Goal: Task Accomplishment & Management: Manage account settings

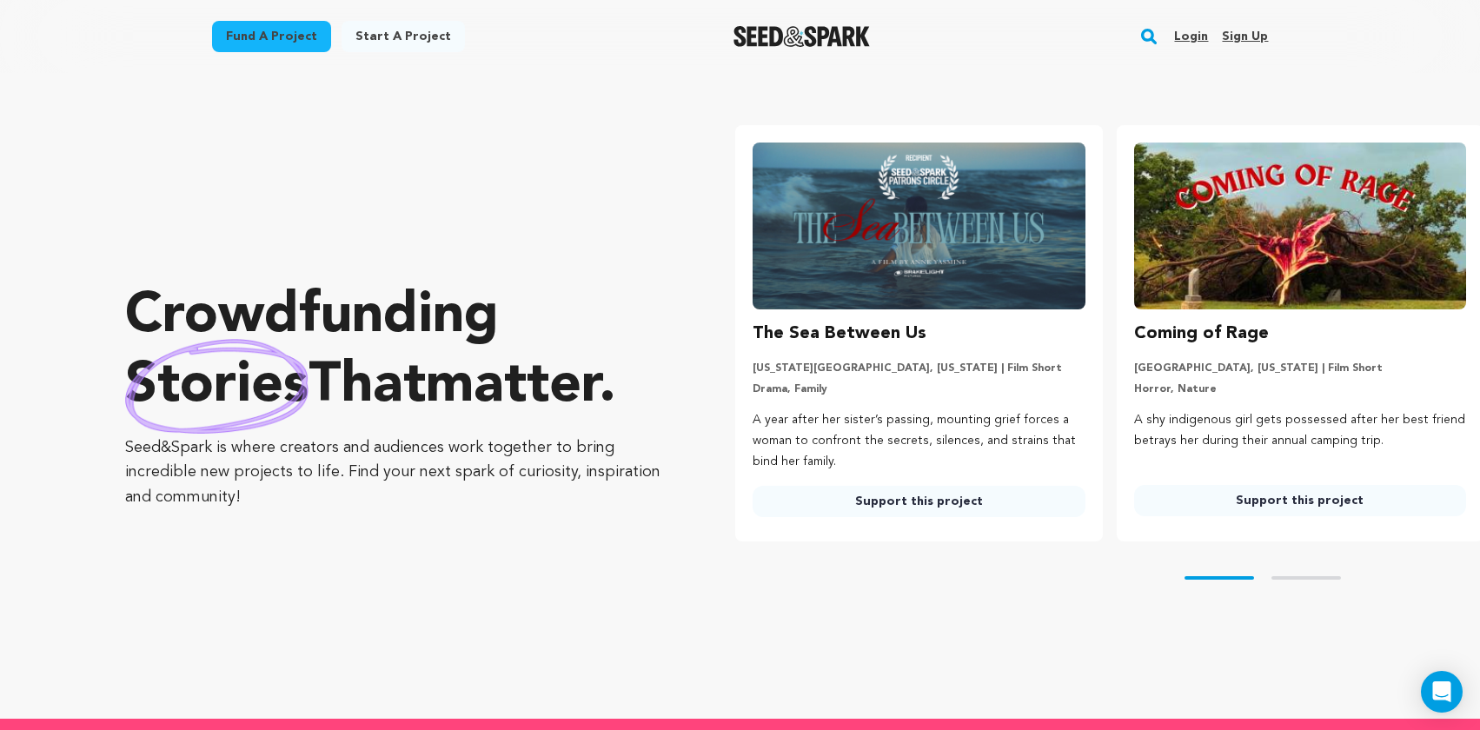
click at [1196, 33] on link "Login" at bounding box center [1191, 37] width 34 height 28
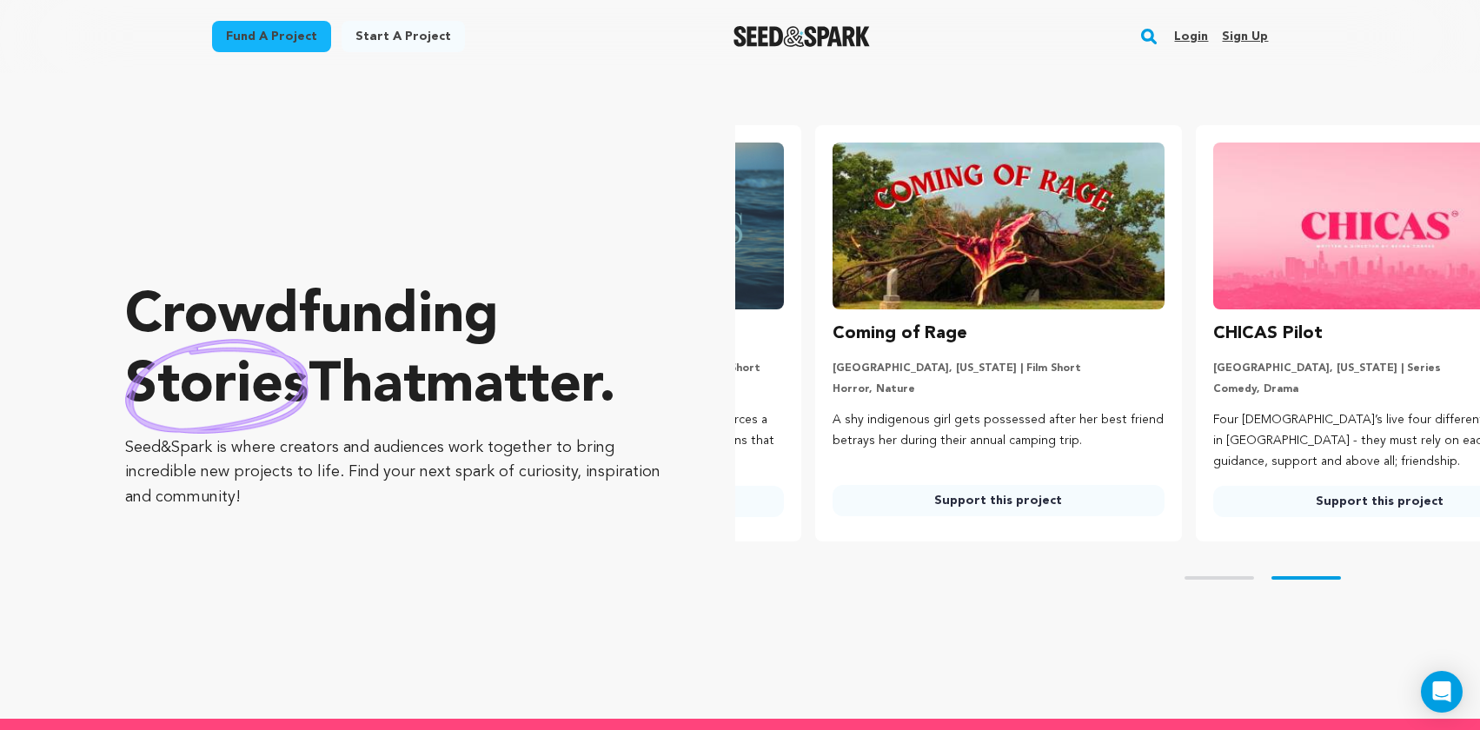
scroll to position [0, 394]
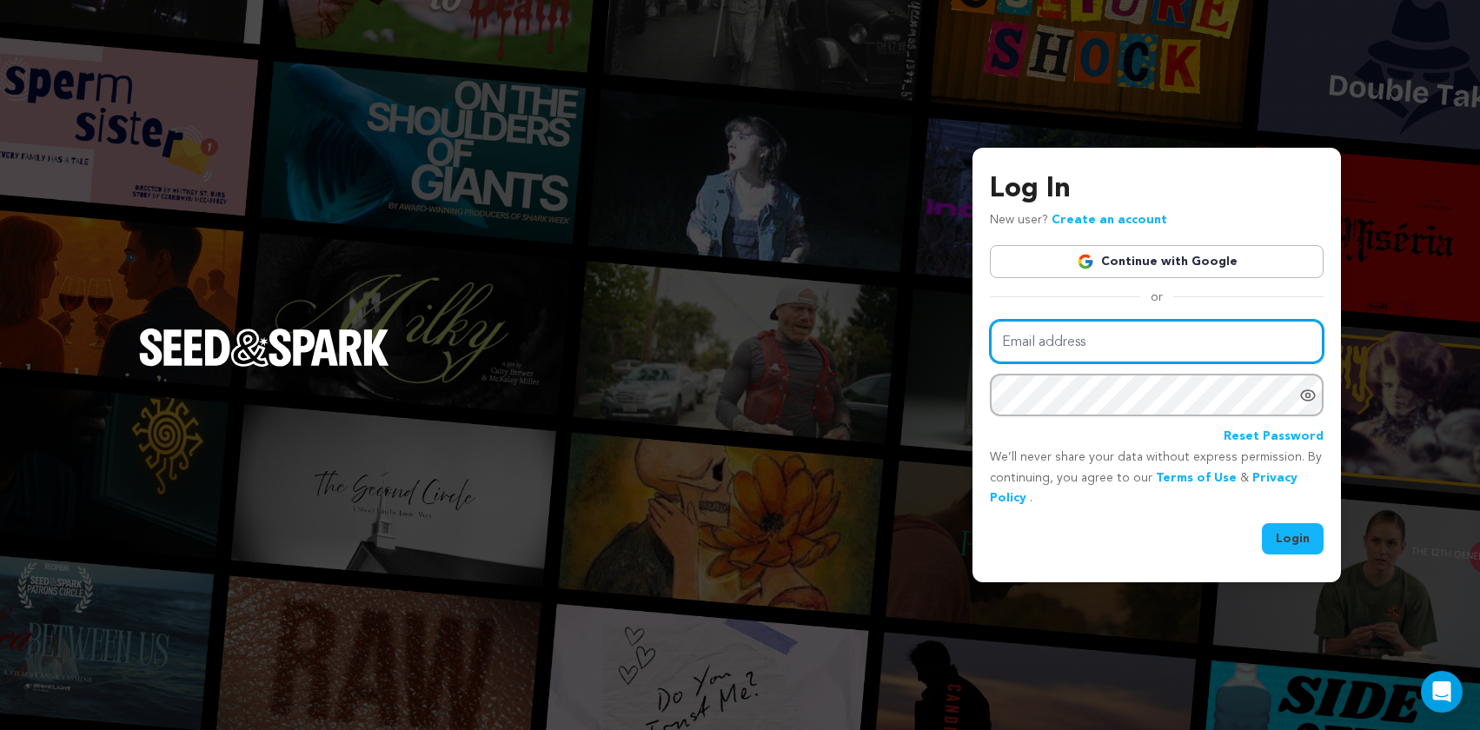
type input "productions.littlebird@gmail.com"
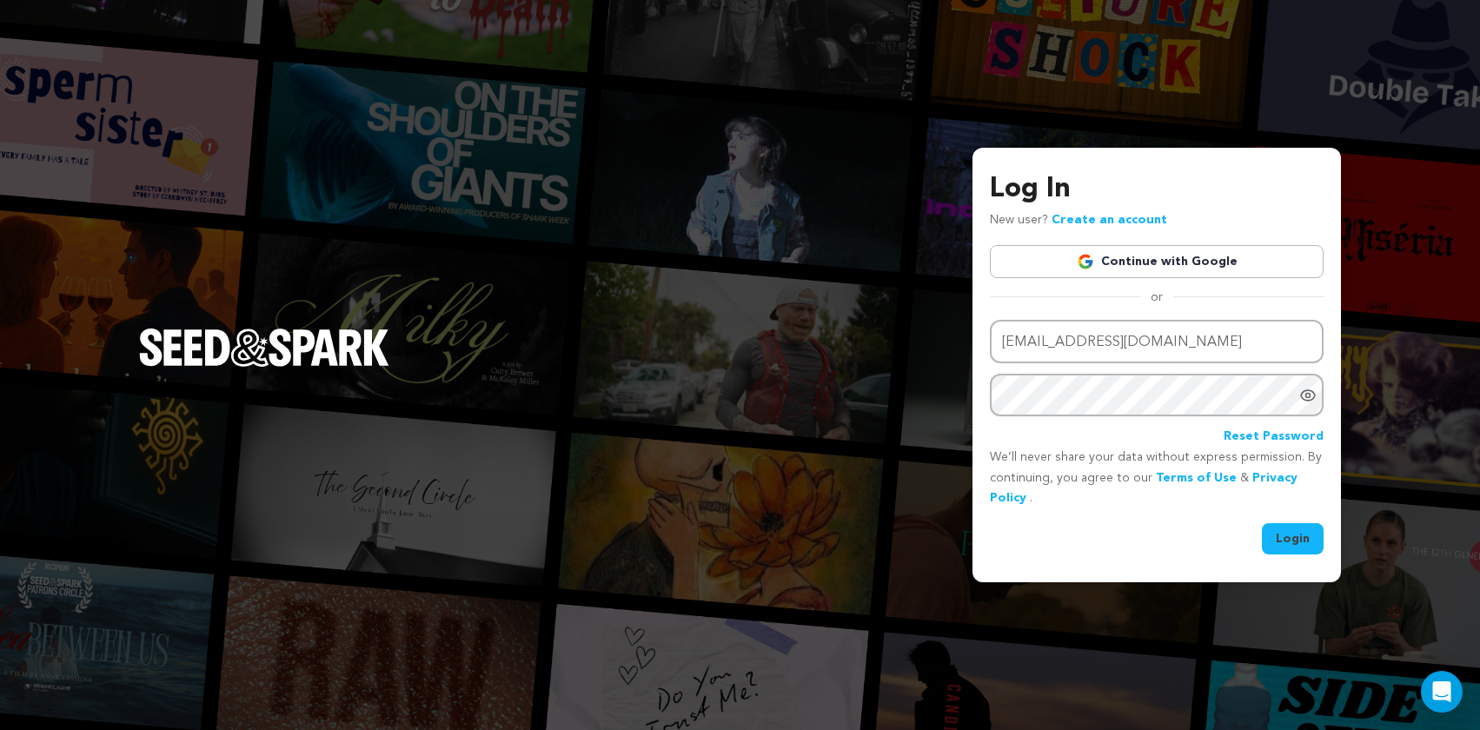
click at [1148, 531] on div "Login" at bounding box center [1157, 538] width 334 height 31
click at [1294, 543] on button "Login" at bounding box center [1293, 538] width 62 height 31
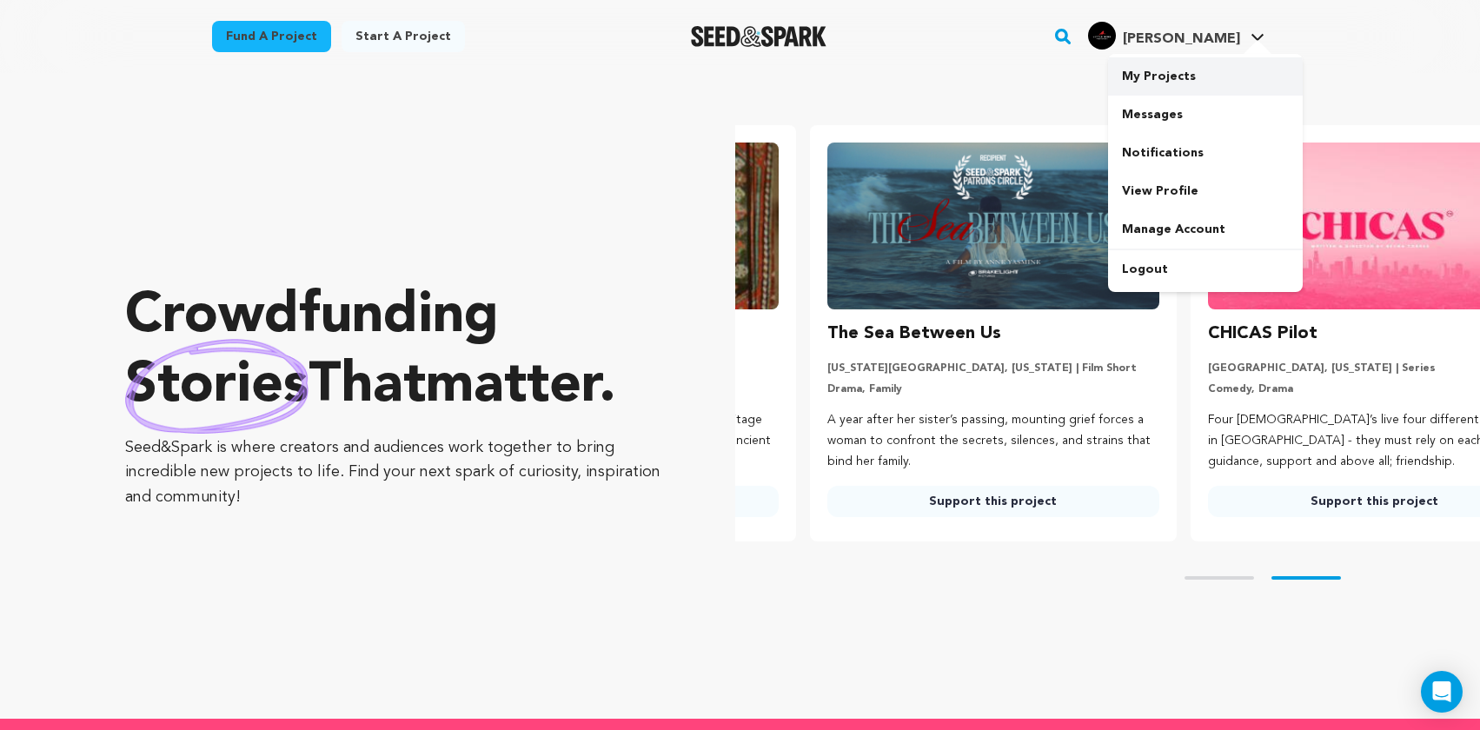
scroll to position [0, 394]
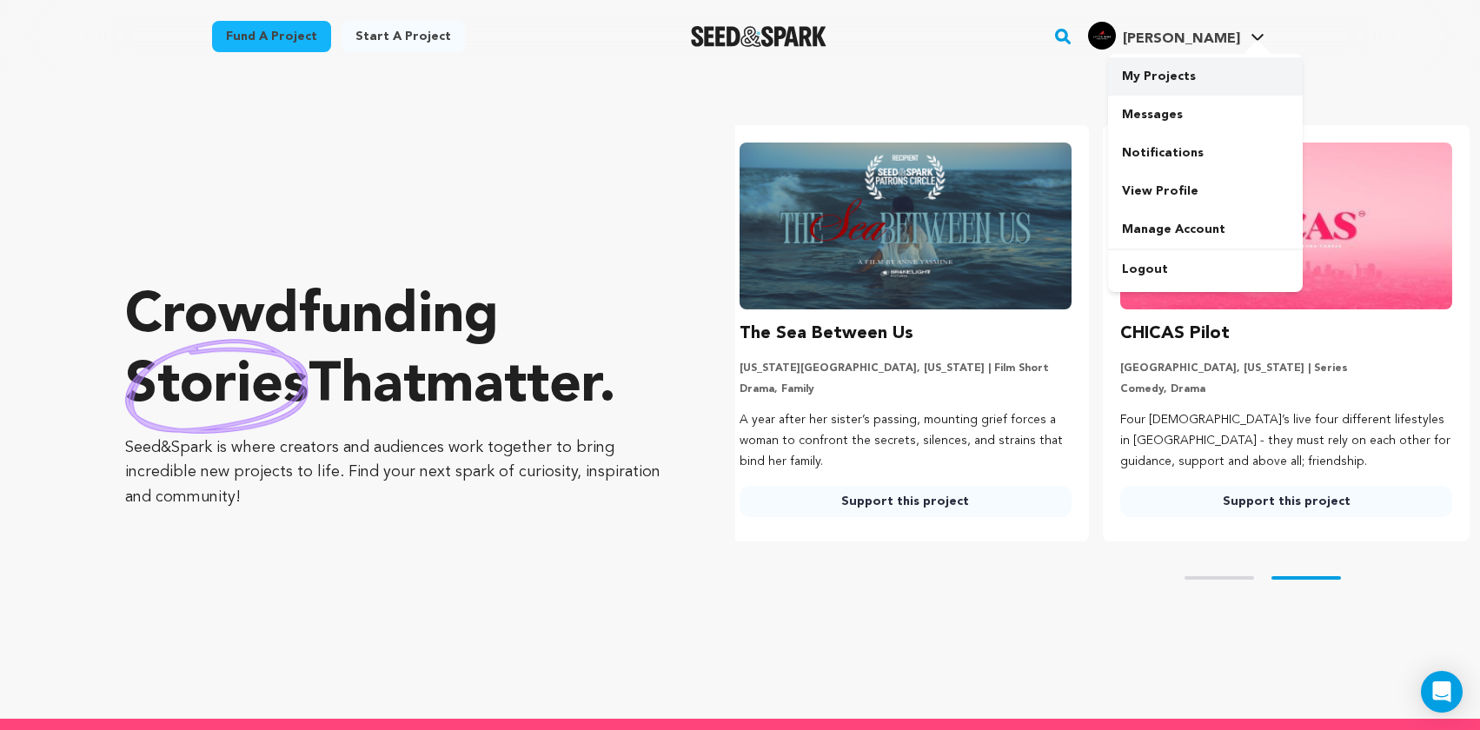
click at [1199, 70] on link "My Projects" at bounding box center [1205, 76] width 195 height 38
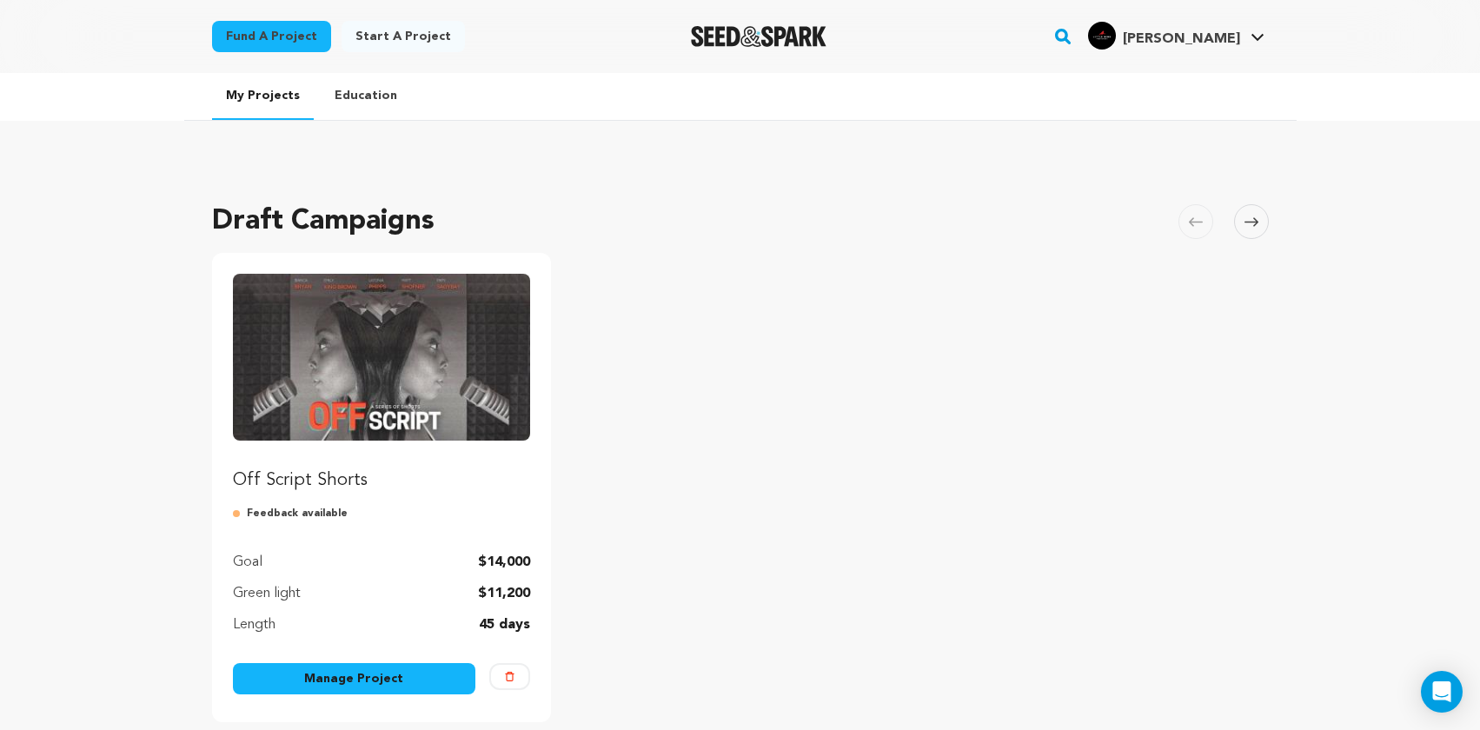
click at [322, 686] on link "Manage Project" at bounding box center [354, 678] width 243 height 31
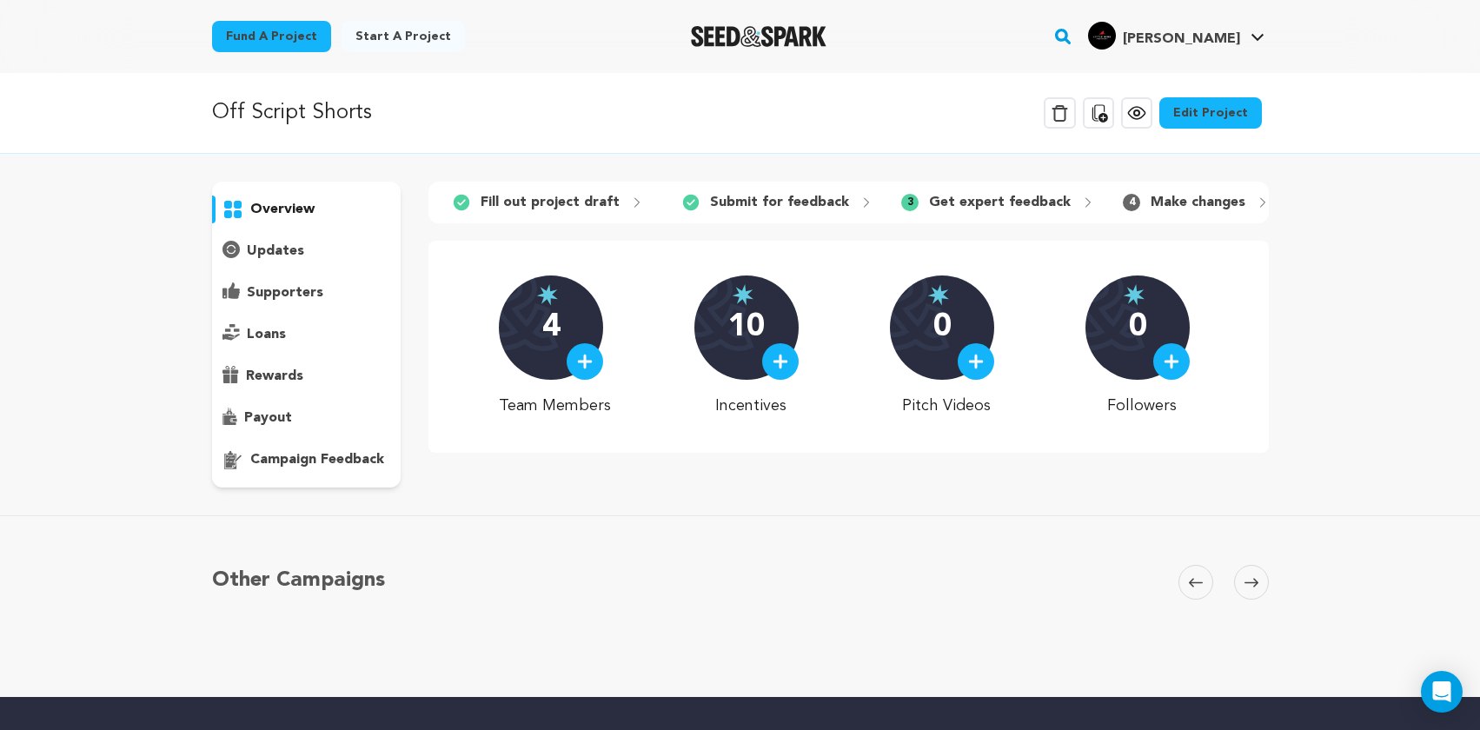
click at [1218, 118] on link "Edit Project" at bounding box center [1210, 112] width 103 height 31
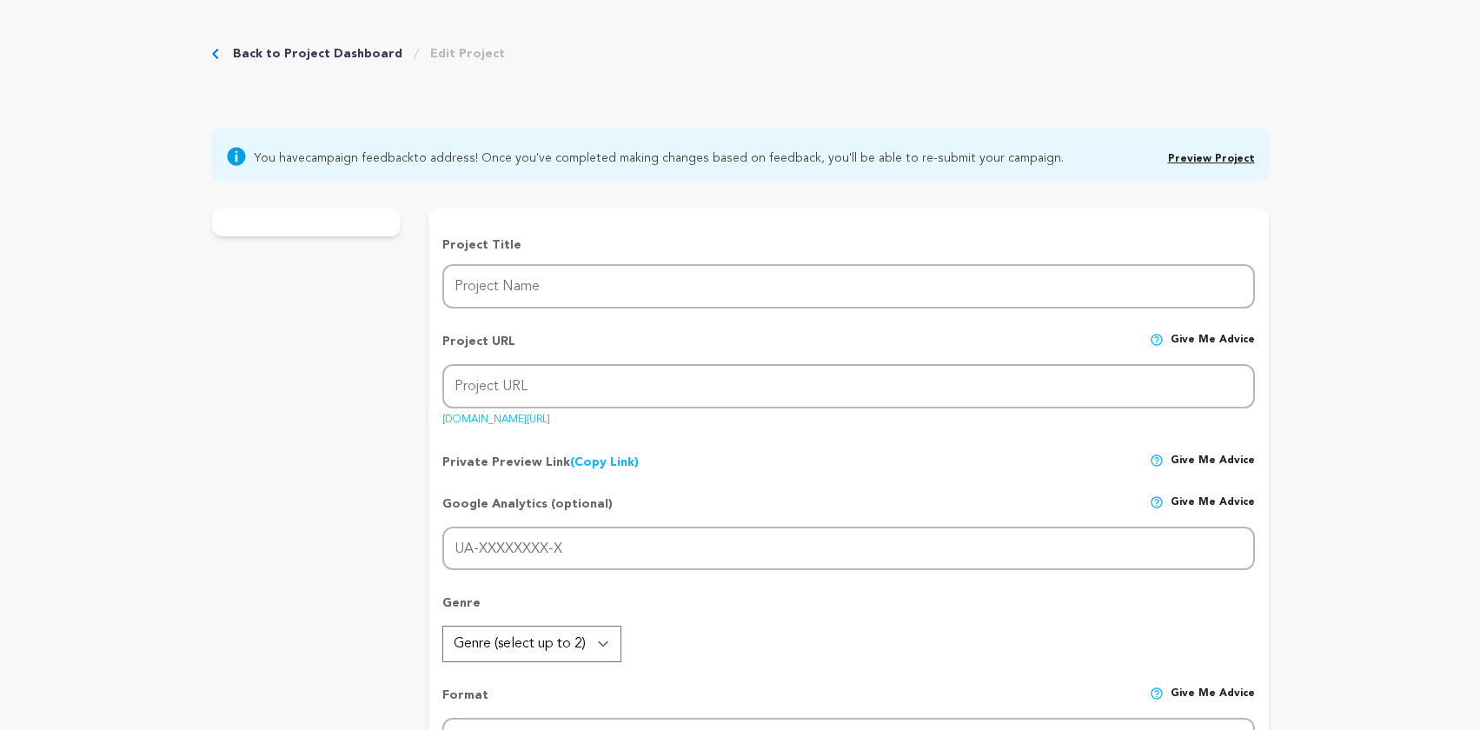
type input "Off Script Shorts"
type input "off-script-shortseries"
type input "After brutal employee feedback, a tech company hires a doc crew to fix its cult…"
type textarea "Have you ever dimmed your light to survive a system not built for you? Off Scri…"
type textarea "Off Script explores what happens when creativity meets conformity. It's a dark …"
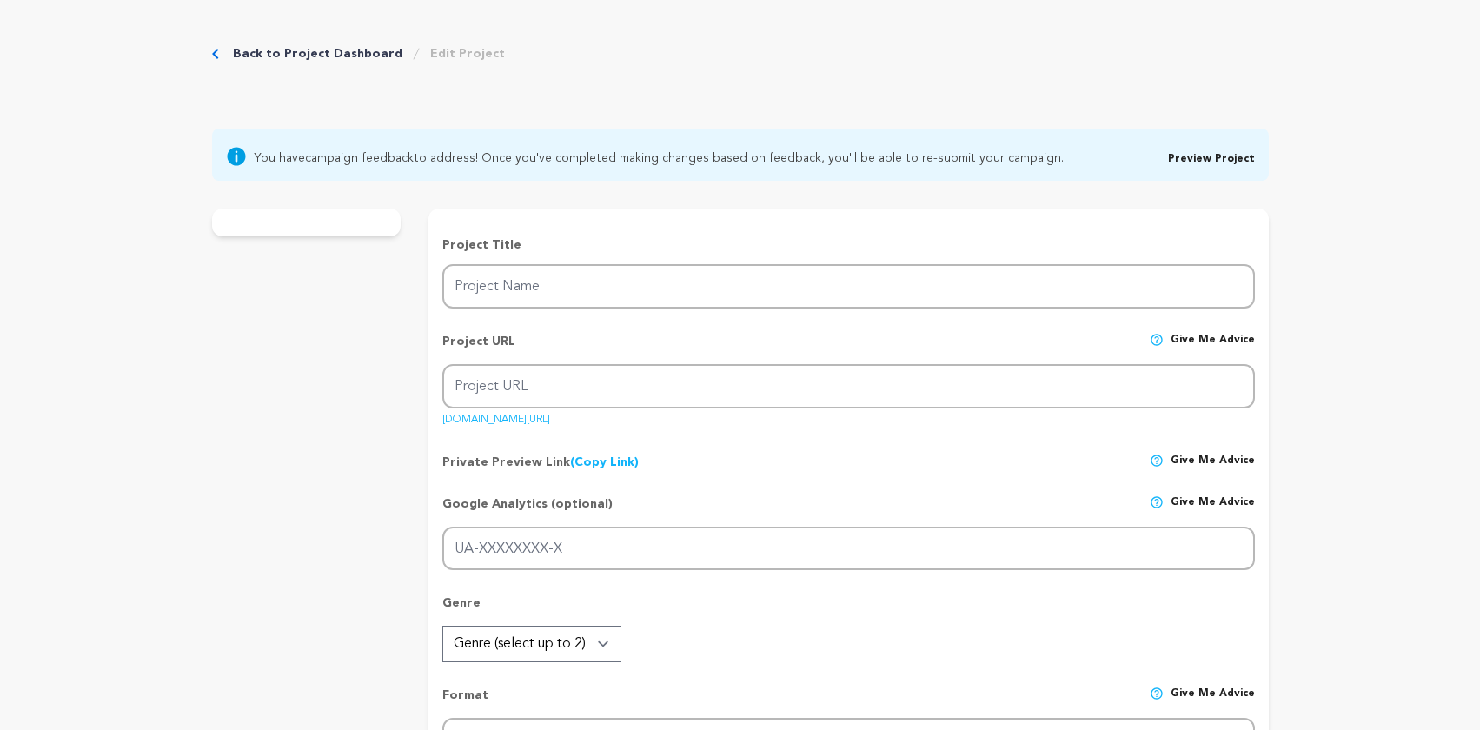
radio input "true"
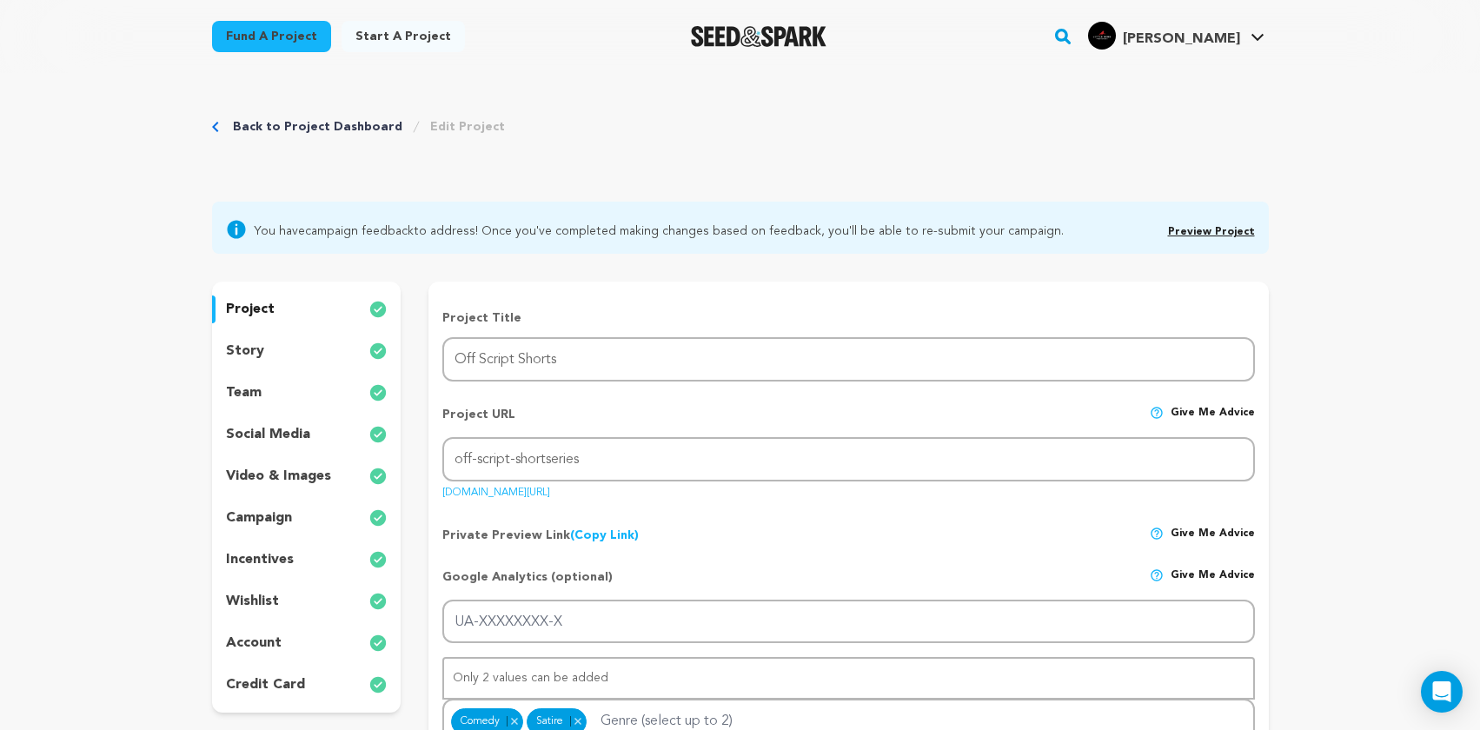
click at [291, 348] on div "story" at bounding box center [306, 351] width 189 height 28
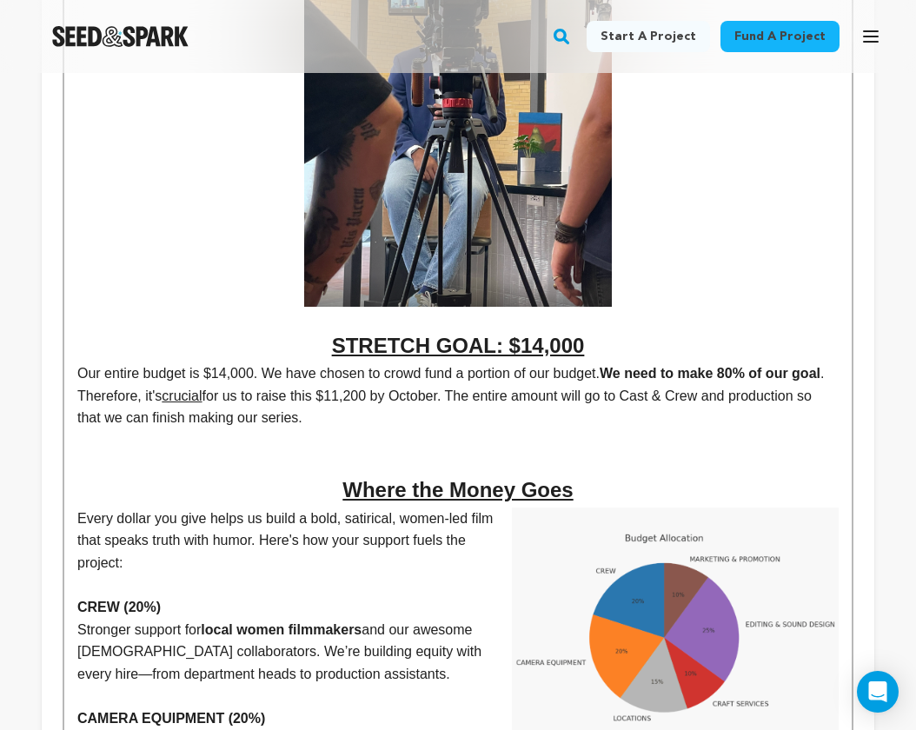
scroll to position [5444, 0]
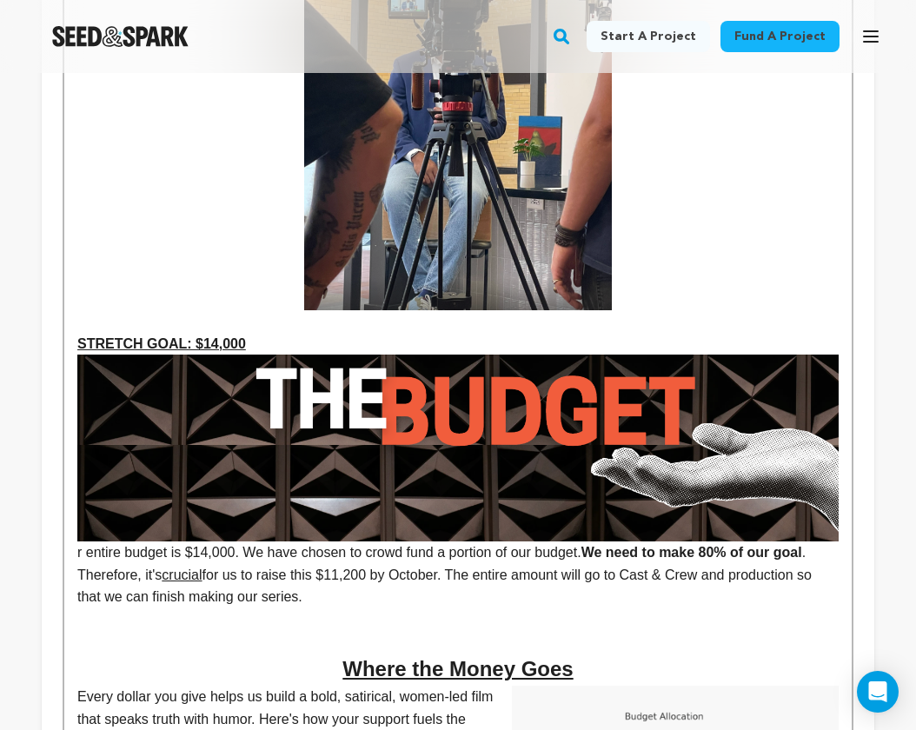
click at [409, 464] on img at bounding box center [457, 448] width 761 height 187
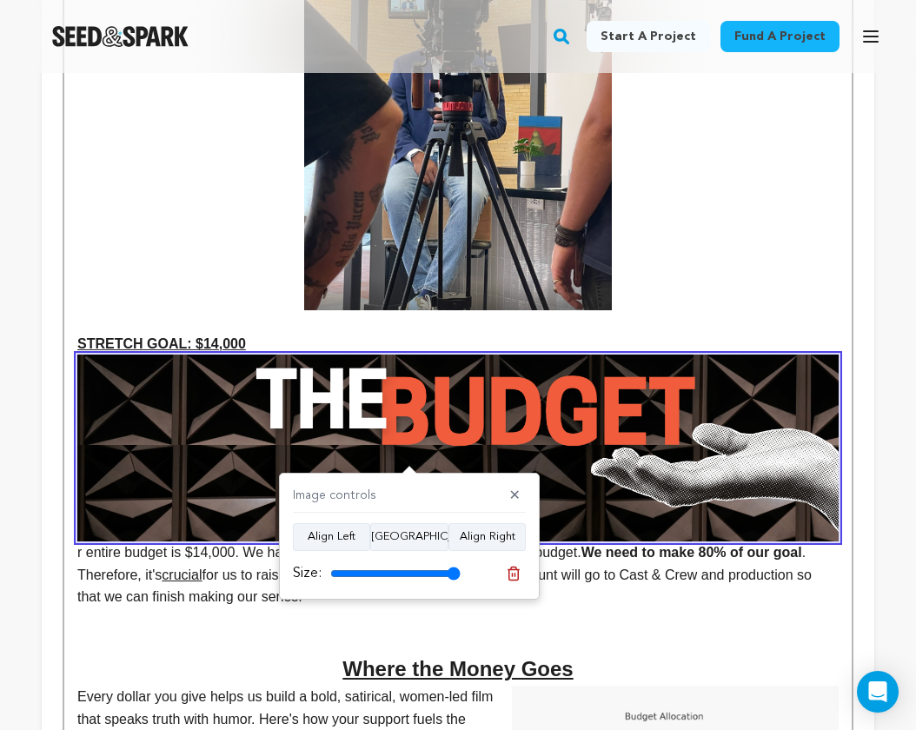
click at [252, 653] on h2 "Where the Money Goes" at bounding box center [457, 669] width 761 height 33
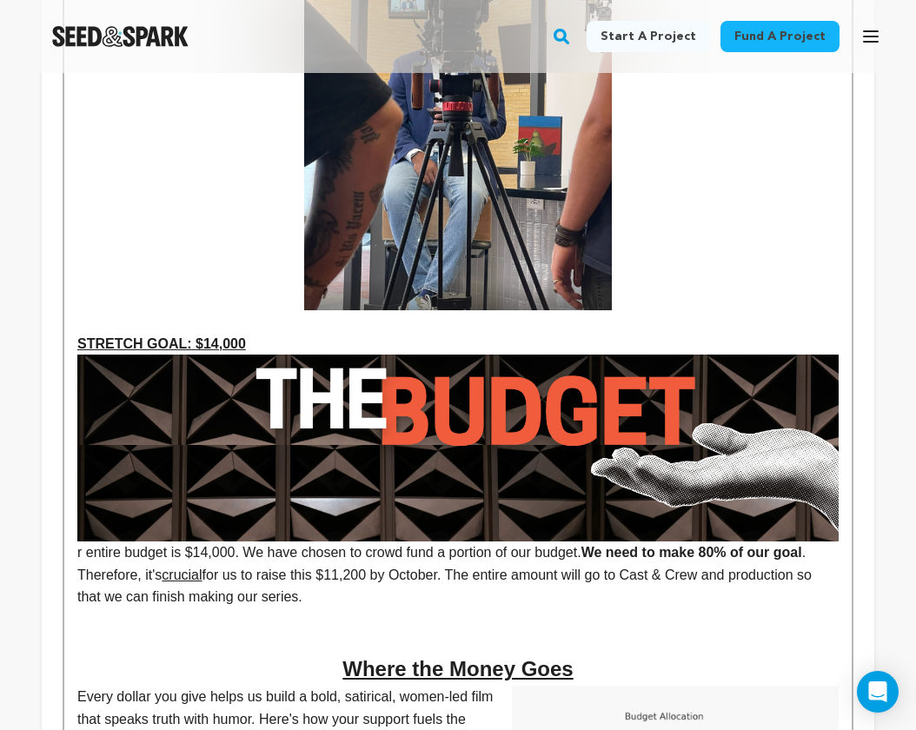
click at [393, 429] on img at bounding box center [457, 448] width 761 height 187
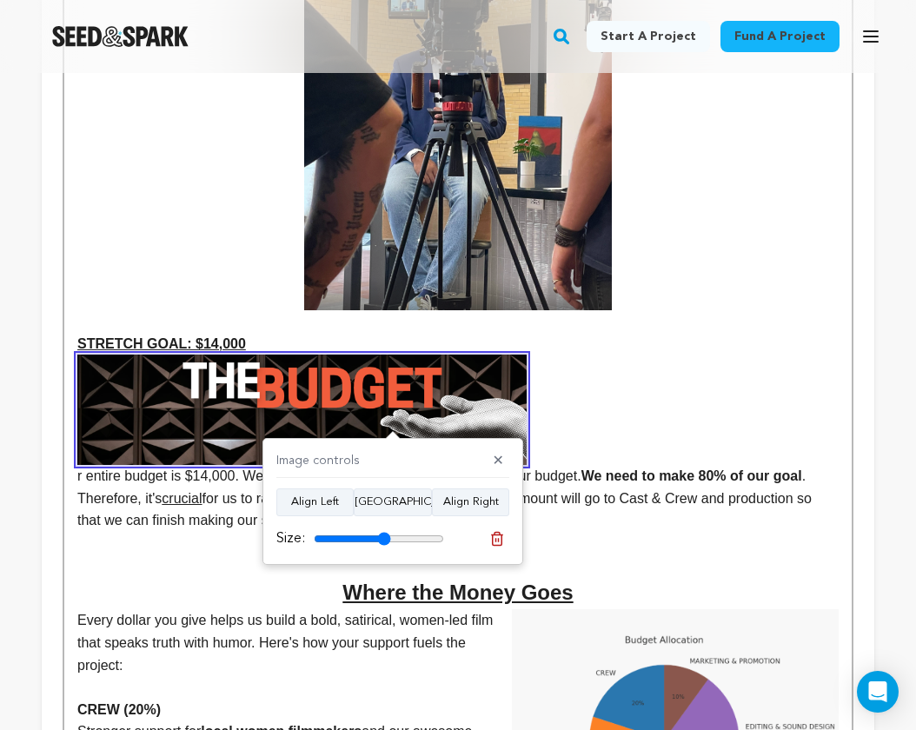
drag, startPoint x: 435, startPoint y: 538, endPoint x: 384, endPoint y: 532, distance: 51.6
type input "59"
click at [384, 532] on input "range" at bounding box center [379, 539] width 130 height 14
click at [400, 503] on button "[GEOGRAPHIC_DATA]" at bounding box center [393, 502] width 78 height 28
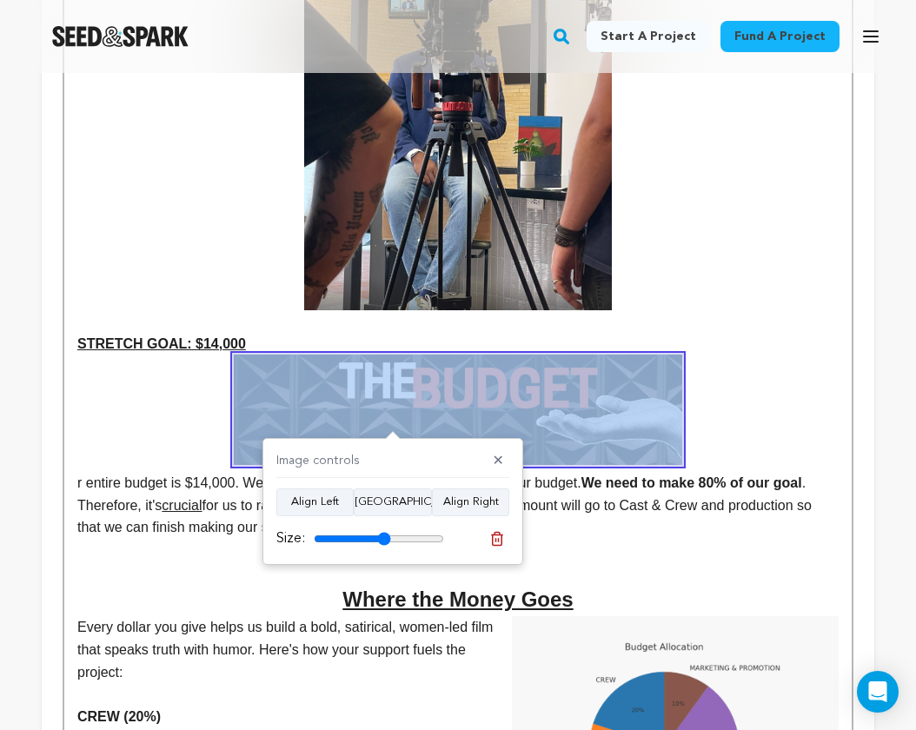
click at [169, 348] on p "STRETCH GOAL: $14,000 r entire budget is $14,000. We have chosen to crowd fund …" at bounding box center [457, 436] width 761 height 206
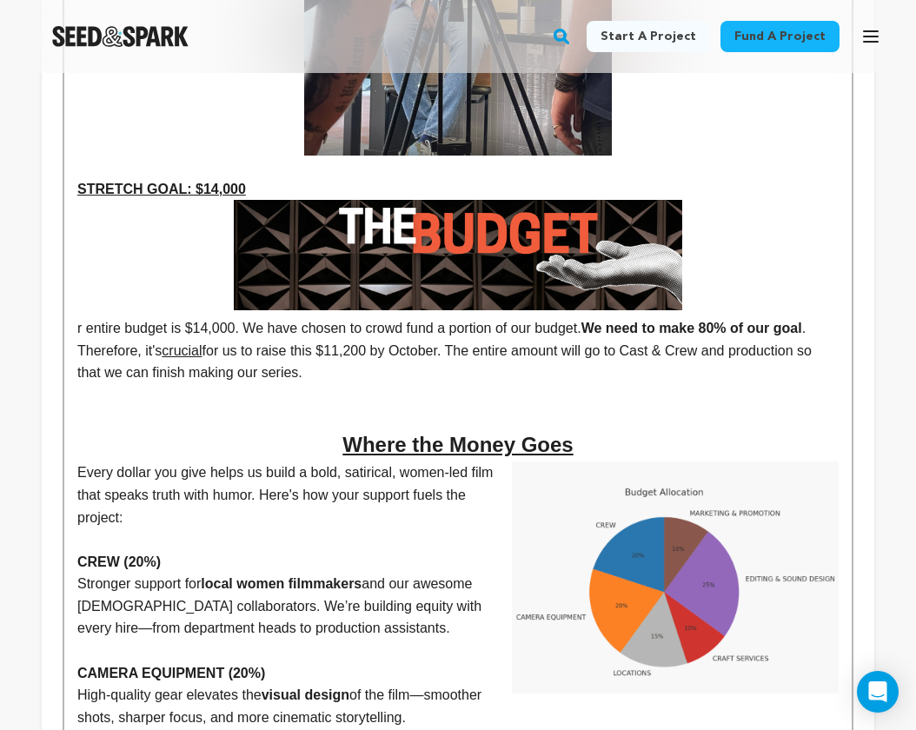
scroll to position [5635, 0]
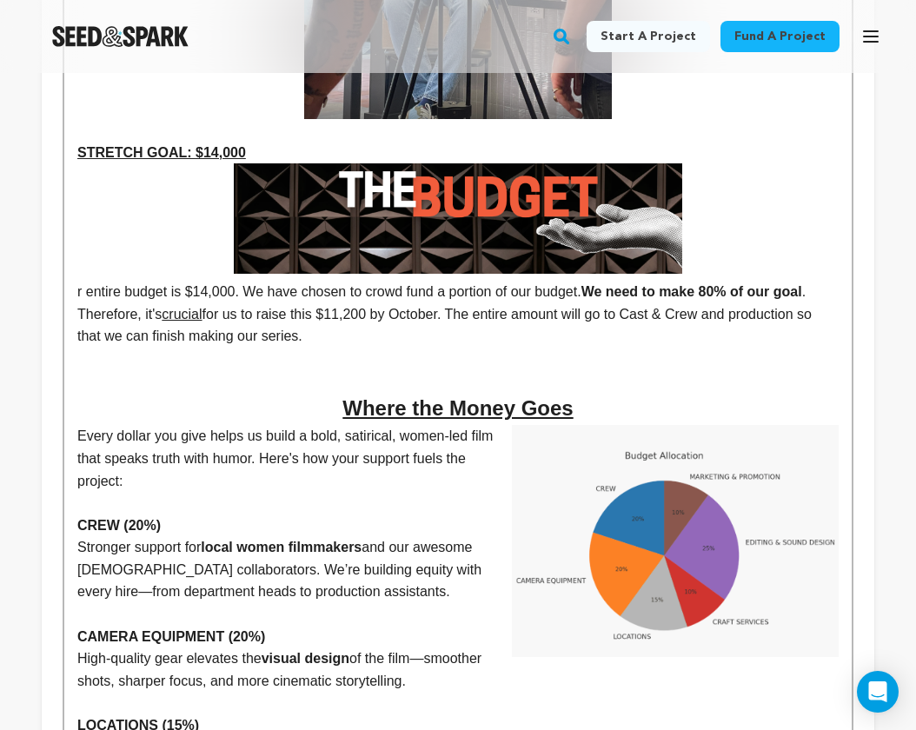
click at [451, 183] on img at bounding box center [458, 218] width 449 height 110
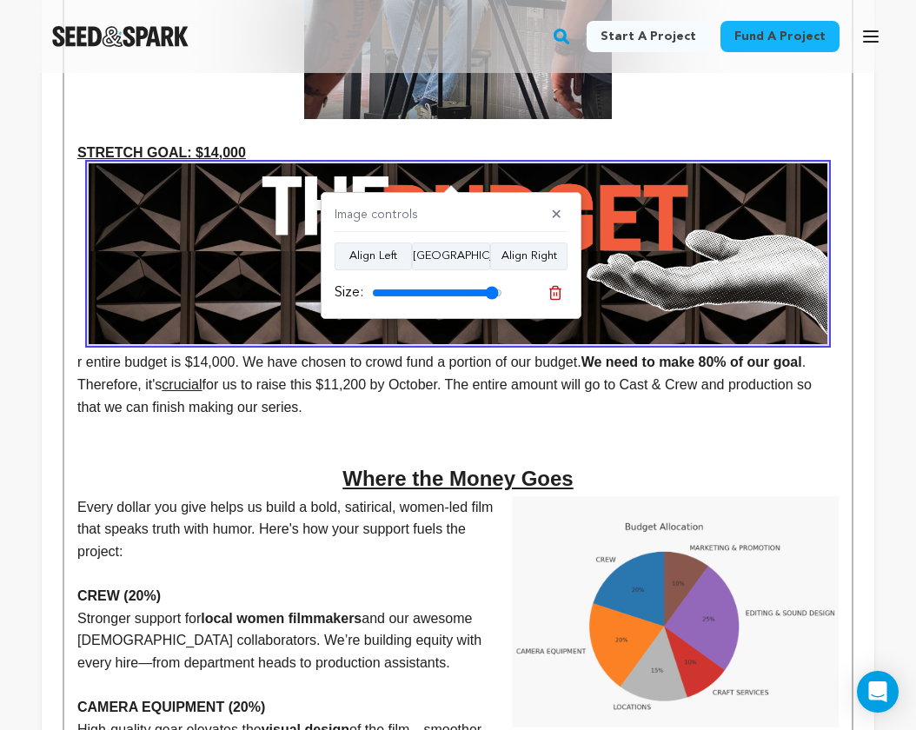
drag, startPoint x: 447, startPoint y: 292, endPoint x: 490, endPoint y: 292, distance: 42.6
type input "97"
click at [490, 292] on input "range" at bounding box center [437, 293] width 130 height 14
click at [235, 370] on p "STRETCH GOAL: $14,000 r entire budget is $14,000. We have chosen to crowd fund …" at bounding box center [457, 280] width 761 height 276
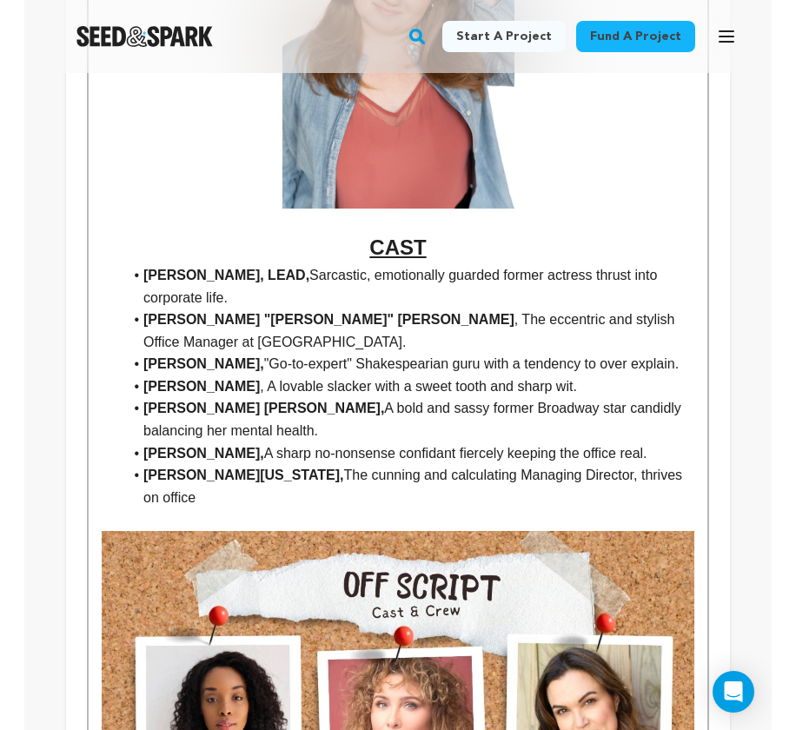
scroll to position [2752, 0]
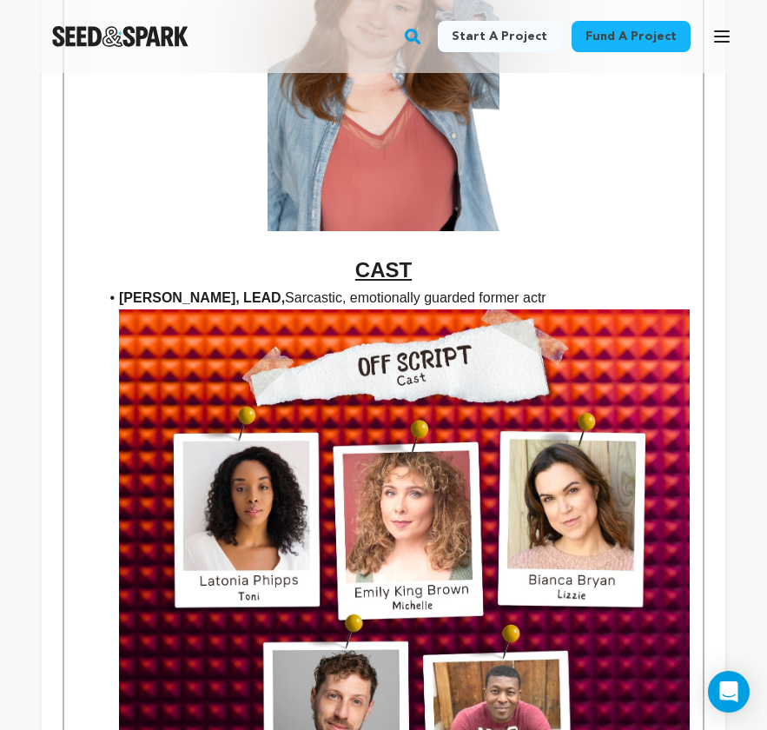
click at [527, 338] on img at bounding box center [404, 678] width 571 height 739
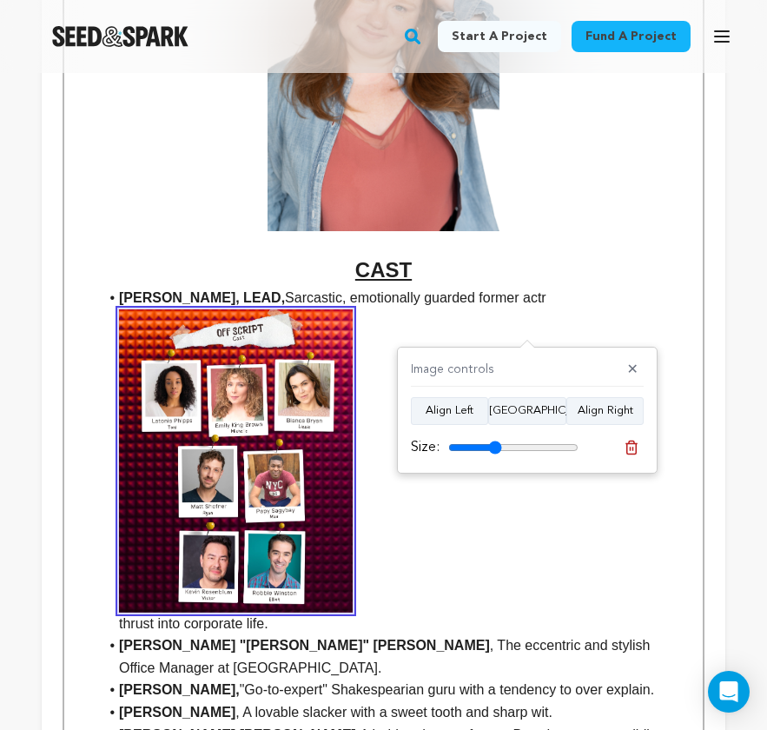
drag, startPoint x: 568, startPoint y: 447, endPoint x: 494, endPoint y: 441, distance: 74.1
type input "41"
click at [494, 441] on input "range" at bounding box center [513, 448] width 130 height 14
click at [637, 371] on button "✕" at bounding box center [633, 369] width 22 height 17
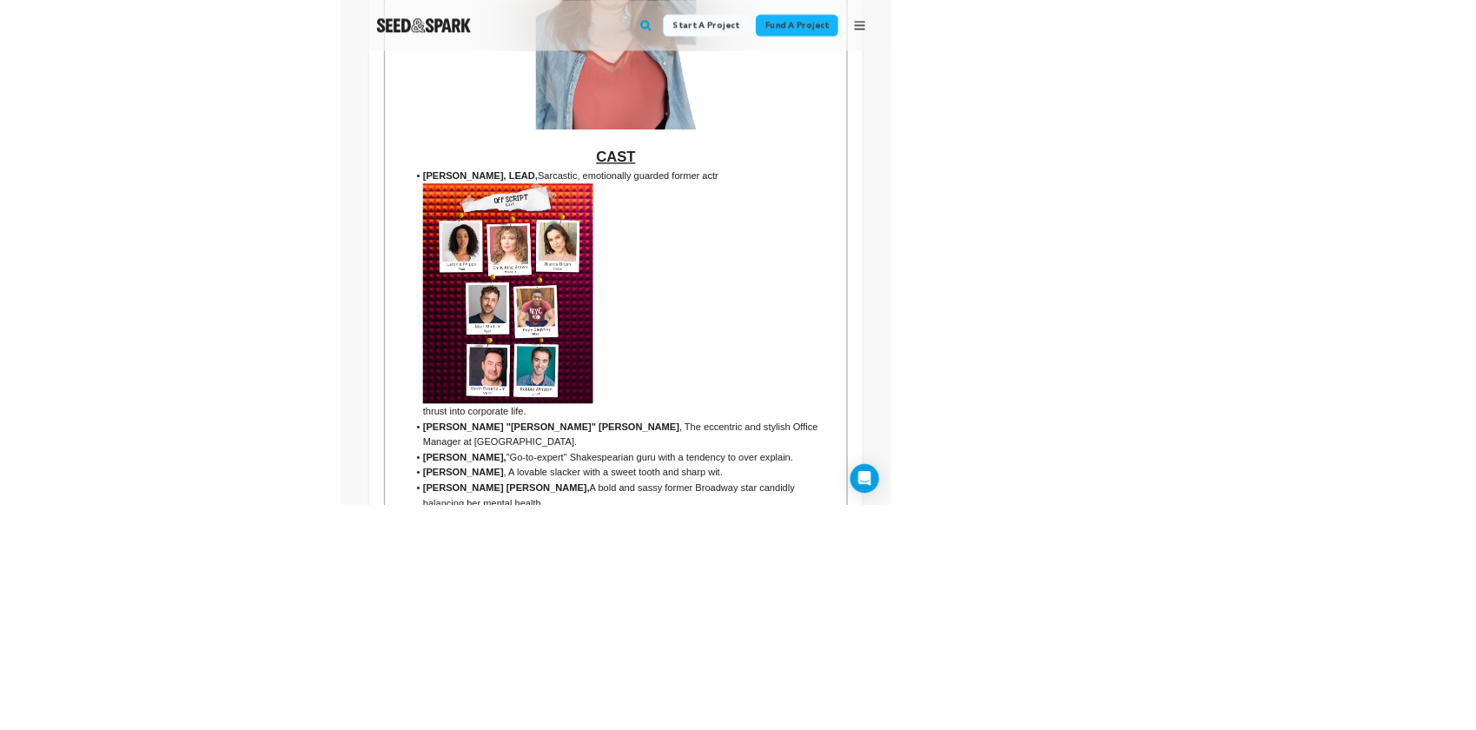
scroll to position [2581, 0]
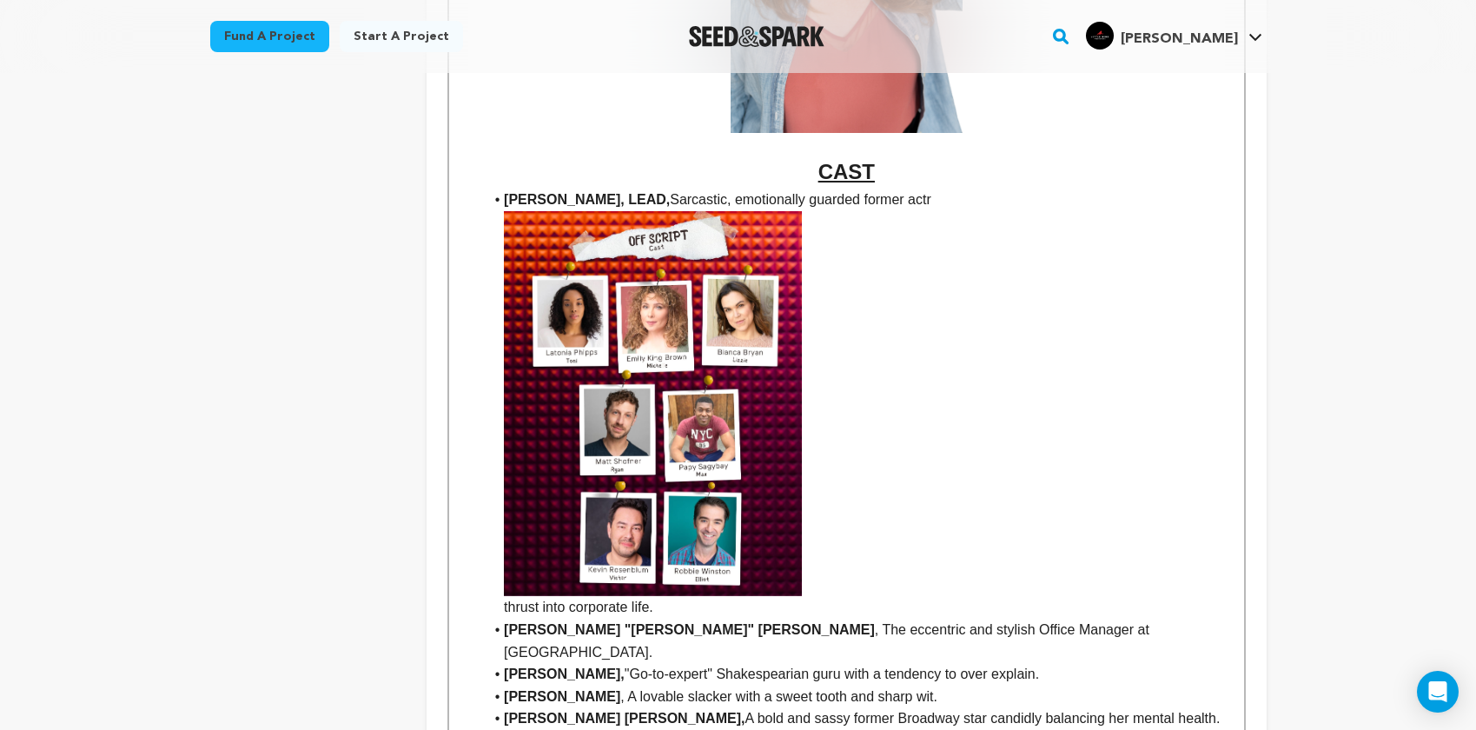
click at [713, 435] on img at bounding box center [653, 404] width 298 height 386
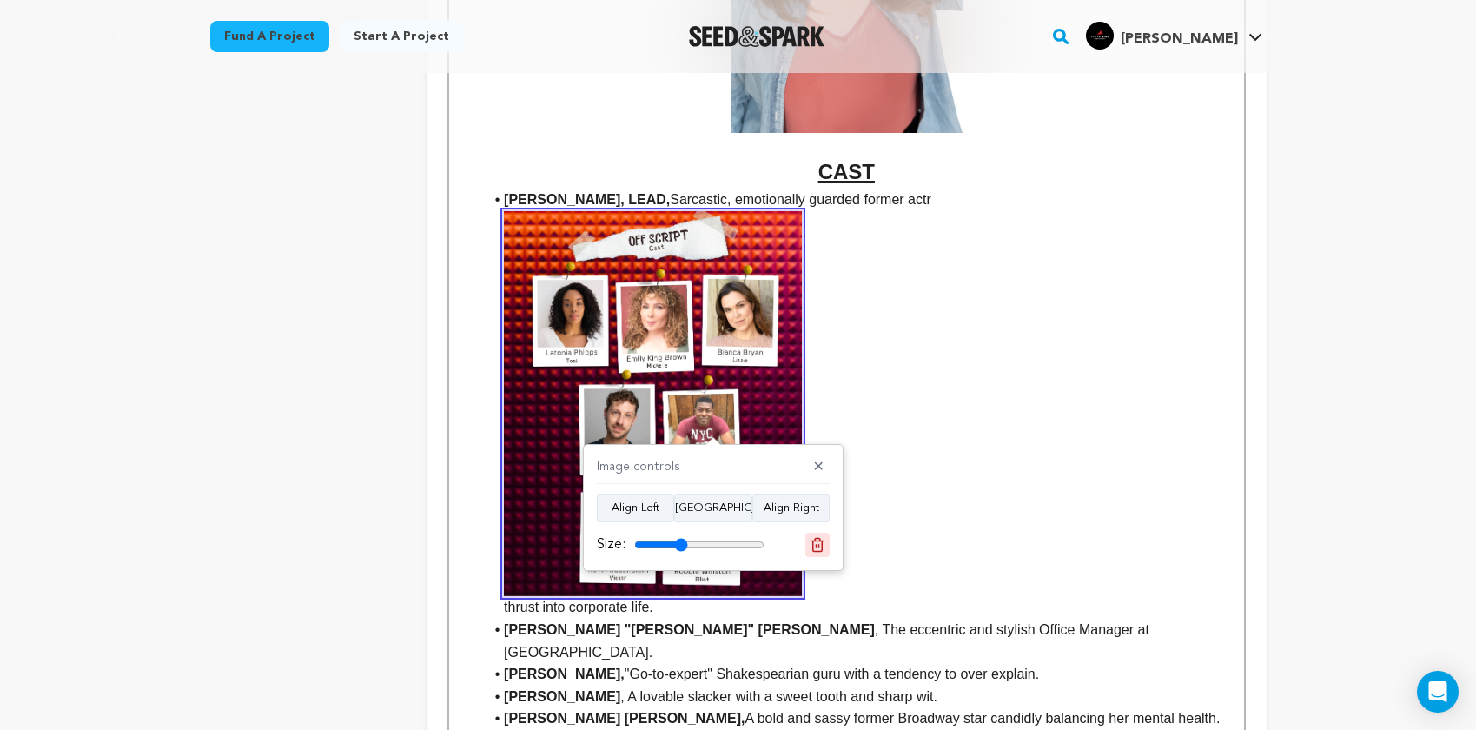
click at [822, 545] on icon at bounding box center [818, 544] width 12 height 13
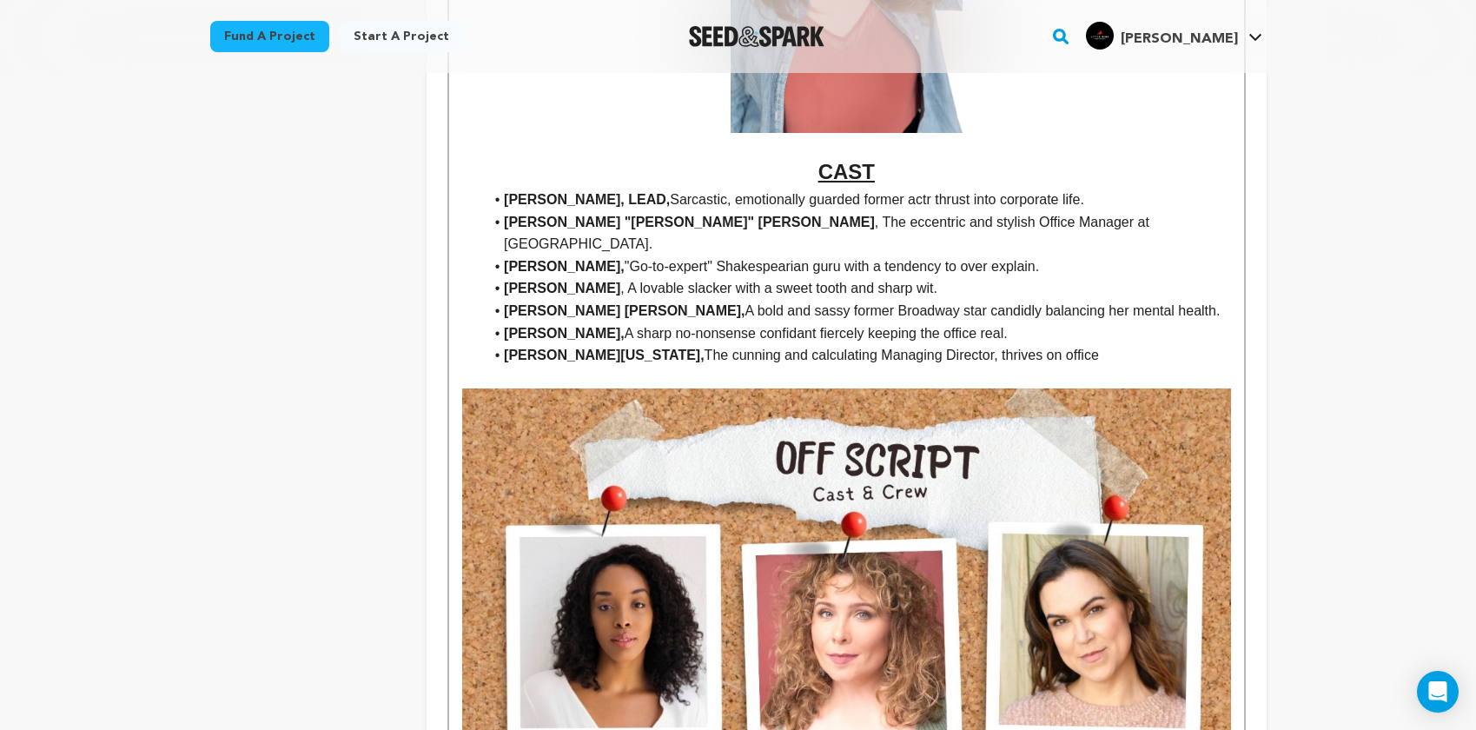
click at [841, 367] on p at bounding box center [846, 378] width 768 height 23
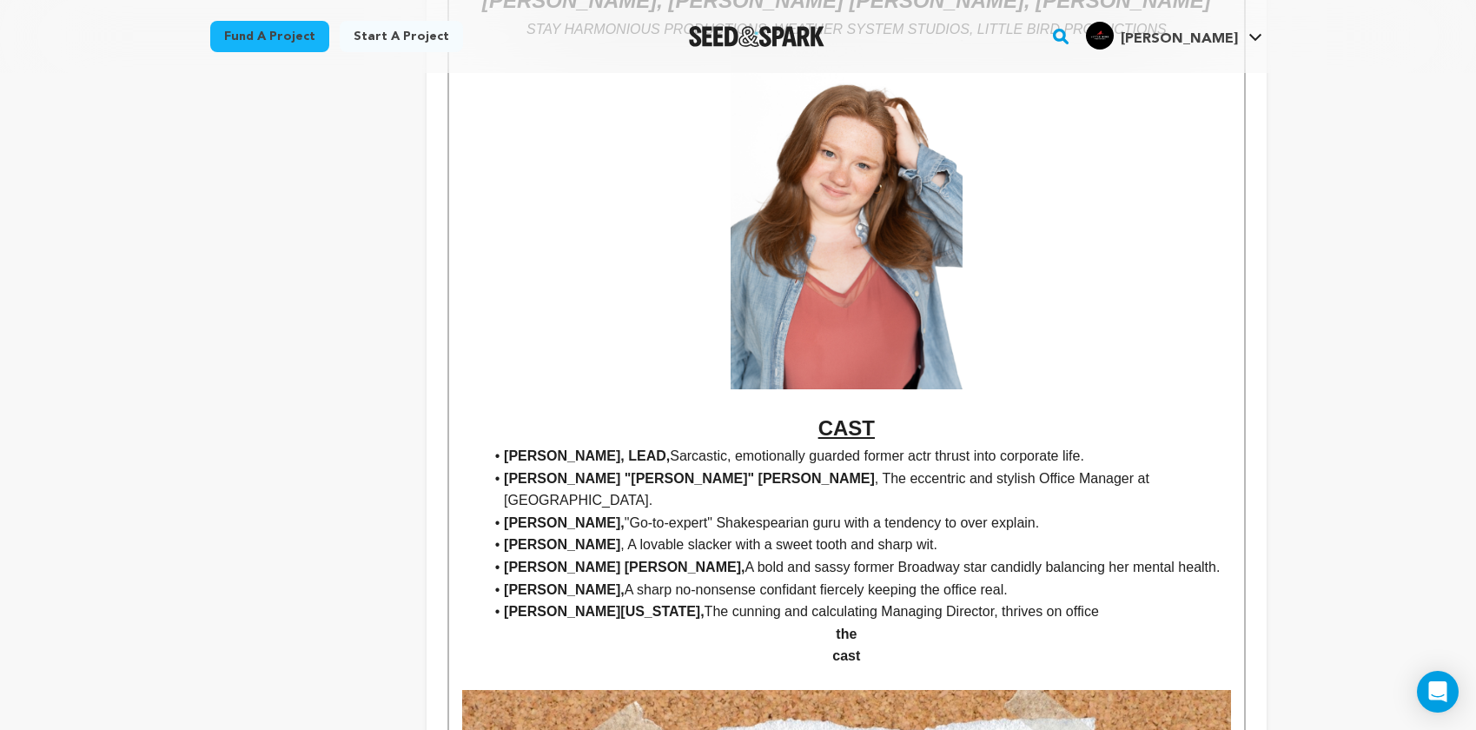
scroll to position [2515, 0]
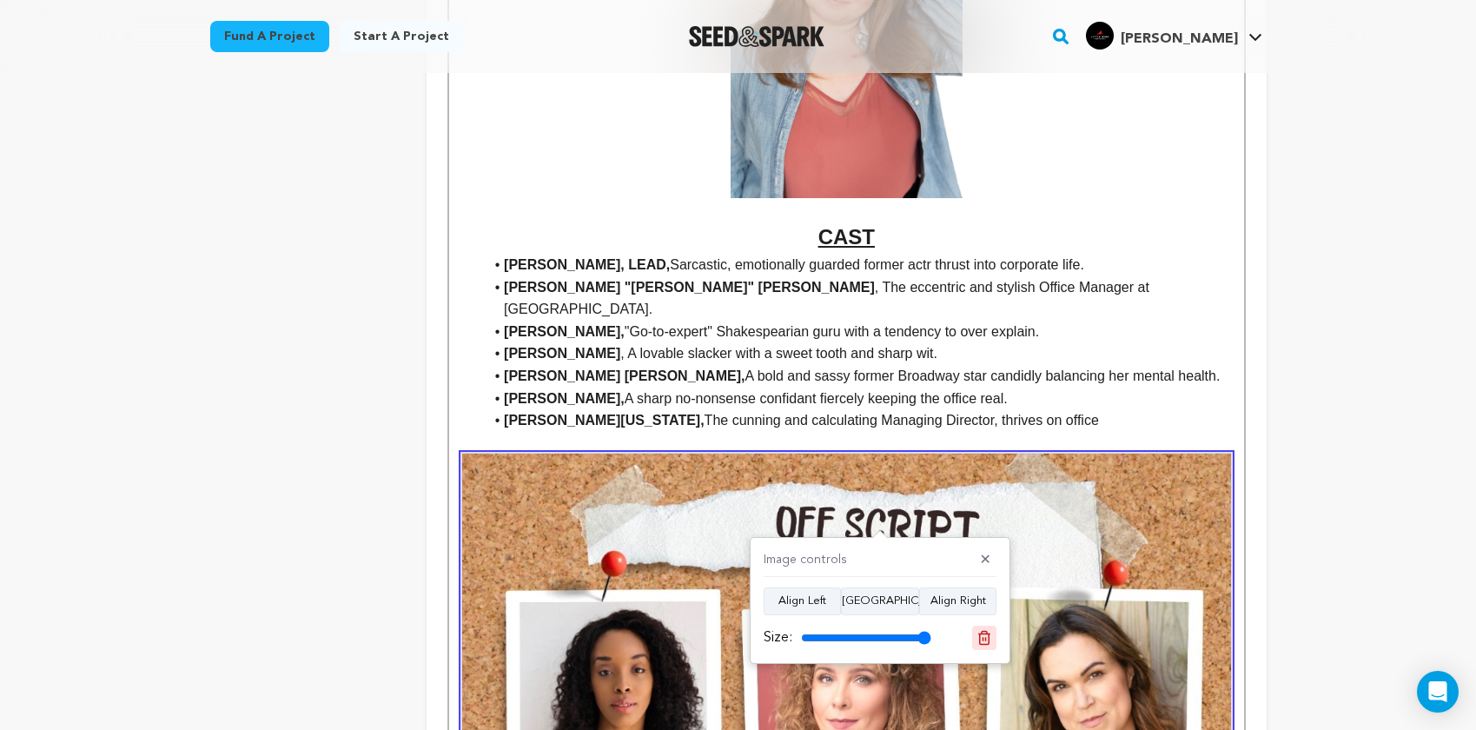
click at [984, 639] on line at bounding box center [984, 639] width 0 height 4
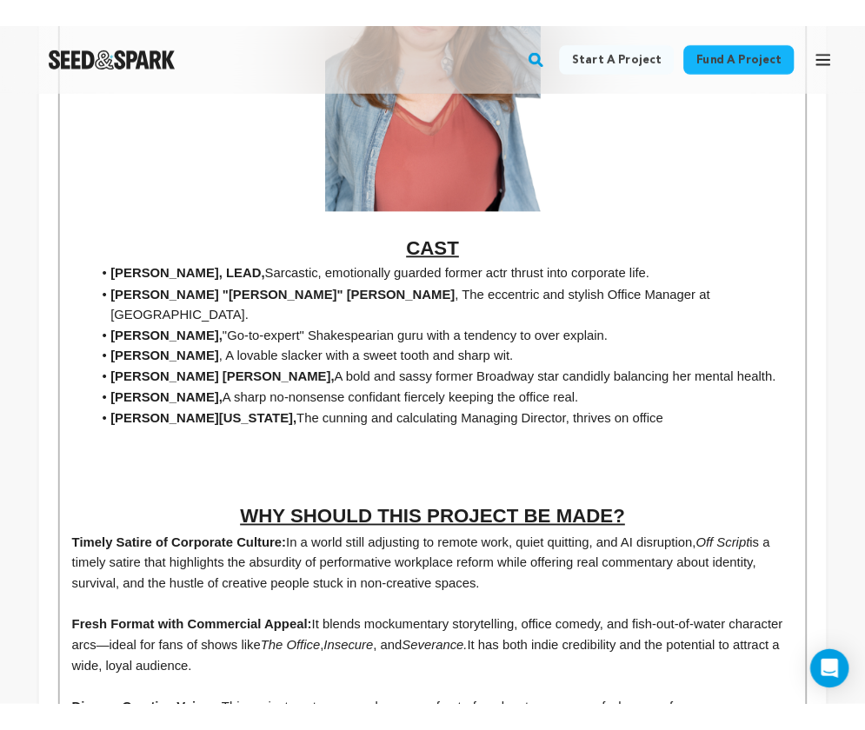
scroll to position [2656, 0]
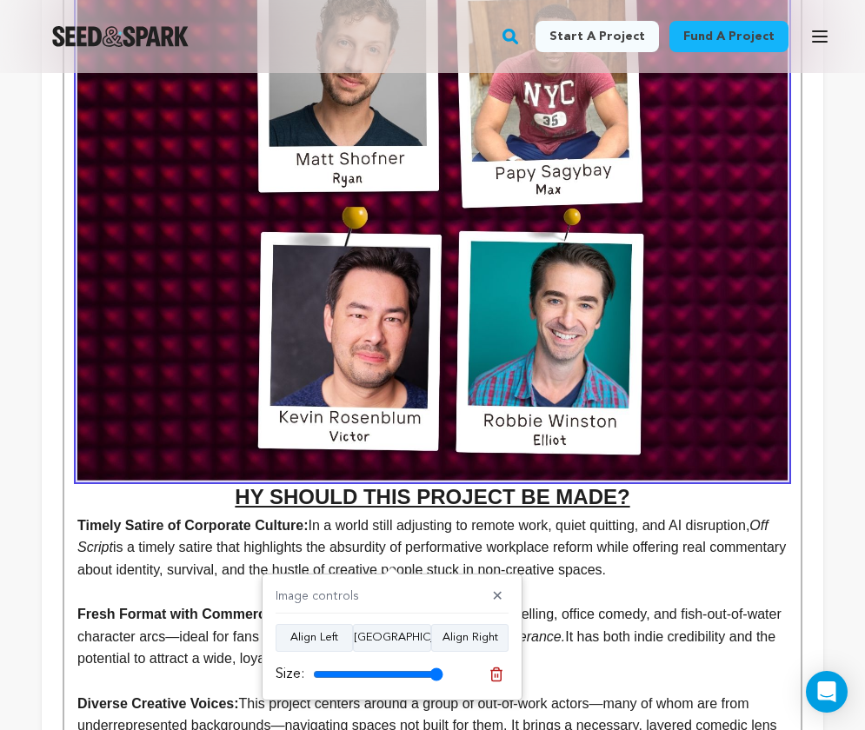
scroll to position [3612, 0]
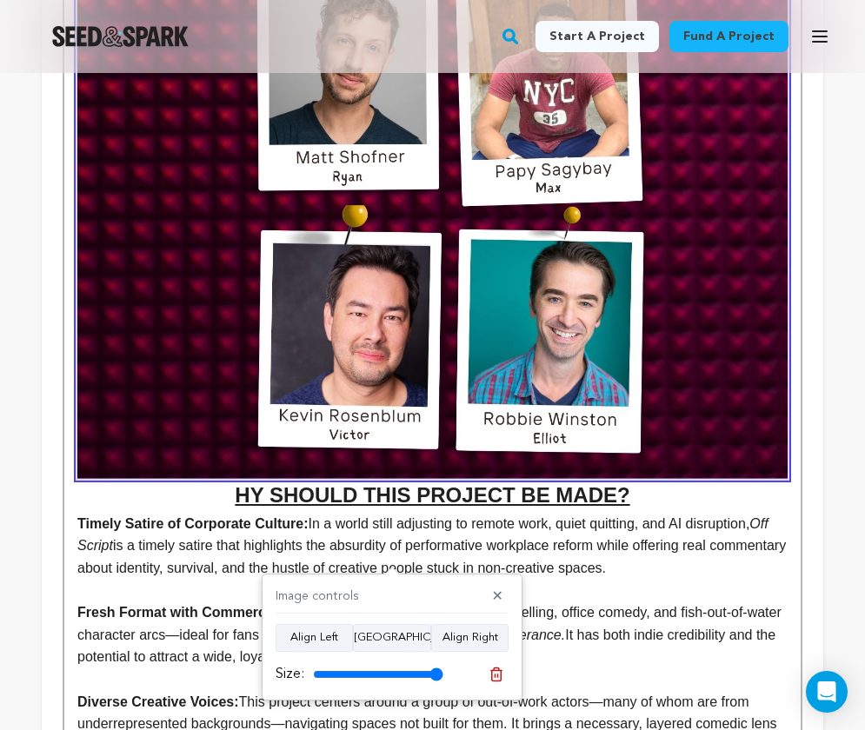
click at [749, 388] on img at bounding box center [432, 19] width 710 height 919
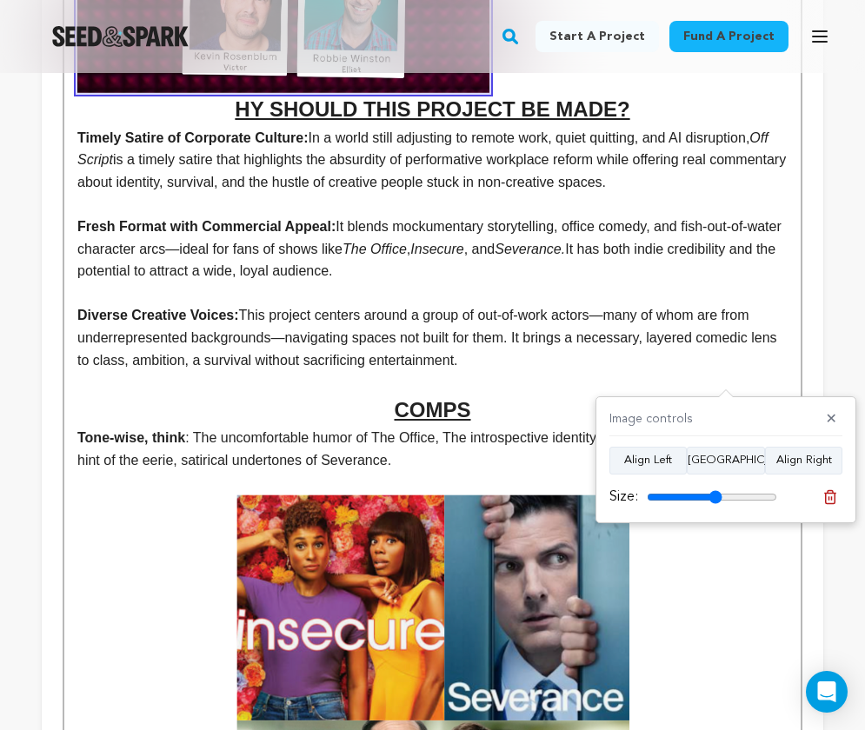
drag, startPoint x: 767, startPoint y: 494, endPoint x: 715, endPoint y: 492, distance: 52.2
type input "58"
click at [715, 492] on input "range" at bounding box center [711, 497] width 130 height 14
click at [725, 471] on button "[GEOGRAPHIC_DATA]" at bounding box center [725, 461] width 78 height 28
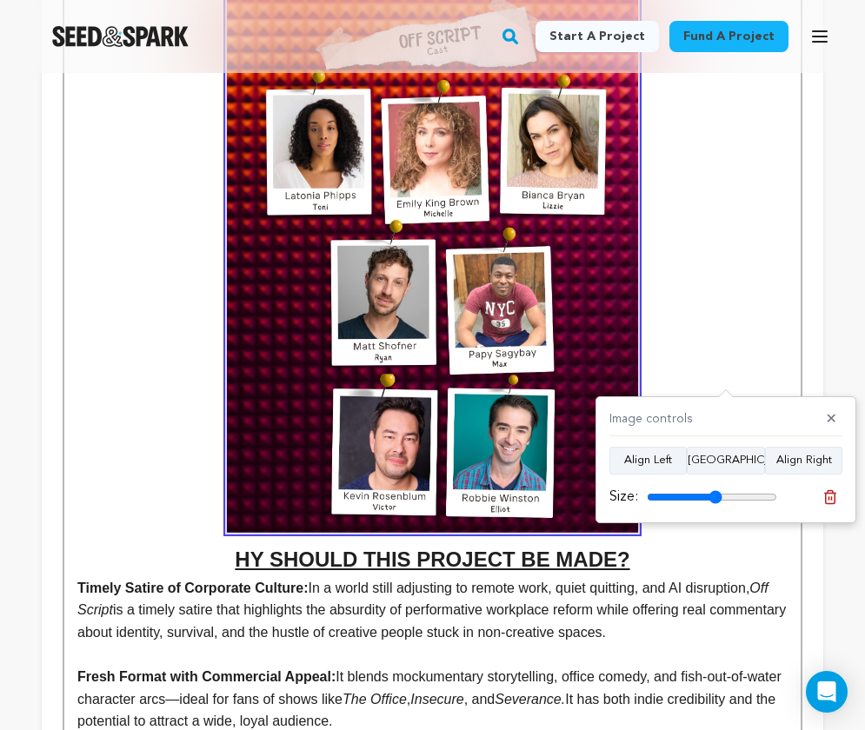
scroll to position [3226, 0]
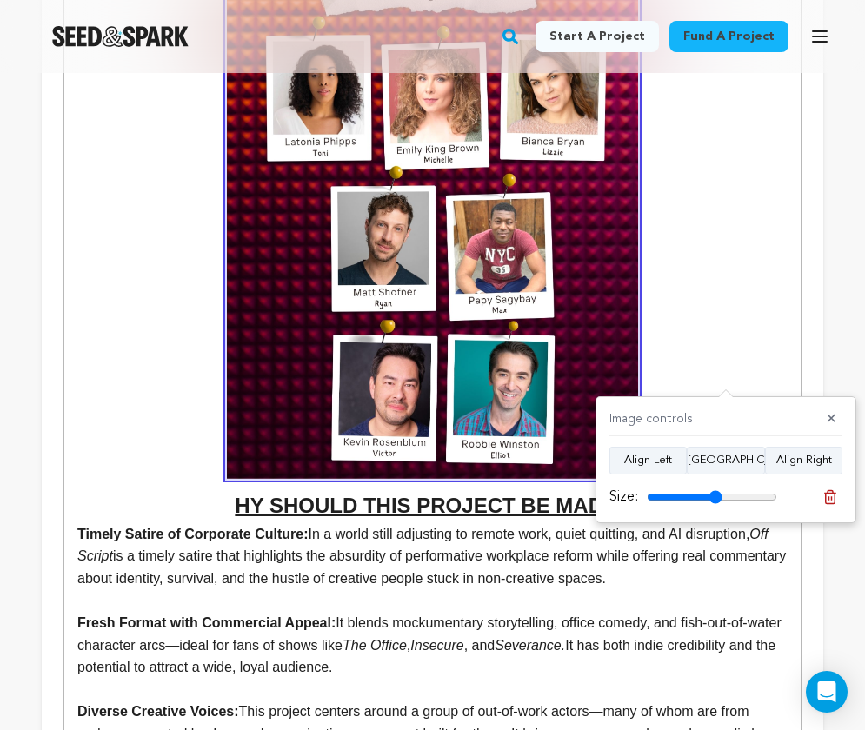
click at [215, 430] on h2 "HY SHOULD THIS PROJECT BE MADE?" at bounding box center [432, 234] width 710 height 577
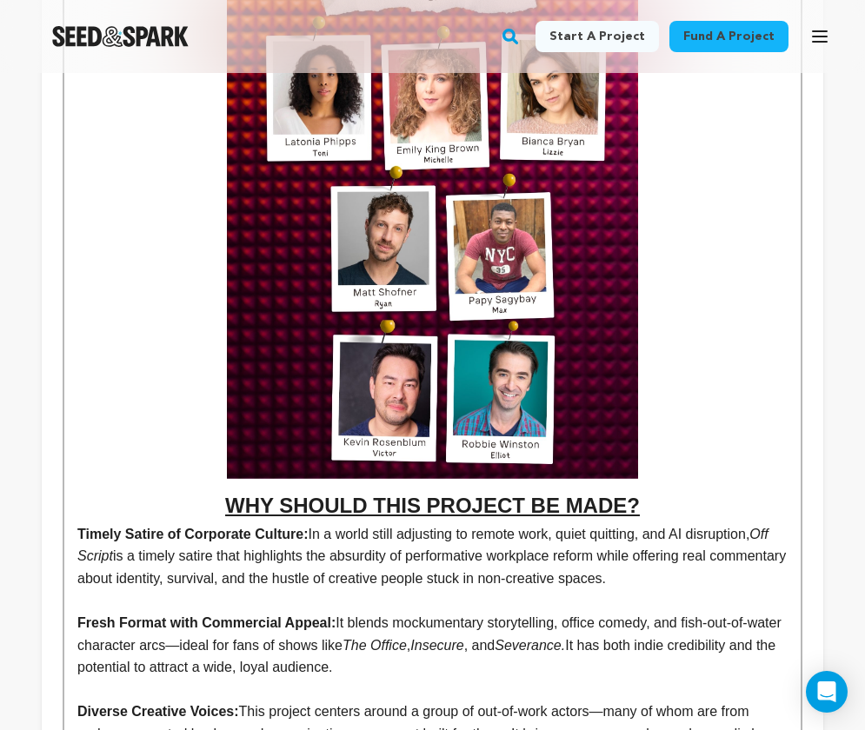
click at [154, 378] on u "WHY SHOULD THIS PROJECT BE MADE?" at bounding box center [432, 231] width 710 height 571
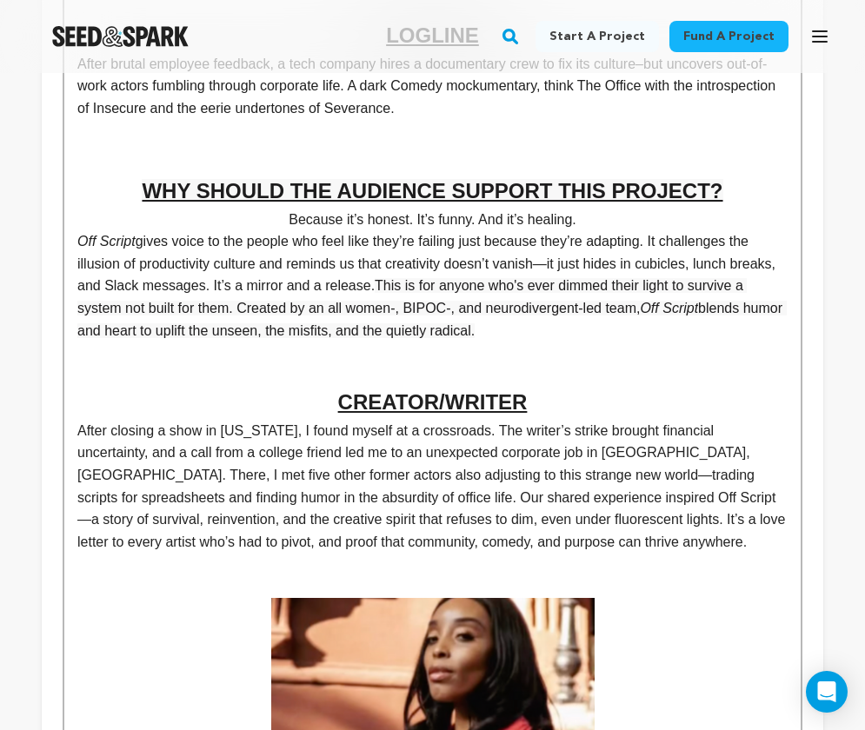
scroll to position [867, 0]
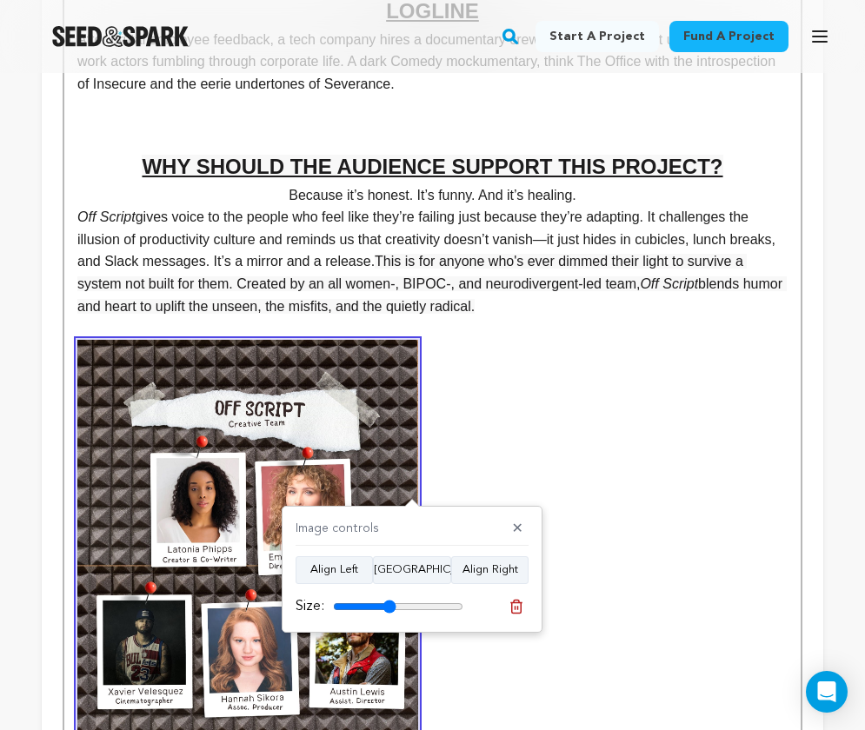
drag, startPoint x: 458, startPoint y: 601, endPoint x: 388, endPoint y: 594, distance: 69.9
type input "48"
click at [388, 600] on input "range" at bounding box center [398, 607] width 130 height 14
click at [405, 562] on button "[GEOGRAPHIC_DATA]" at bounding box center [412, 570] width 78 height 28
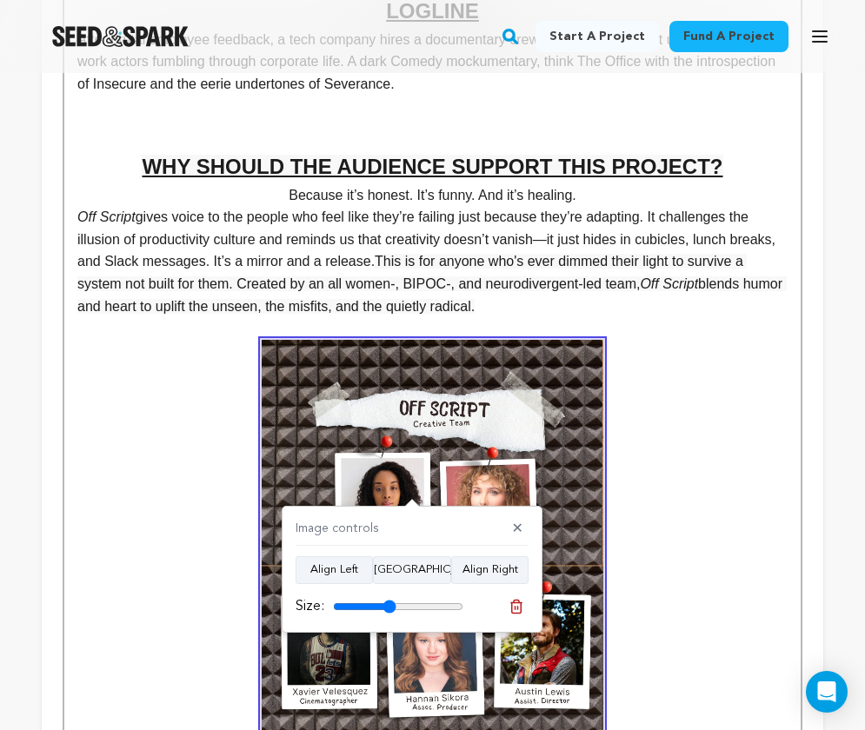
click at [527, 405] on img at bounding box center [432, 560] width 341 height 441
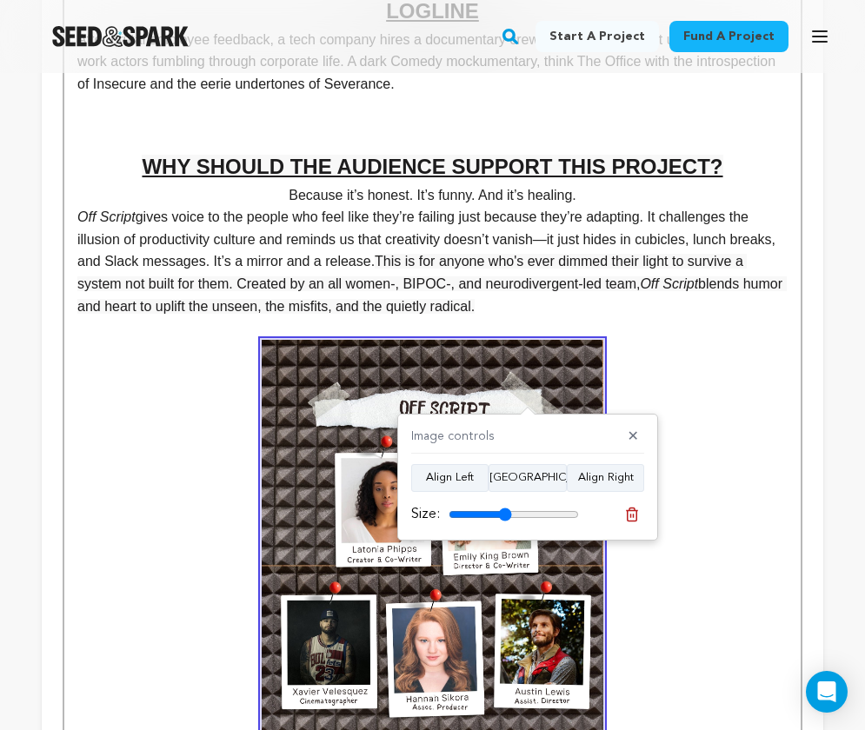
click at [527, 405] on img at bounding box center [432, 560] width 341 height 441
click at [736, 419] on u "EATOR/WRITER" at bounding box center [432, 580] width 710 height 480
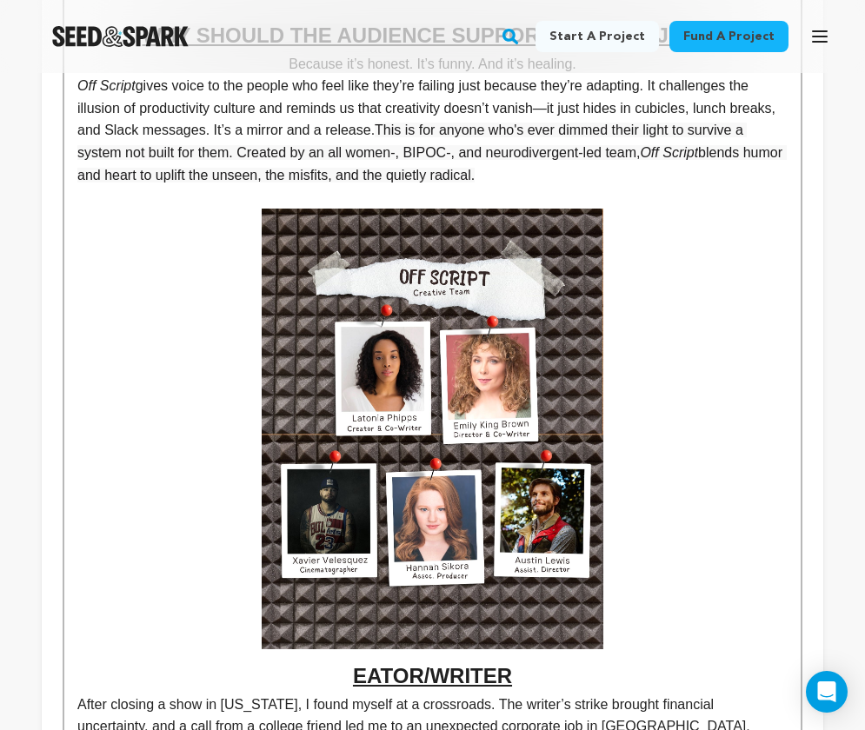
scroll to position [1029, 0]
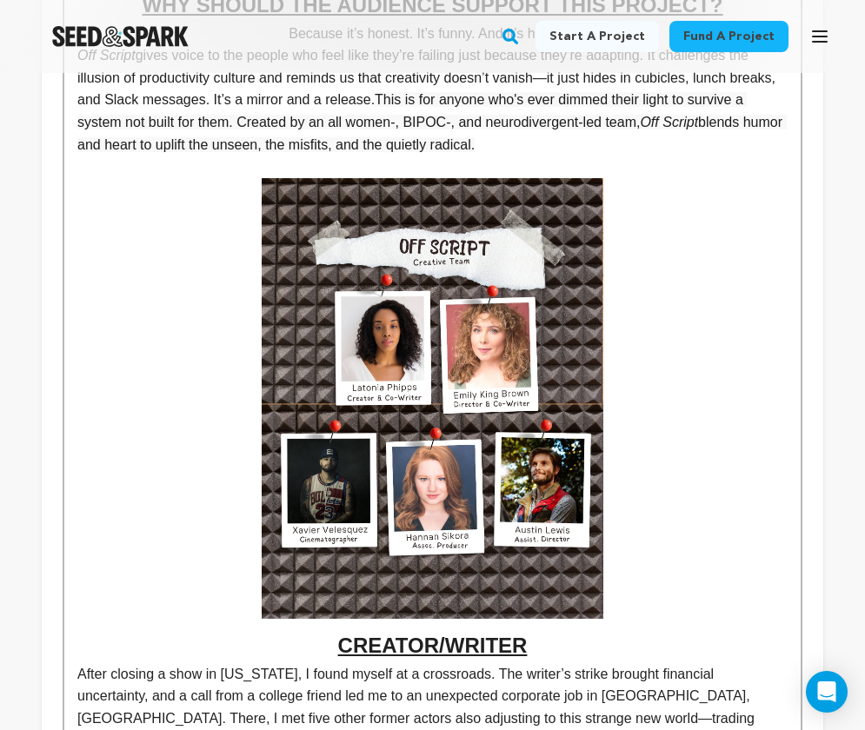
click at [640, 516] on u "CREATOR/WRITER" at bounding box center [432, 418] width 710 height 480
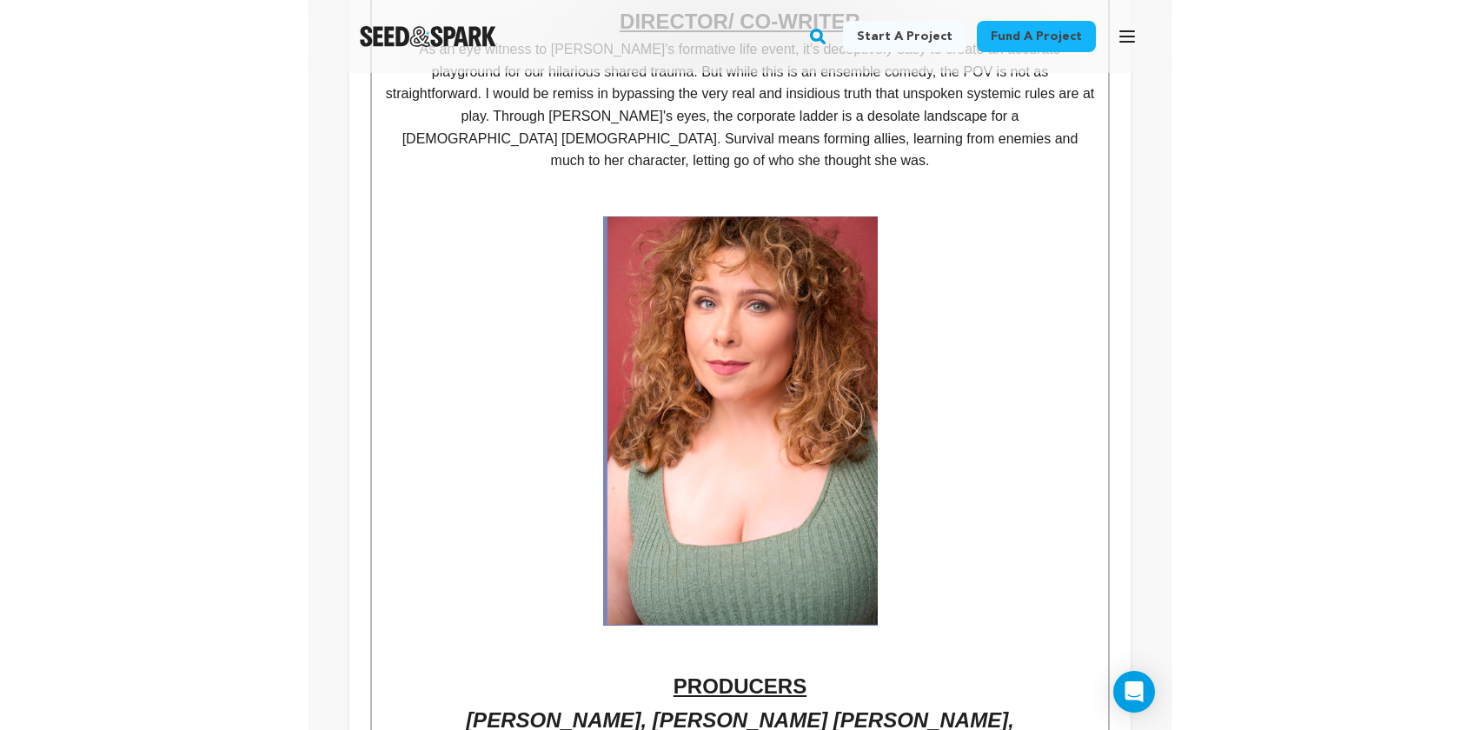
scroll to position [2180, 0]
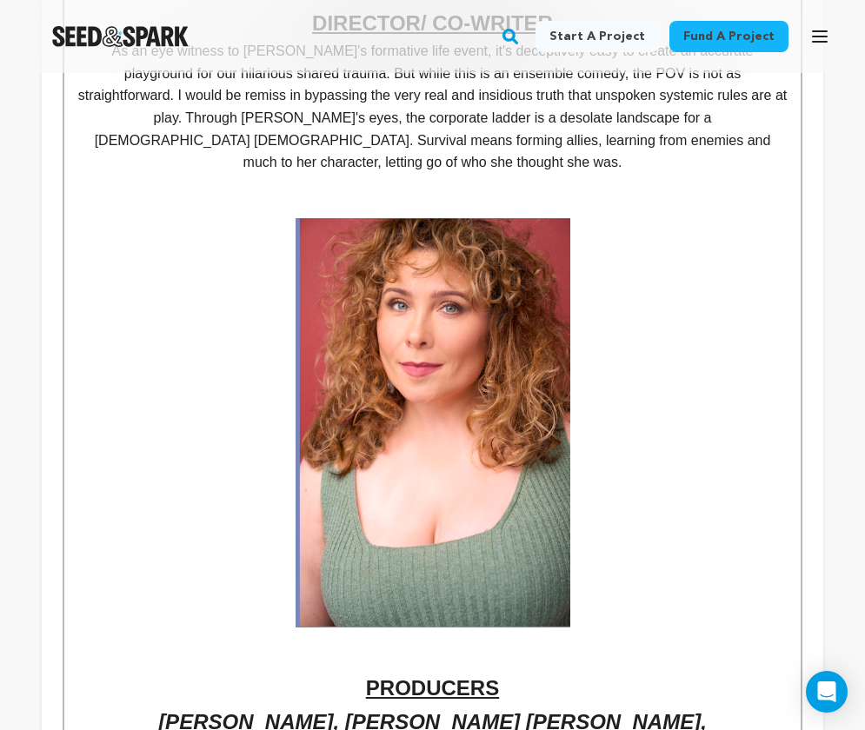
click at [430, 361] on img at bounding box center [432, 422] width 275 height 409
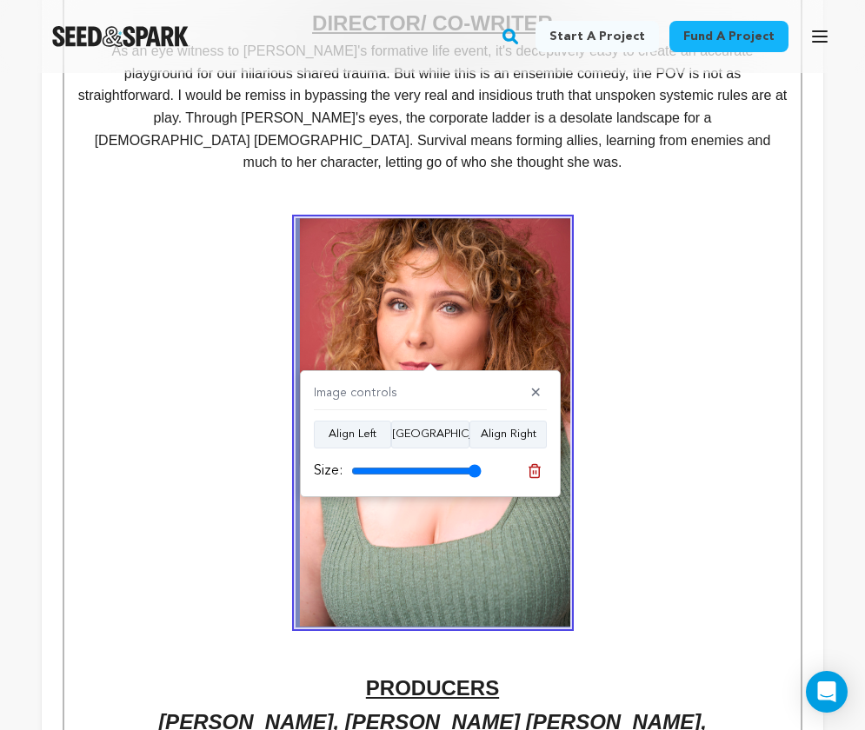
click at [161, 221] on u at bounding box center [432, 422] width 710 height 409
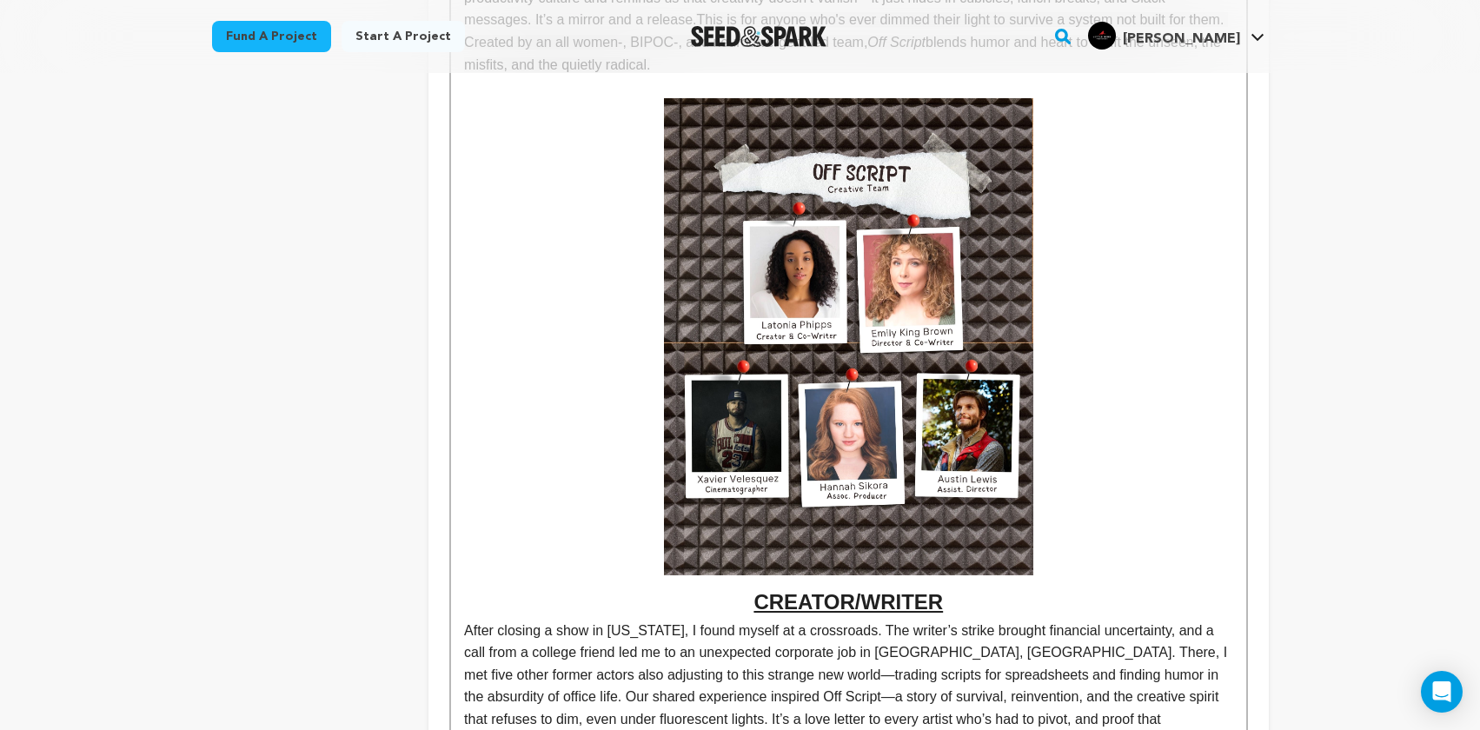
scroll to position [964, 0]
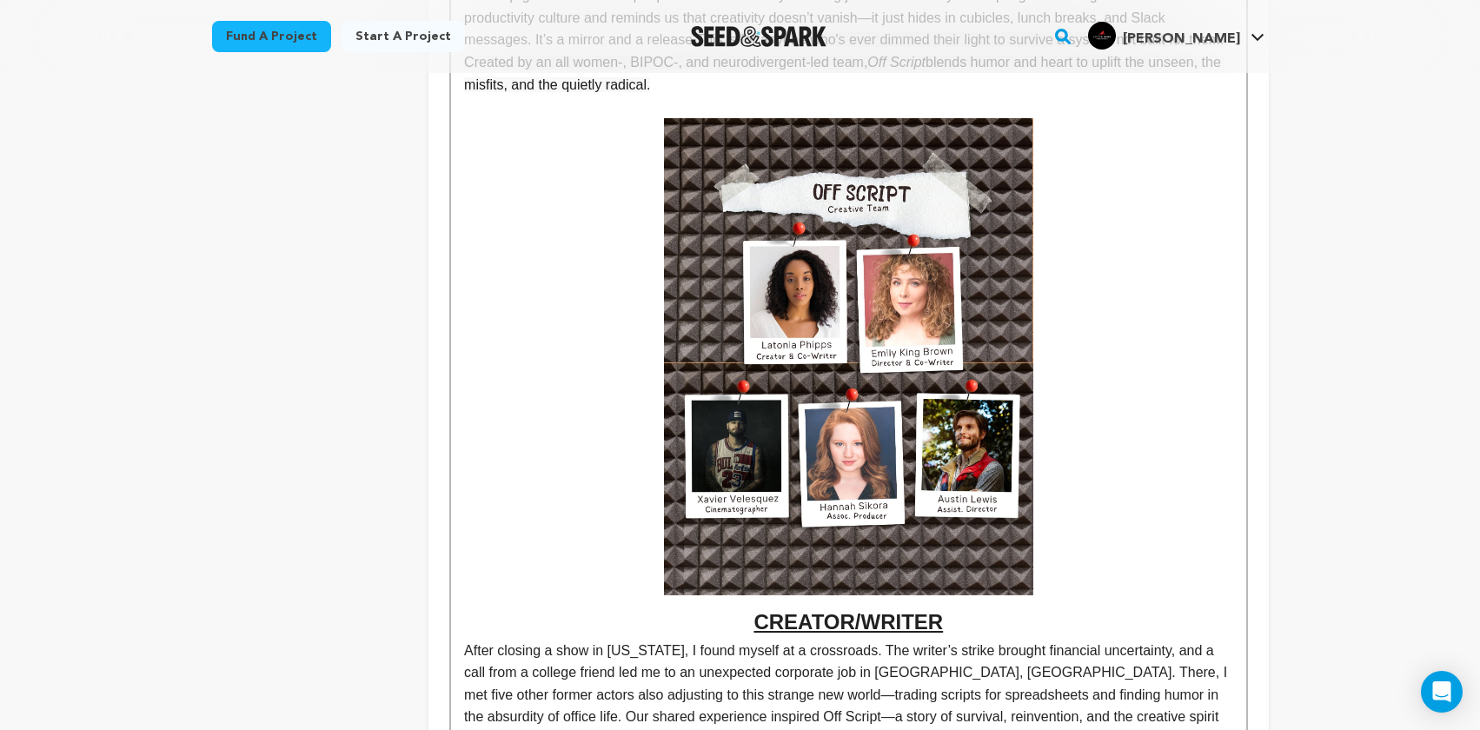
click at [822, 377] on img at bounding box center [848, 357] width 369 height 478
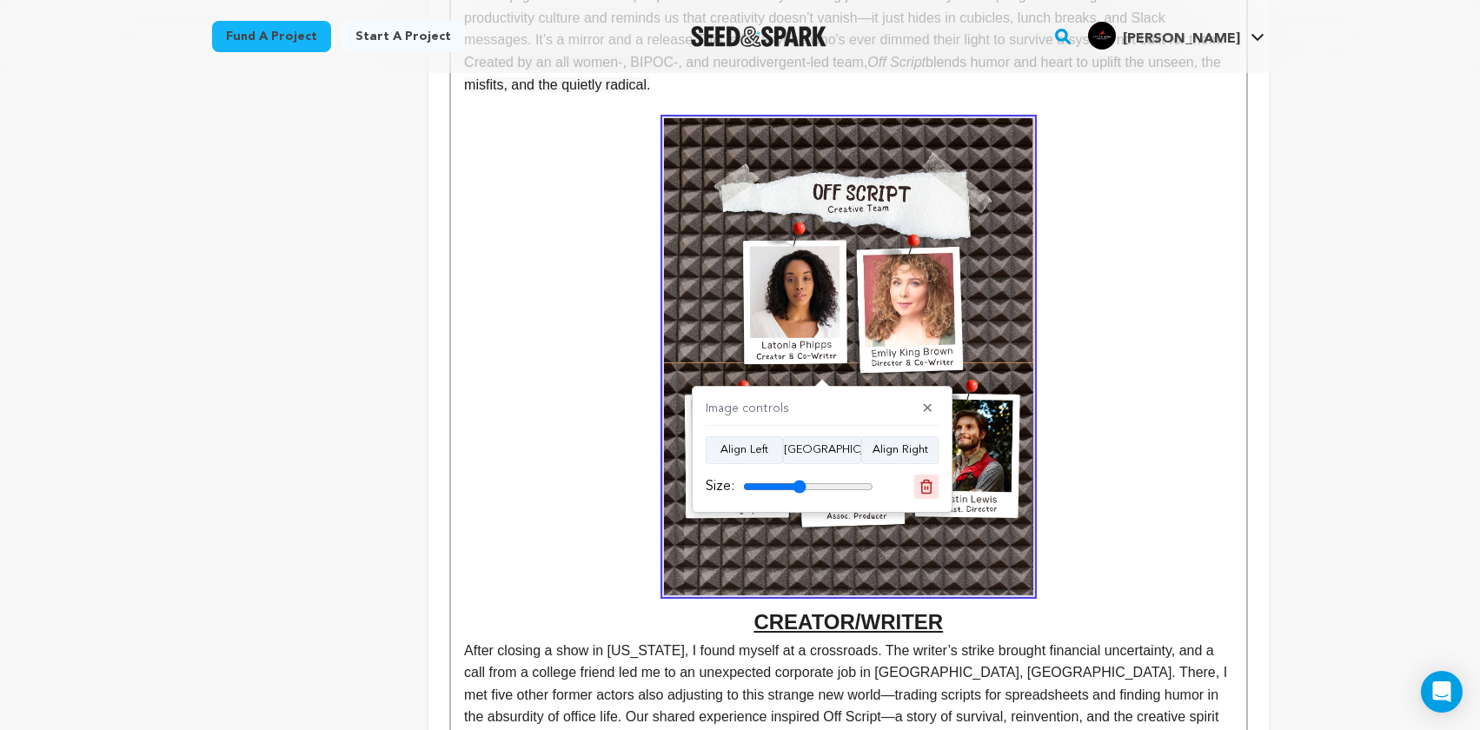
click at [929, 485] on icon at bounding box center [926, 487] width 16 height 16
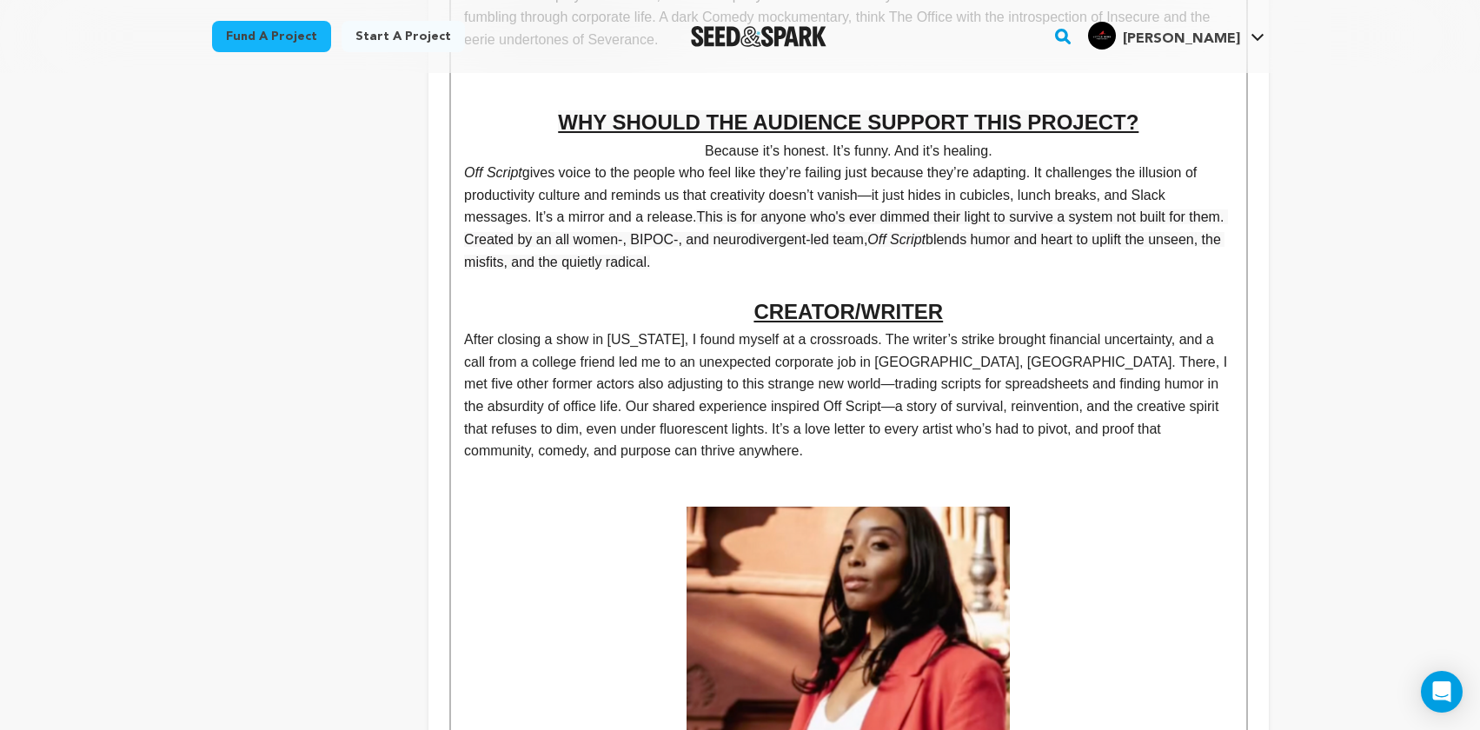
scroll to position [779, 0]
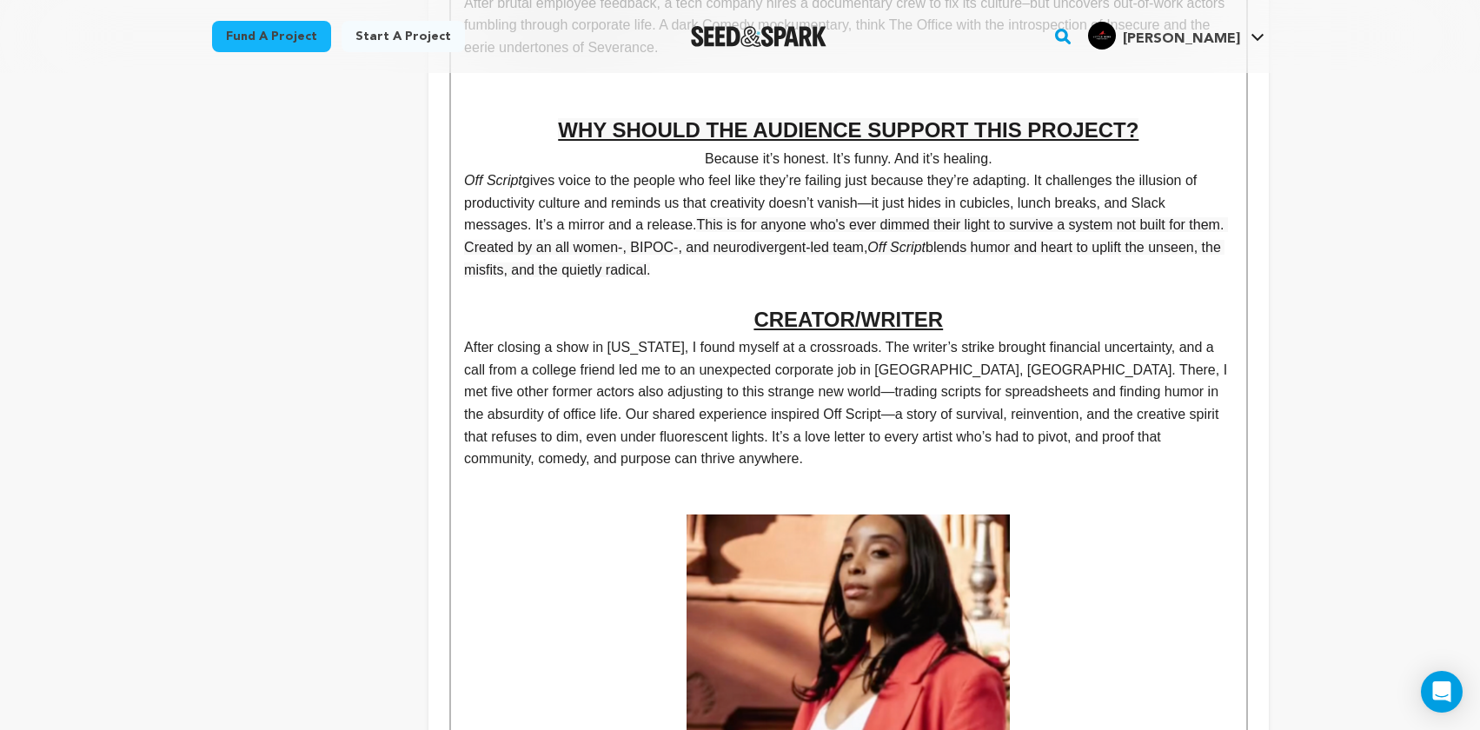
click at [865, 273] on p "Off Script gives voice to the people who feel like they’re failing just because…" at bounding box center [848, 224] width 768 height 111
click at [845, 290] on p at bounding box center [848, 292] width 768 height 23
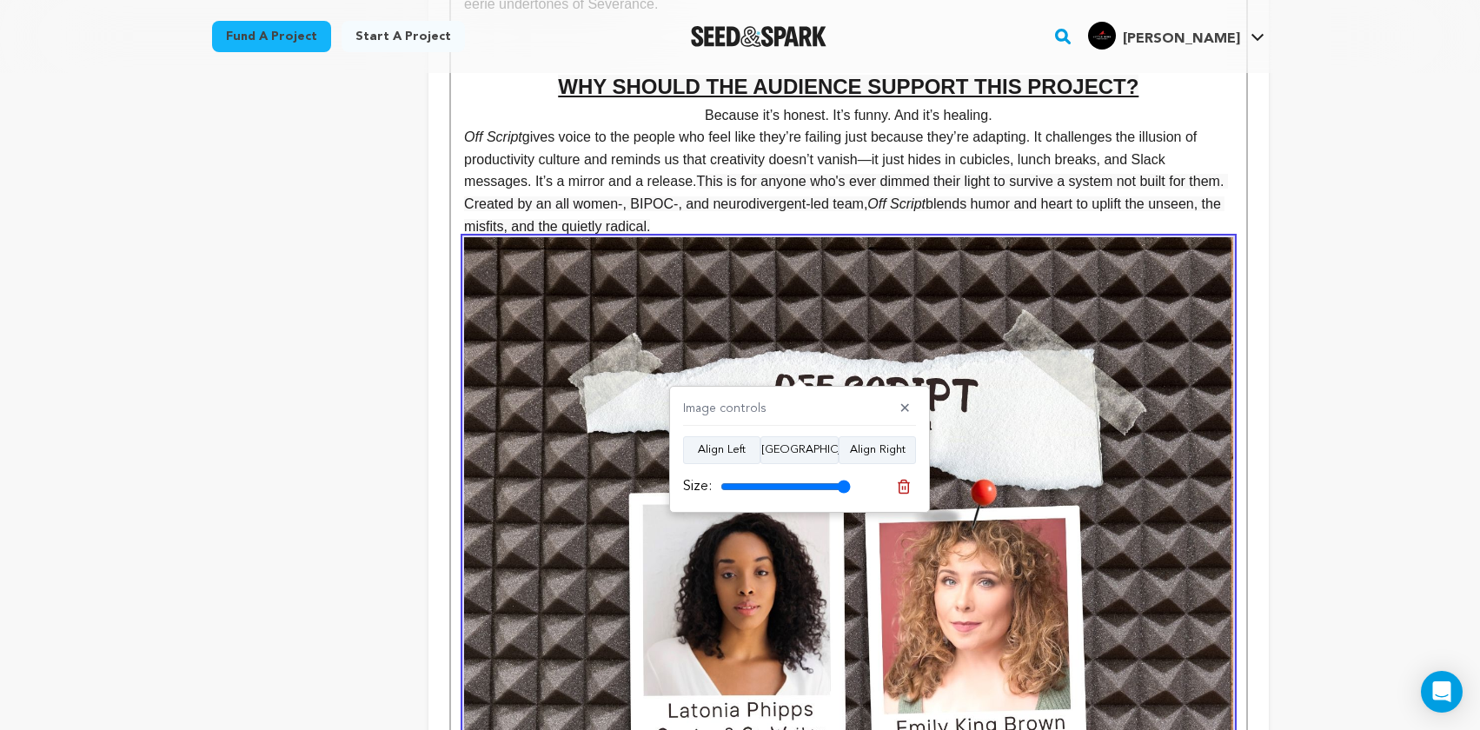
scroll to position [842, 0]
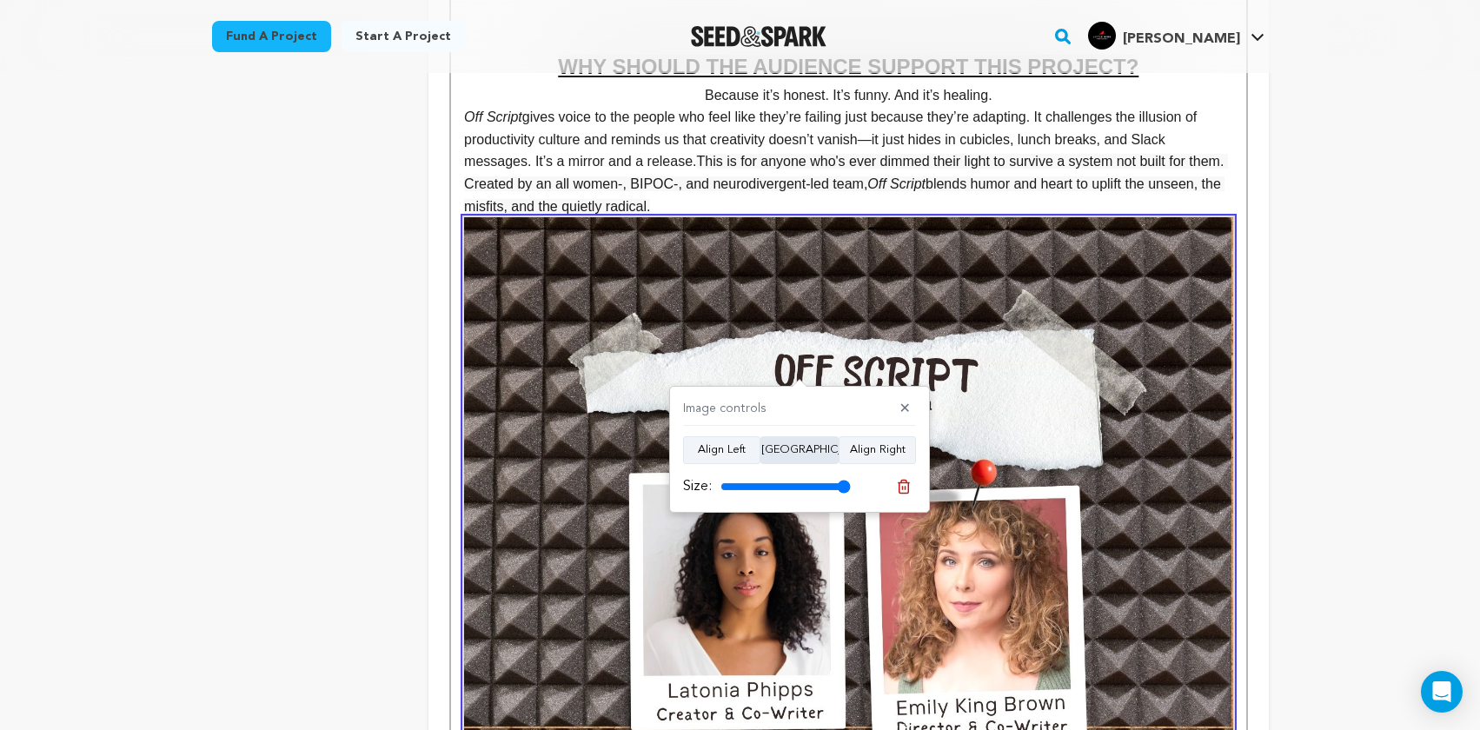
click at [799, 452] on button "[GEOGRAPHIC_DATA]" at bounding box center [799, 450] width 78 height 28
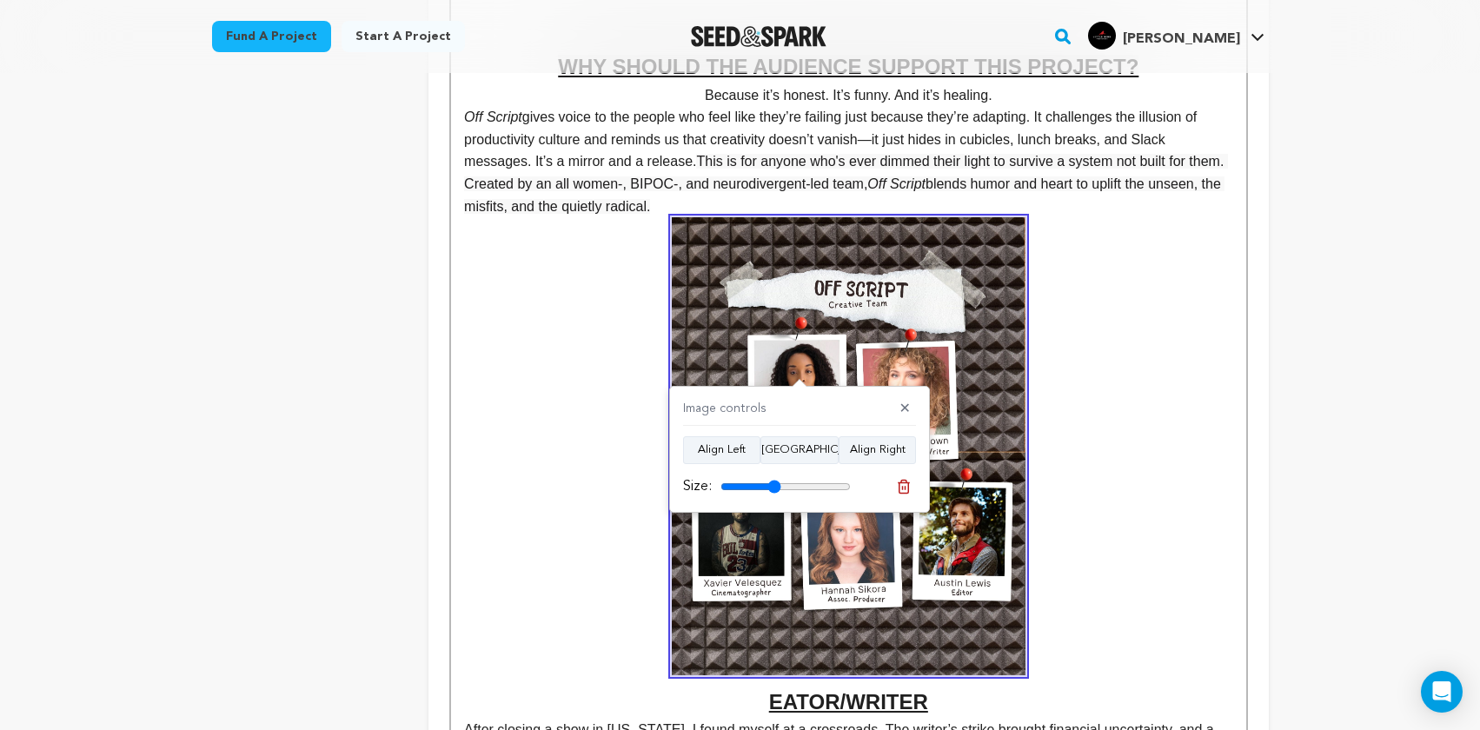
drag, startPoint x: 845, startPoint y: 490, endPoint x: 773, endPoint y: 483, distance: 71.6
type input "46"
click at [773, 483] on input "range" at bounding box center [785, 487] width 130 height 14
click at [1150, 447] on u "EATOR/WRITER" at bounding box center [848, 465] width 768 height 496
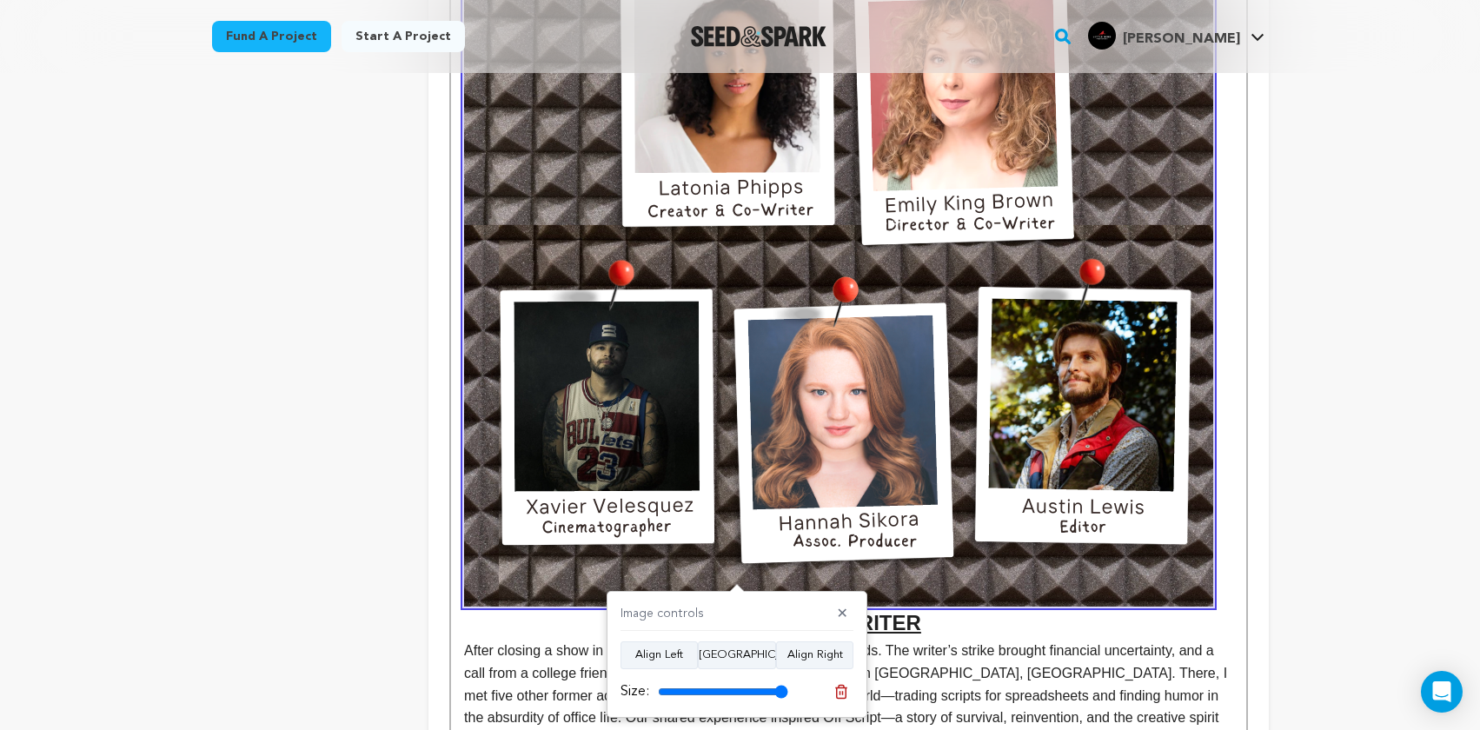
scroll to position [1383, 0]
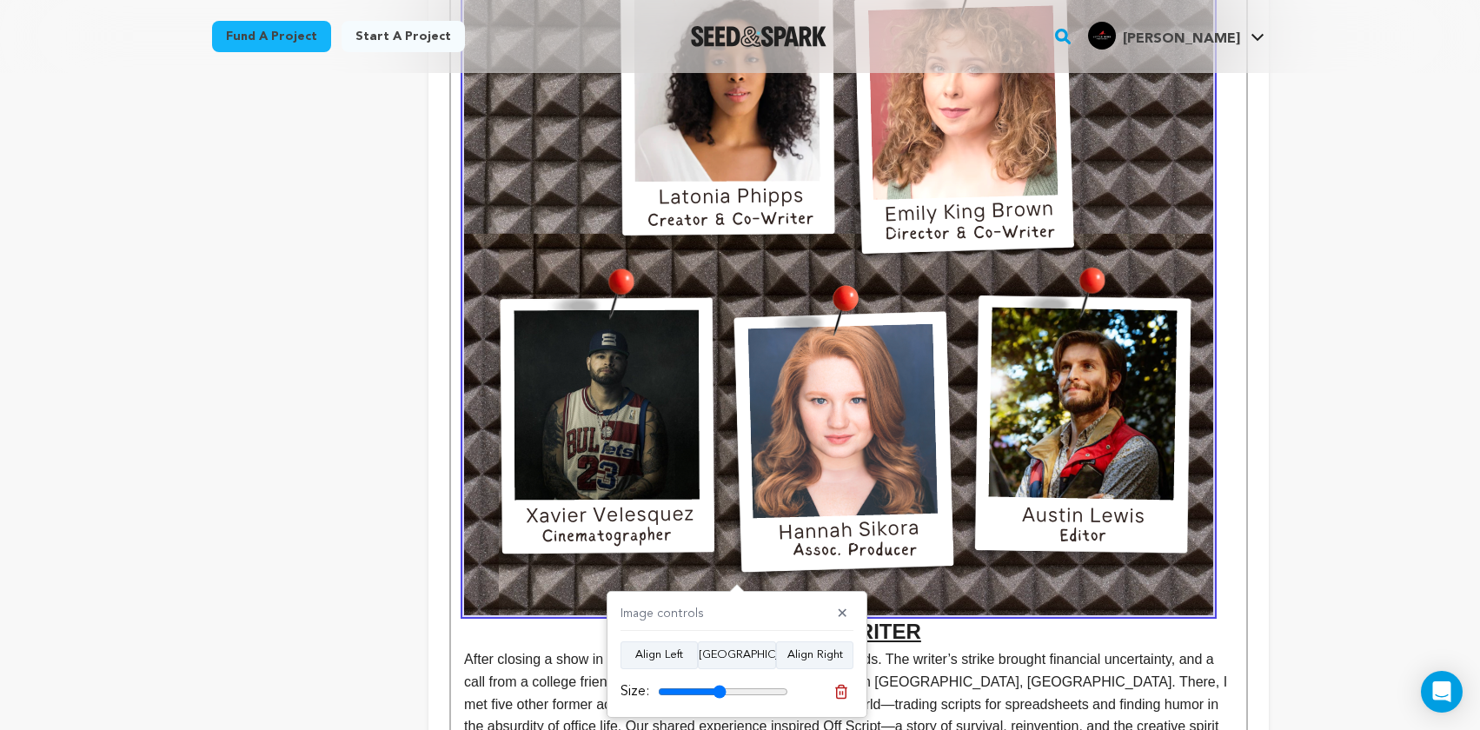
type input "52"
click at [719, 690] on input "range" at bounding box center [723, 692] width 130 height 14
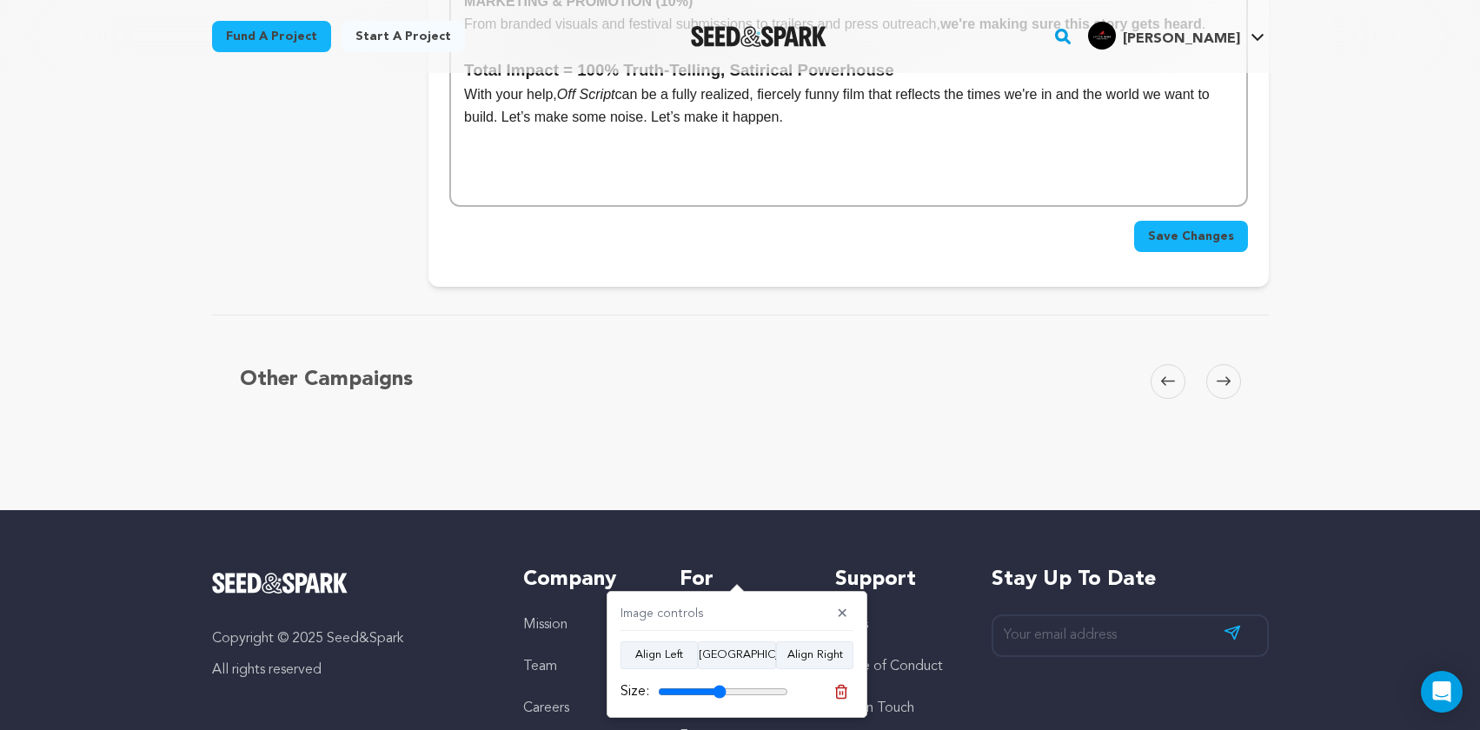
scroll to position [6589, 0]
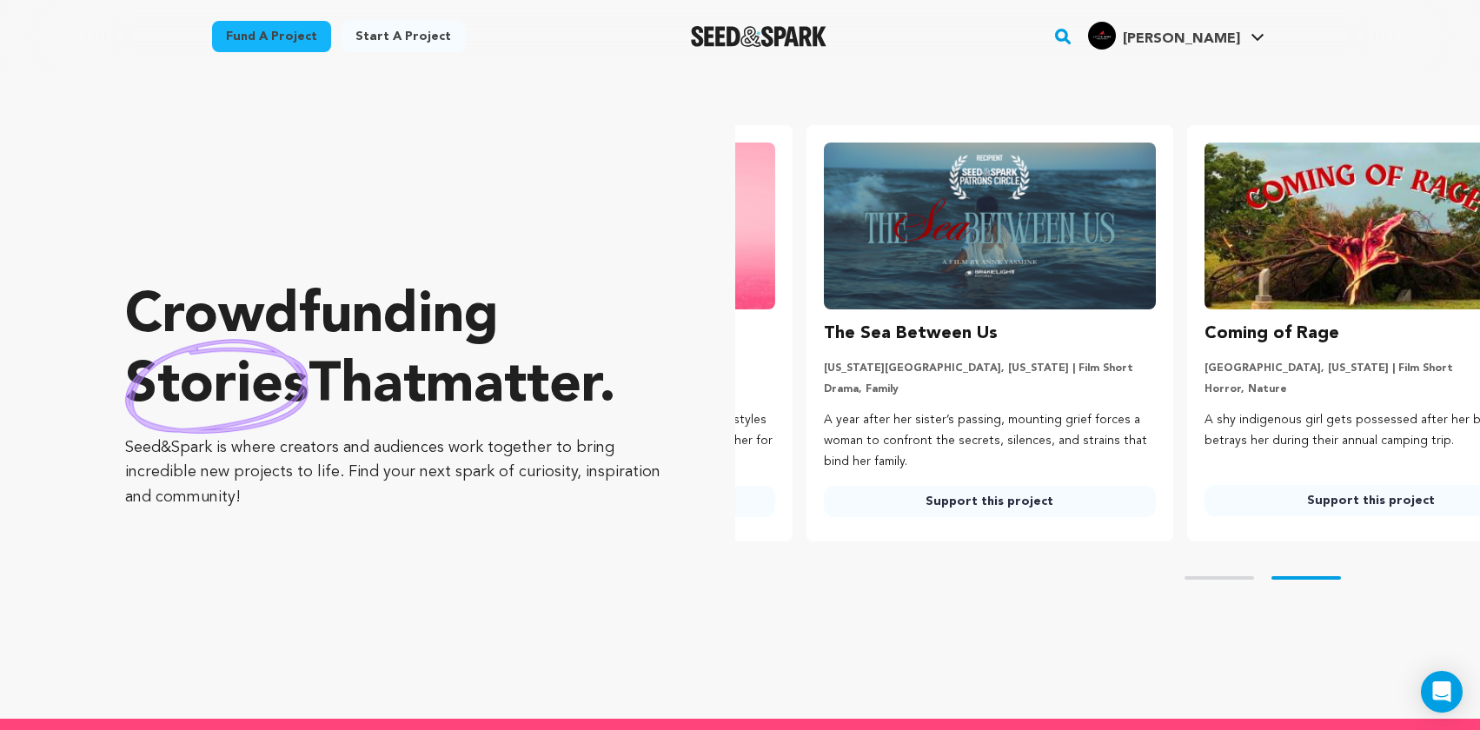
scroll to position [0, 394]
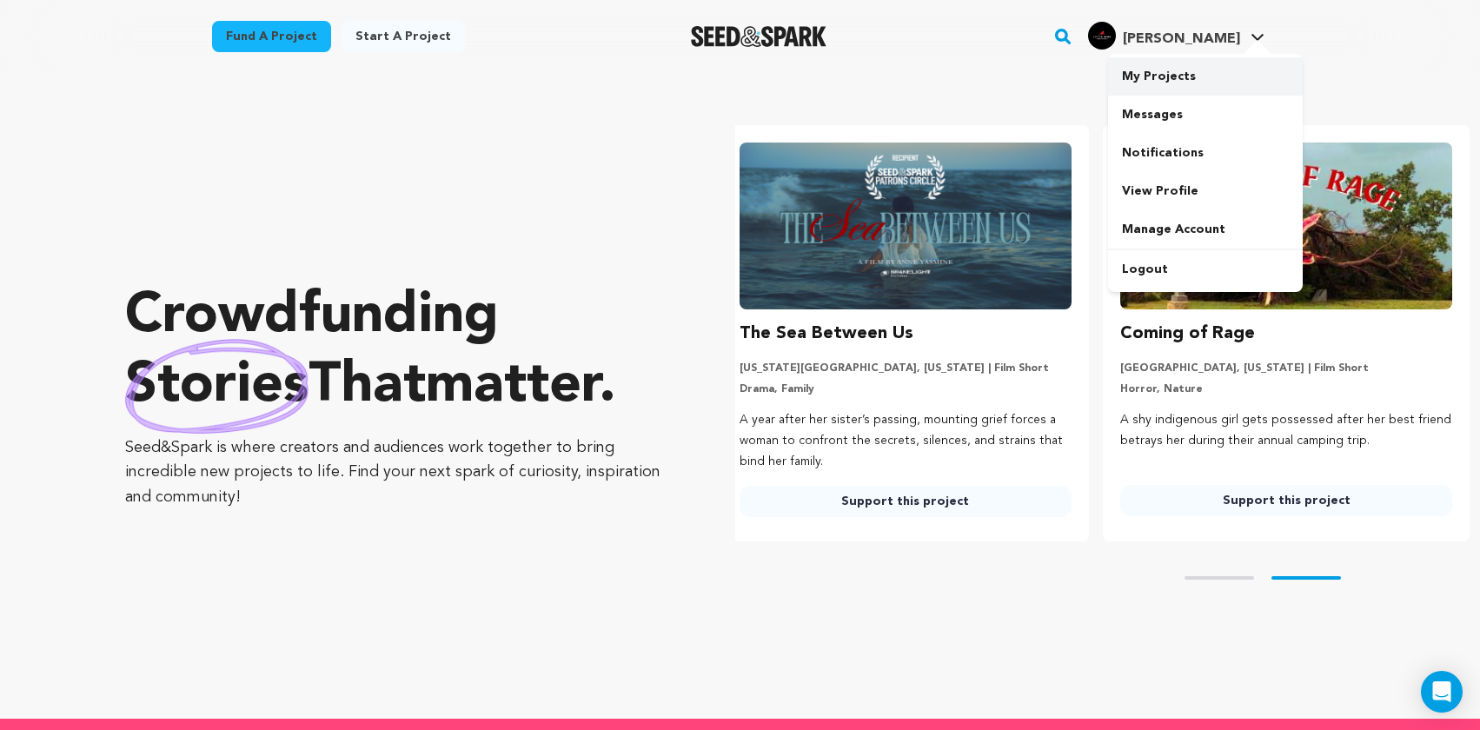
click at [1192, 75] on link "My Projects" at bounding box center [1205, 76] width 195 height 38
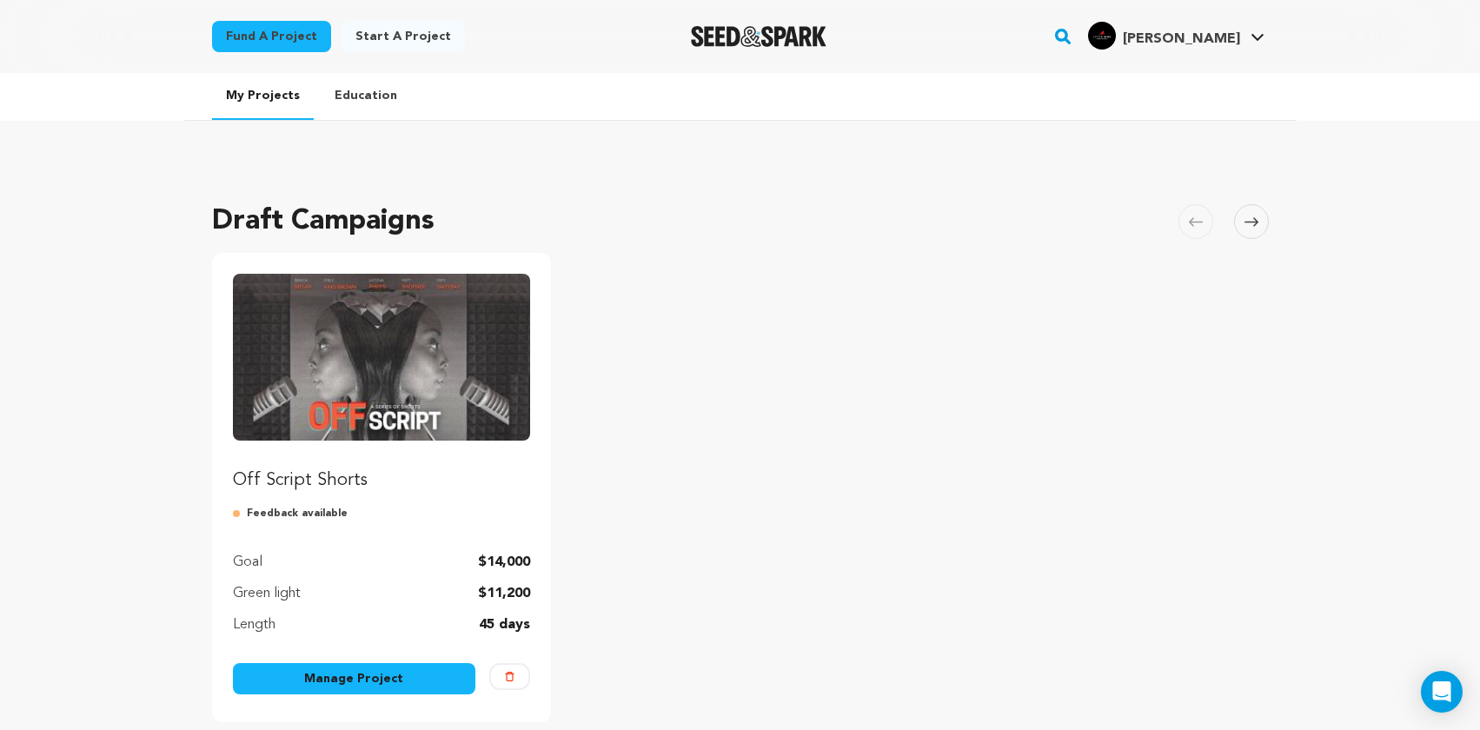
click at [375, 674] on link "Manage Project" at bounding box center [354, 678] width 243 height 31
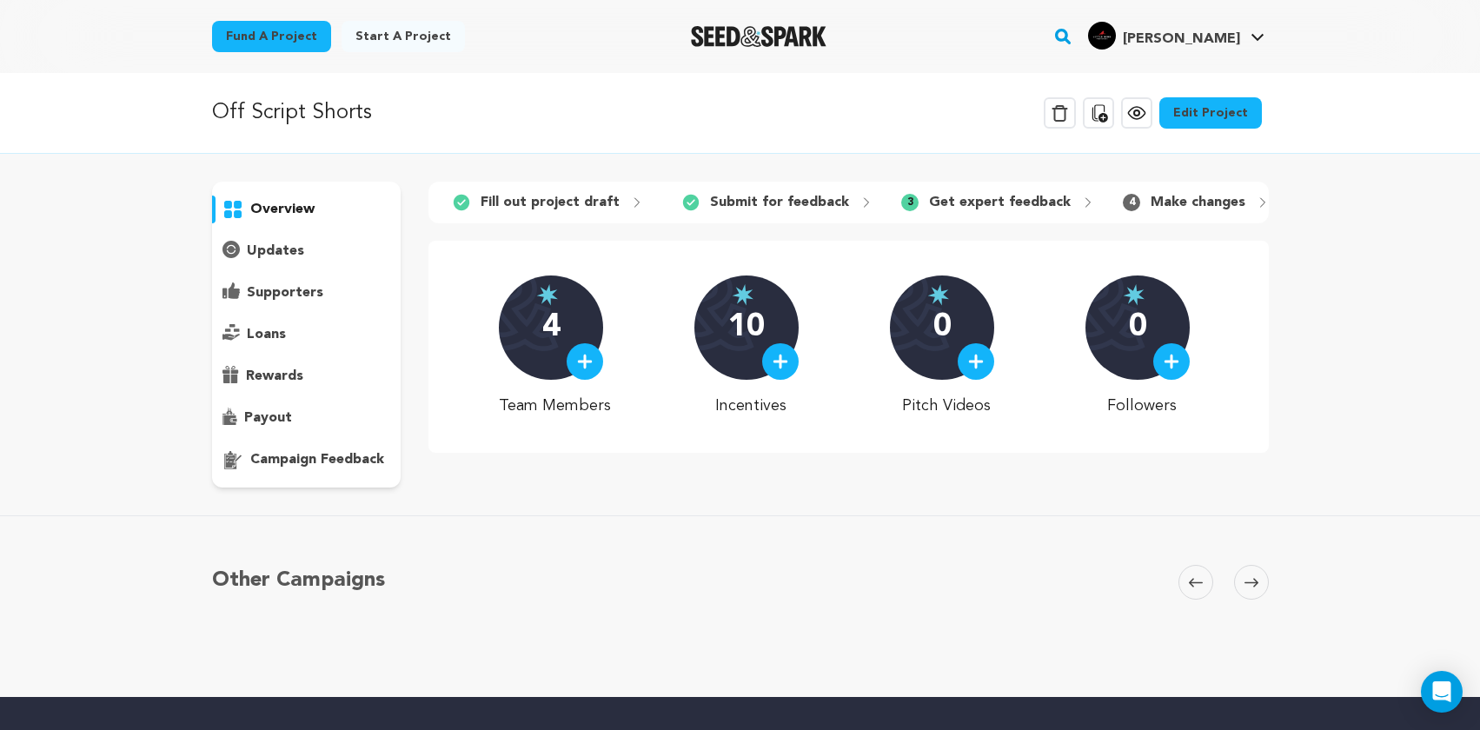
click at [1209, 110] on link "Edit Project" at bounding box center [1210, 112] width 103 height 31
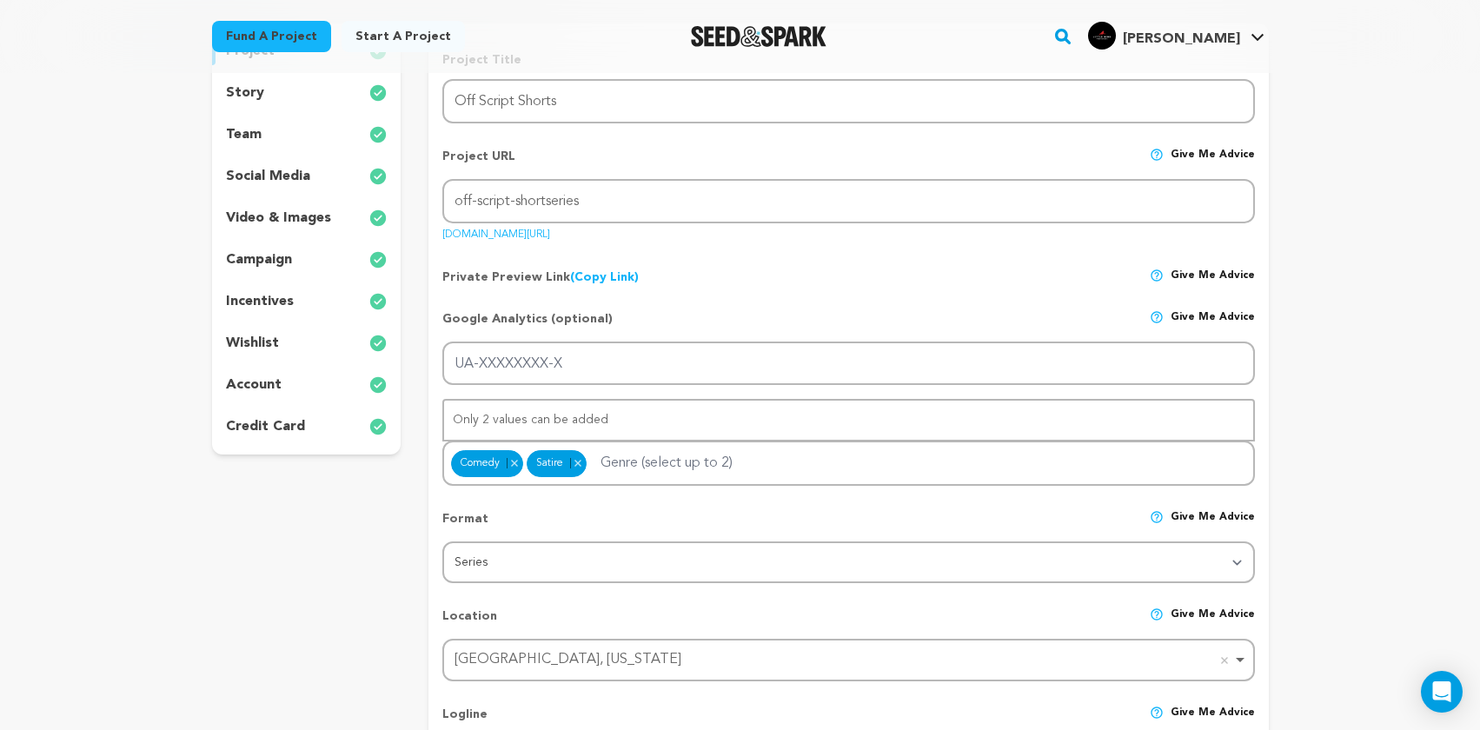
scroll to position [254, 0]
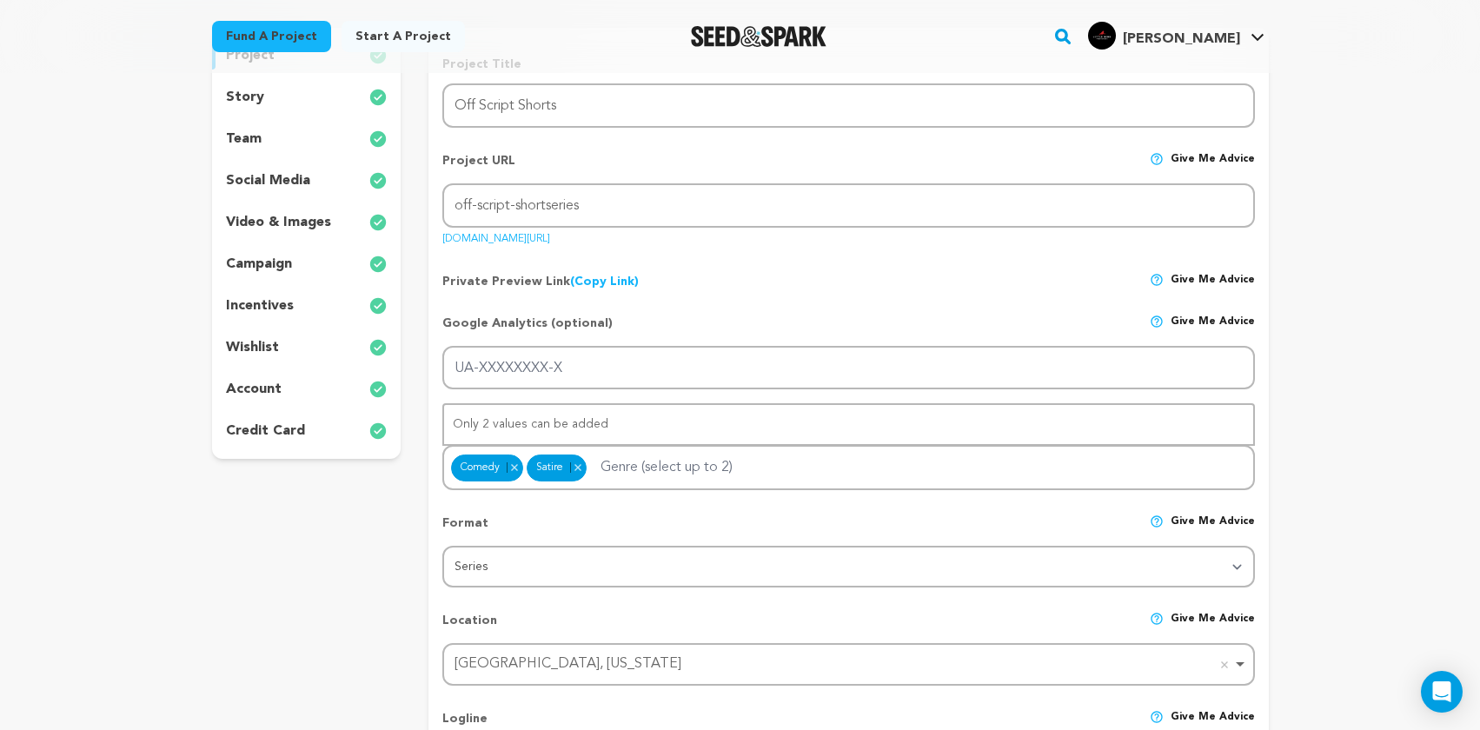
click at [310, 131] on div "team" at bounding box center [306, 139] width 189 height 28
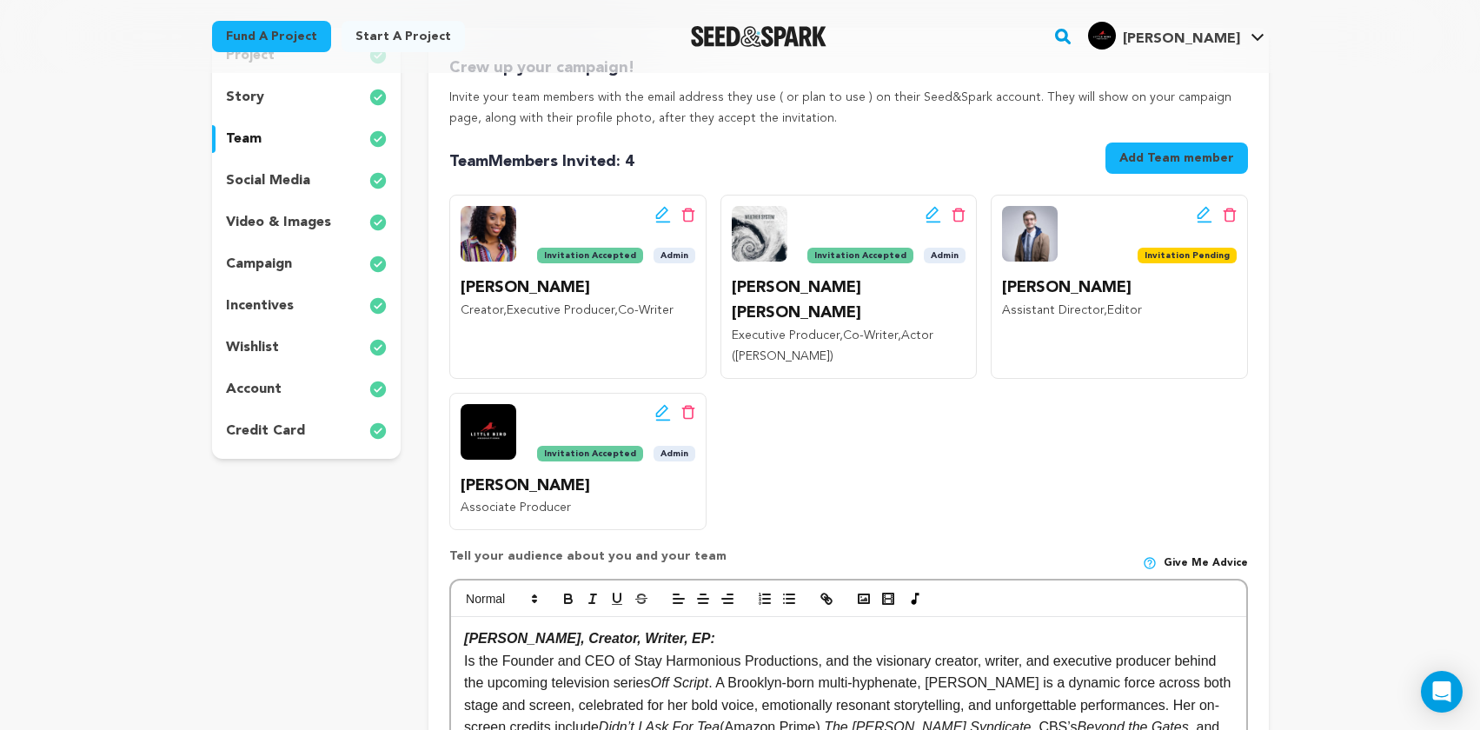
click at [298, 177] on p "social media" at bounding box center [268, 180] width 84 height 21
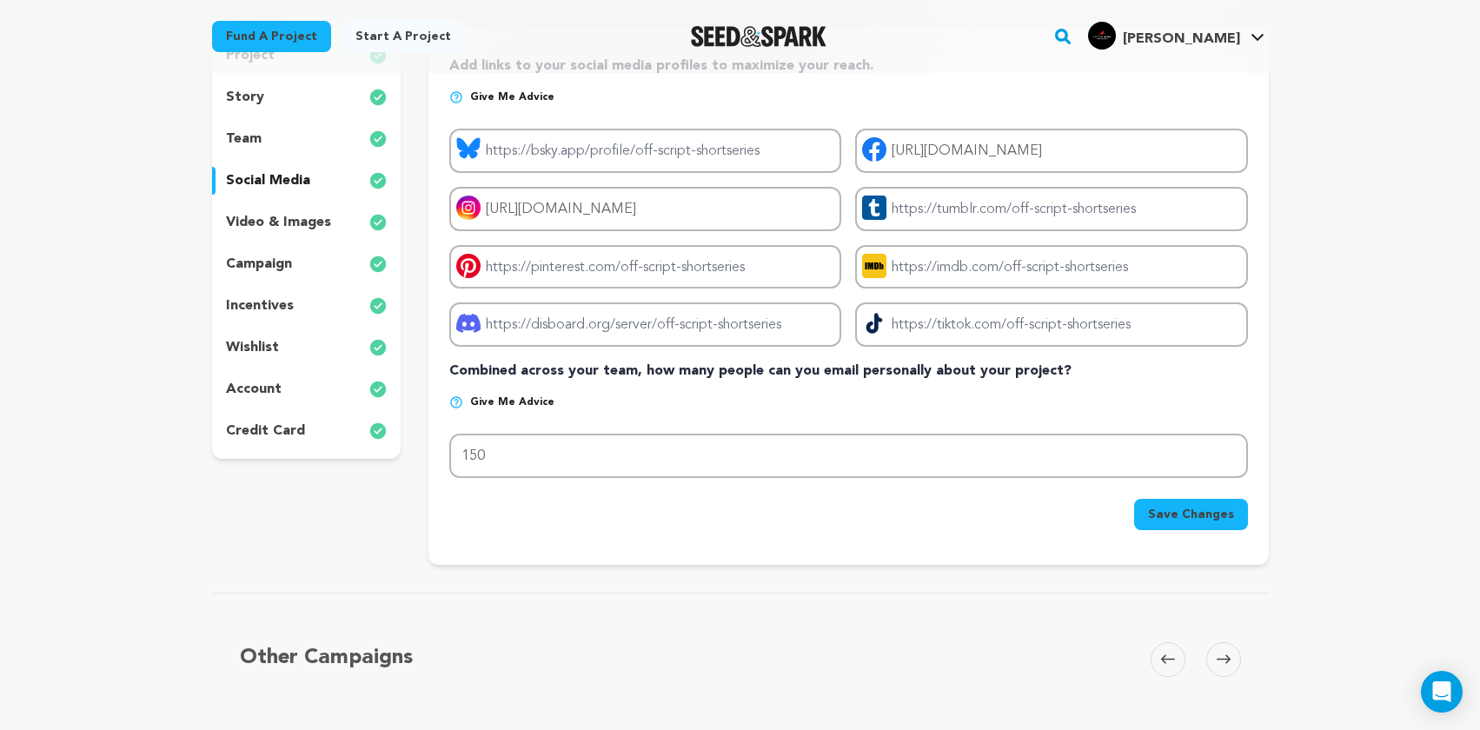
click at [298, 221] on p "video & images" at bounding box center [278, 222] width 105 height 21
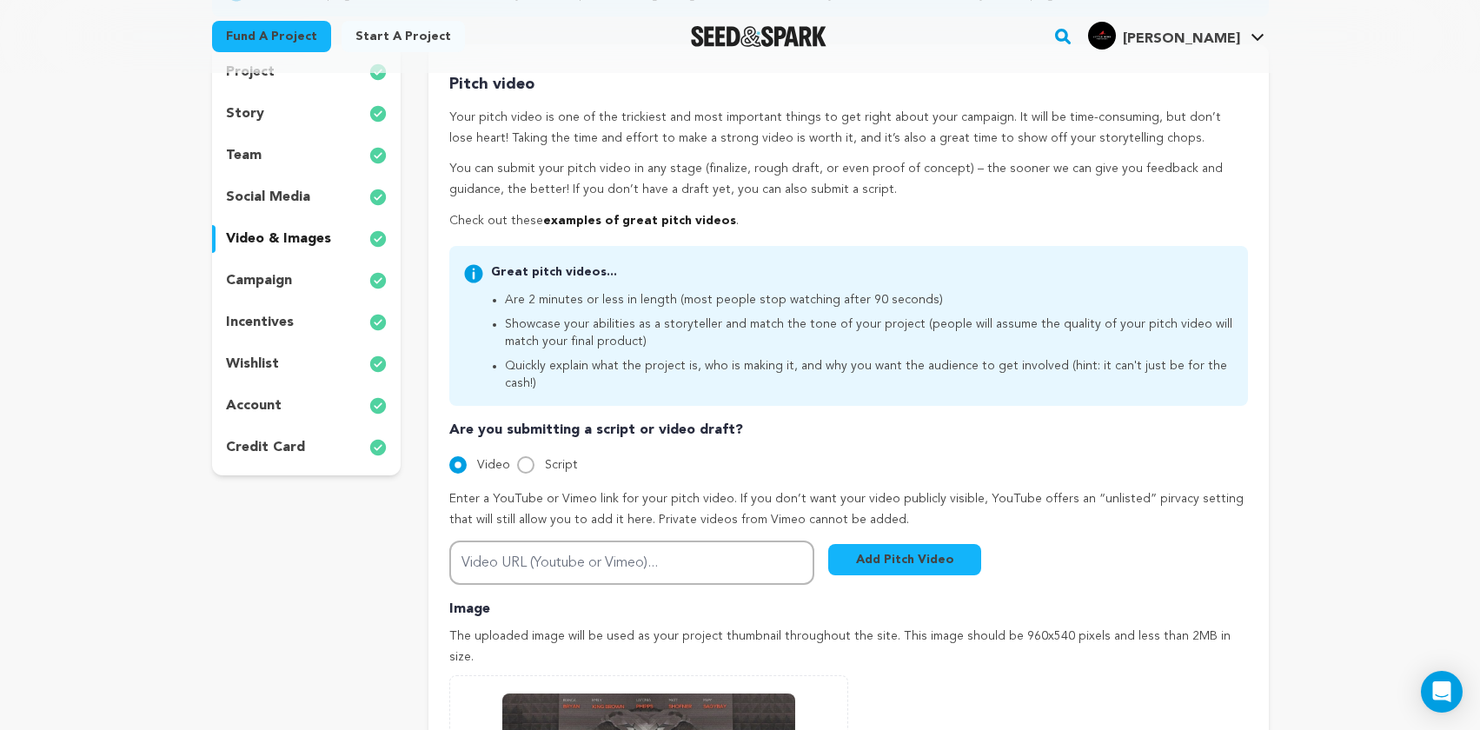
scroll to position [214, 0]
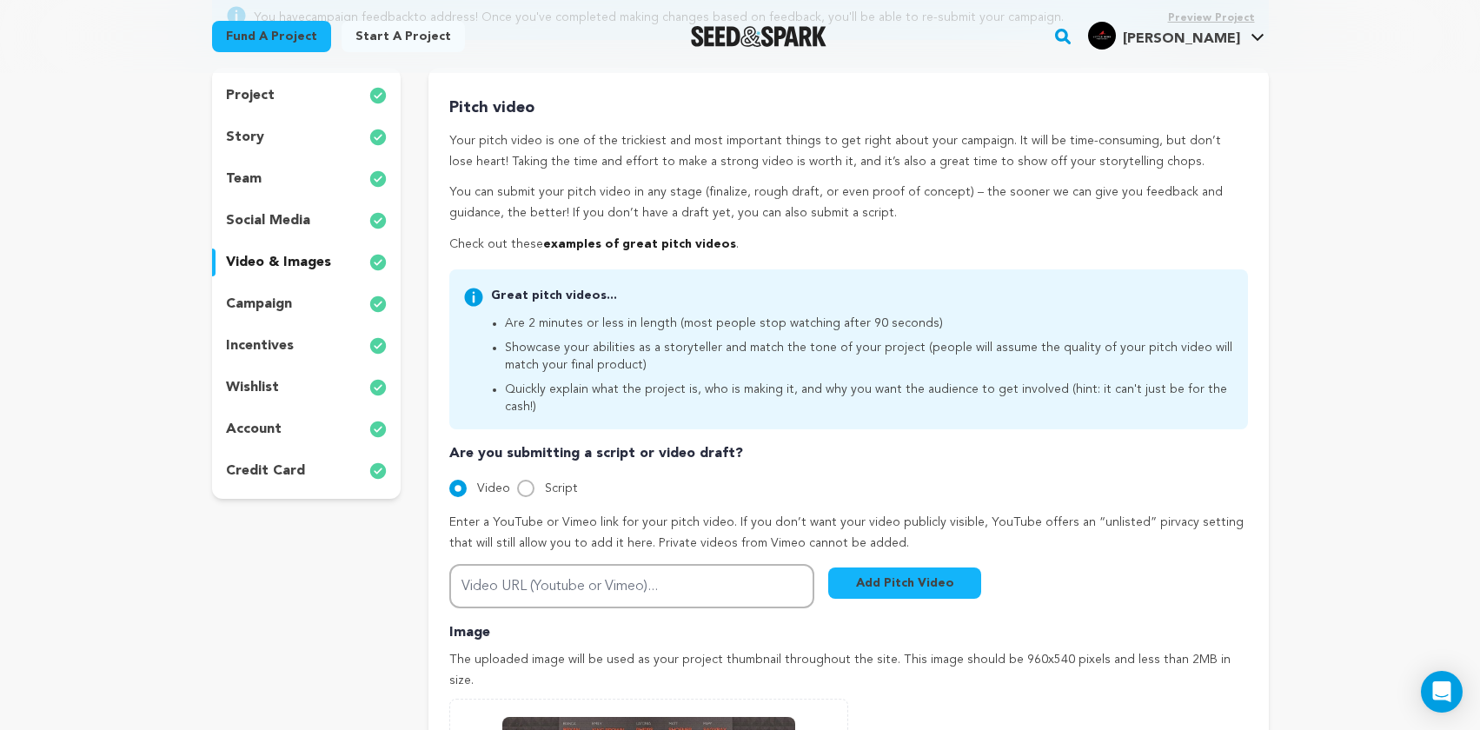
click at [249, 299] on p "campaign" at bounding box center [259, 304] width 66 height 21
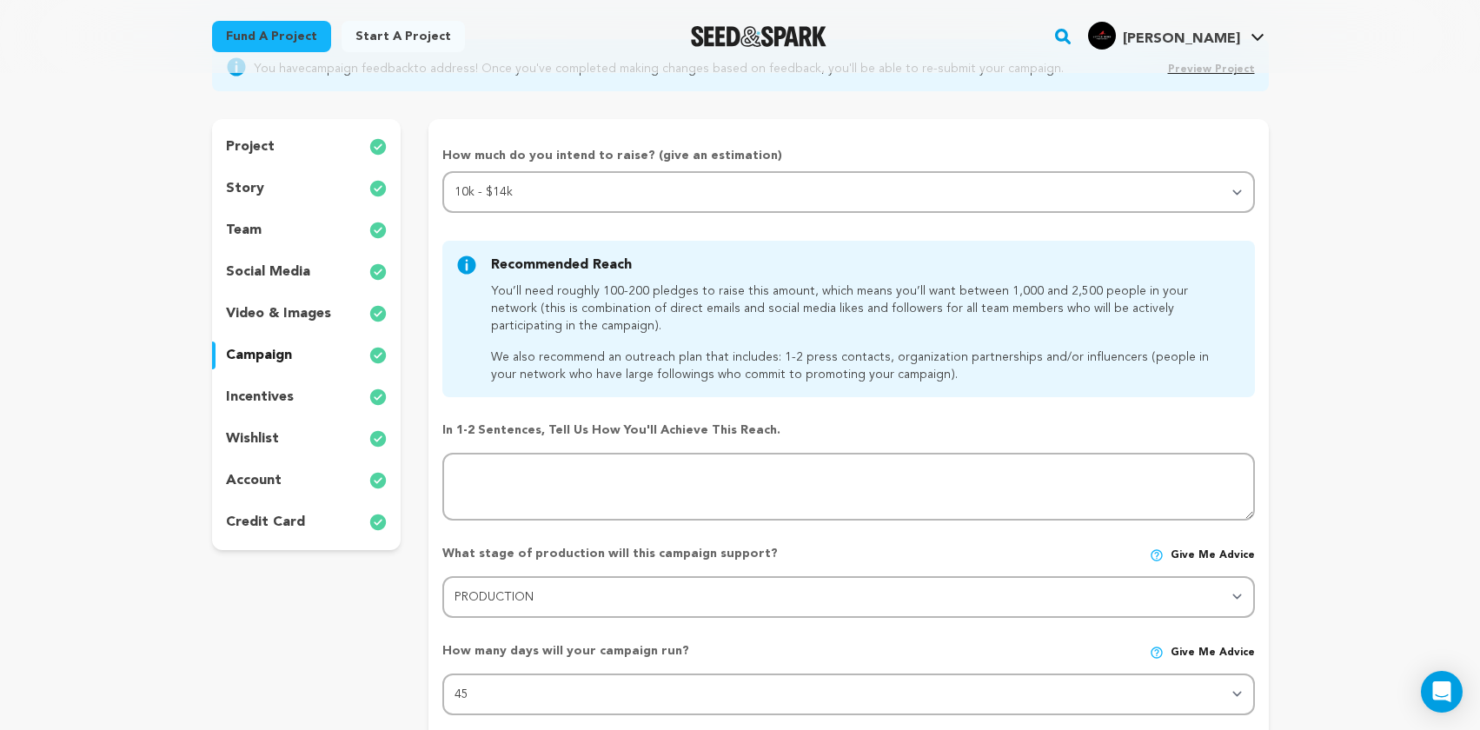
scroll to position [162, 0]
click at [260, 185] on p "story" at bounding box center [245, 189] width 38 height 21
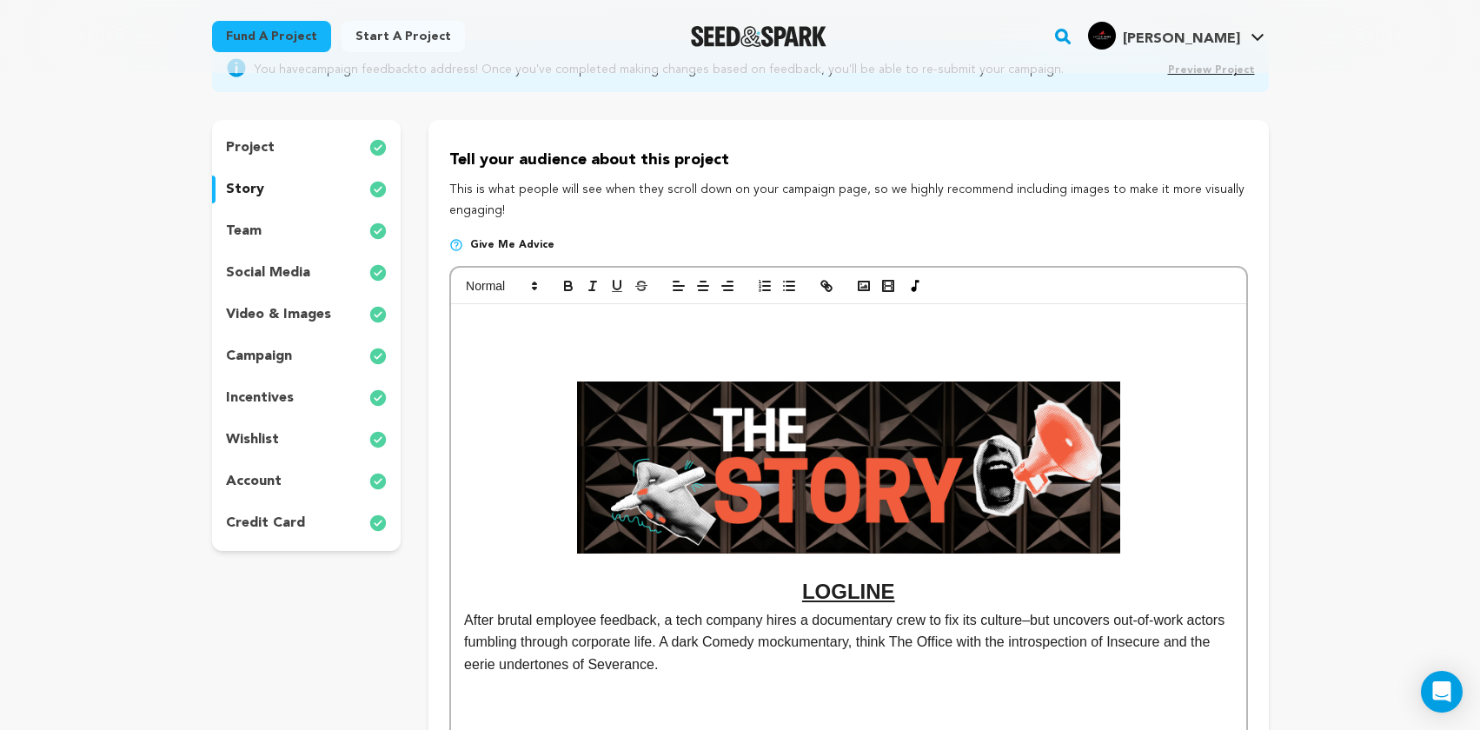
click at [1014, 468] on img at bounding box center [848, 467] width 543 height 172
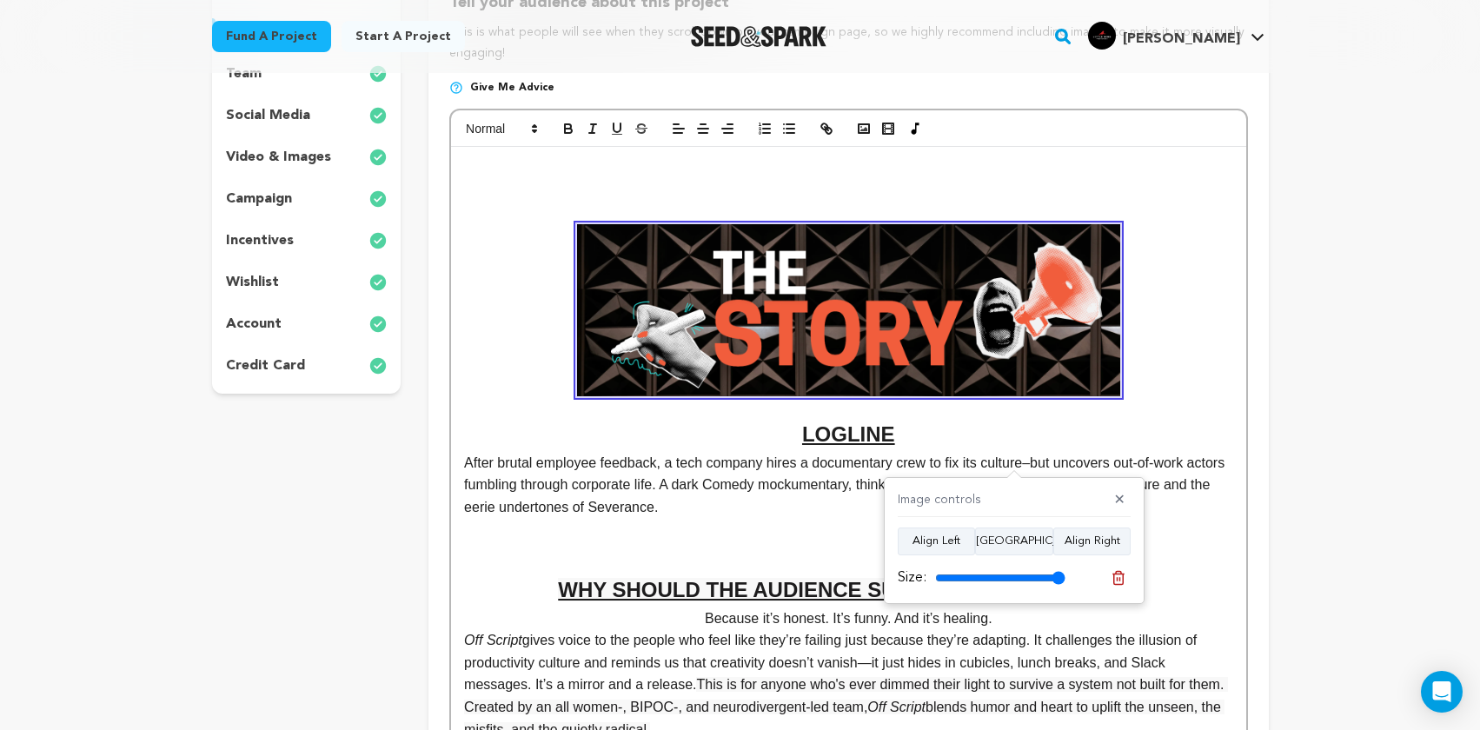
scroll to position [367, 0]
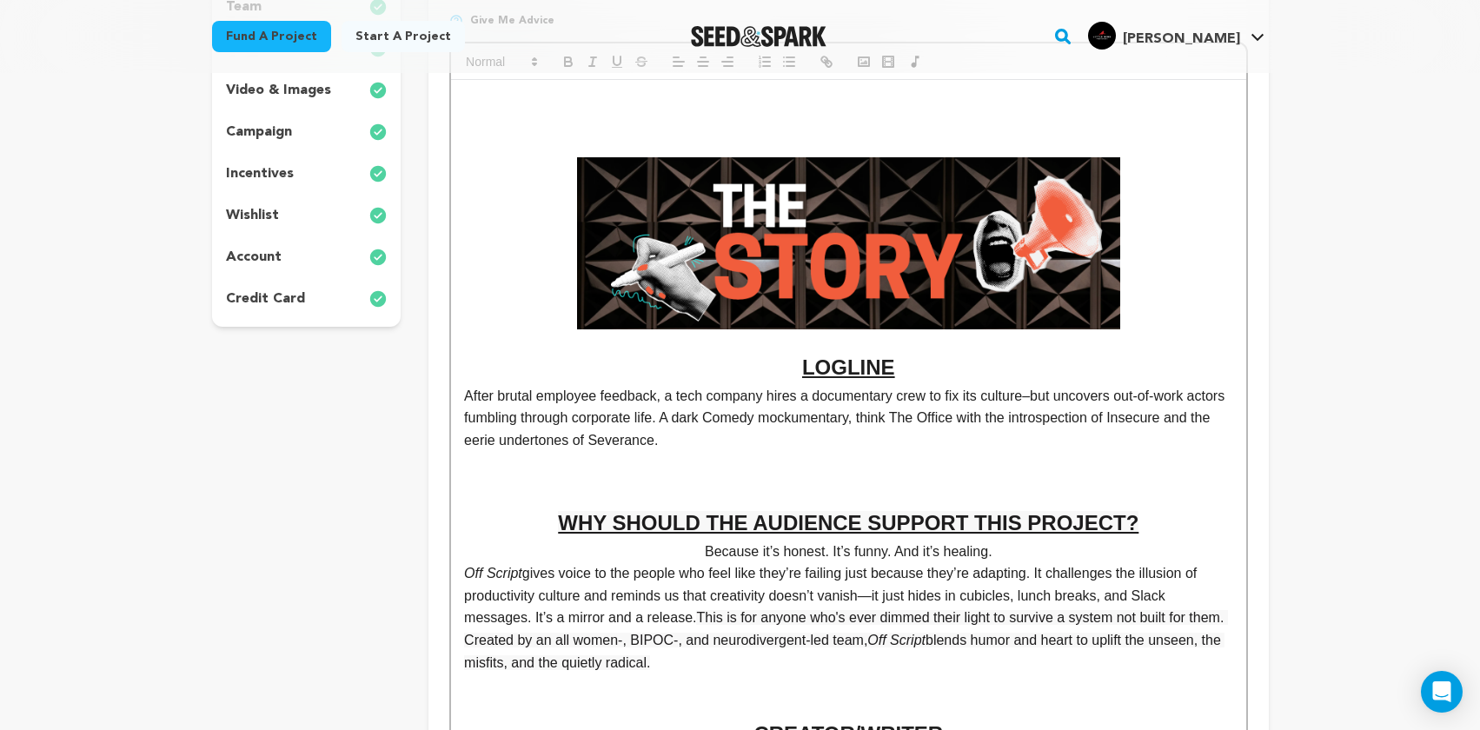
scroll to position [381, 0]
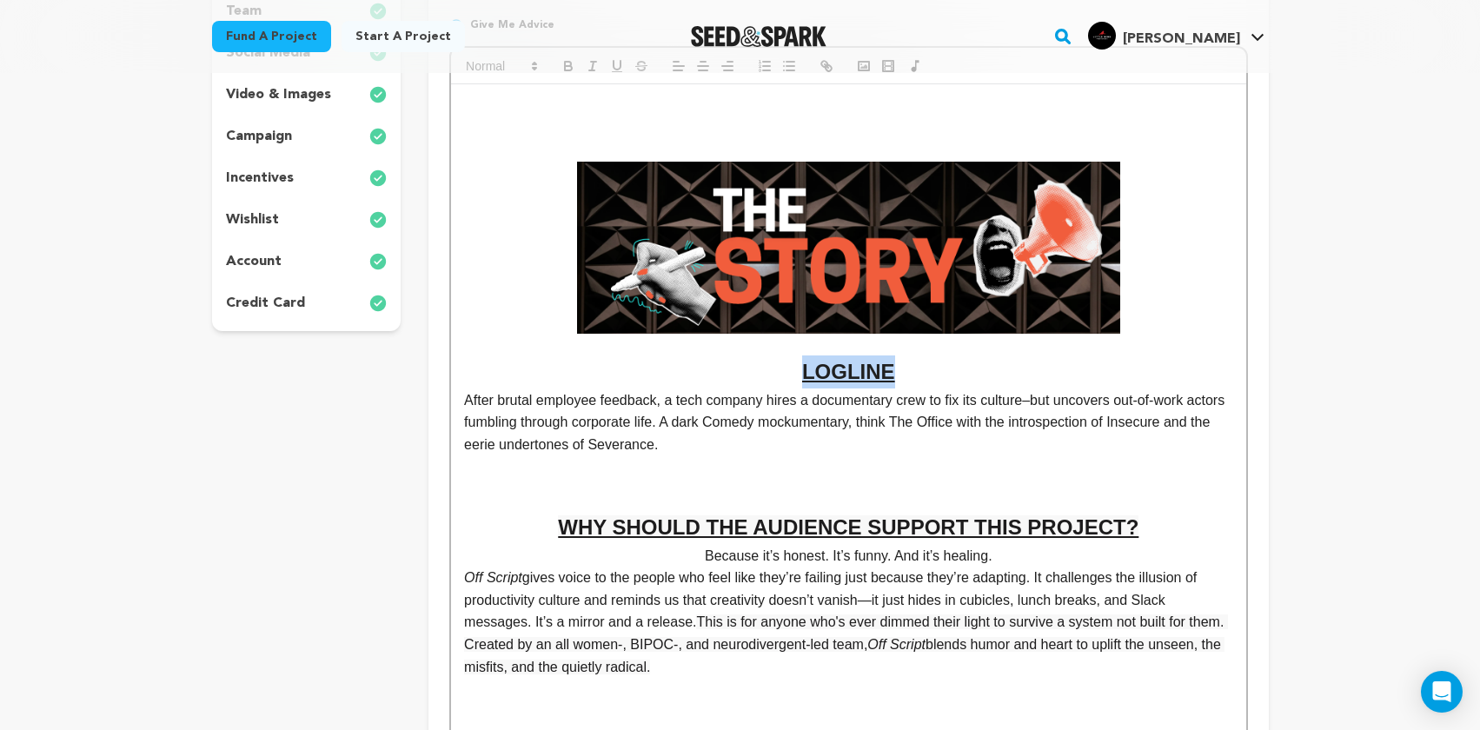
drag, startPoint x: 904, startPoint y: 373, endPoint x: 780, endPoint y: 368, distance: 123.5
click at [780, 368] on h2 "﻿﻿ ﻿ LOGLINE" at bounding box center [848, 371] width 768 height 33
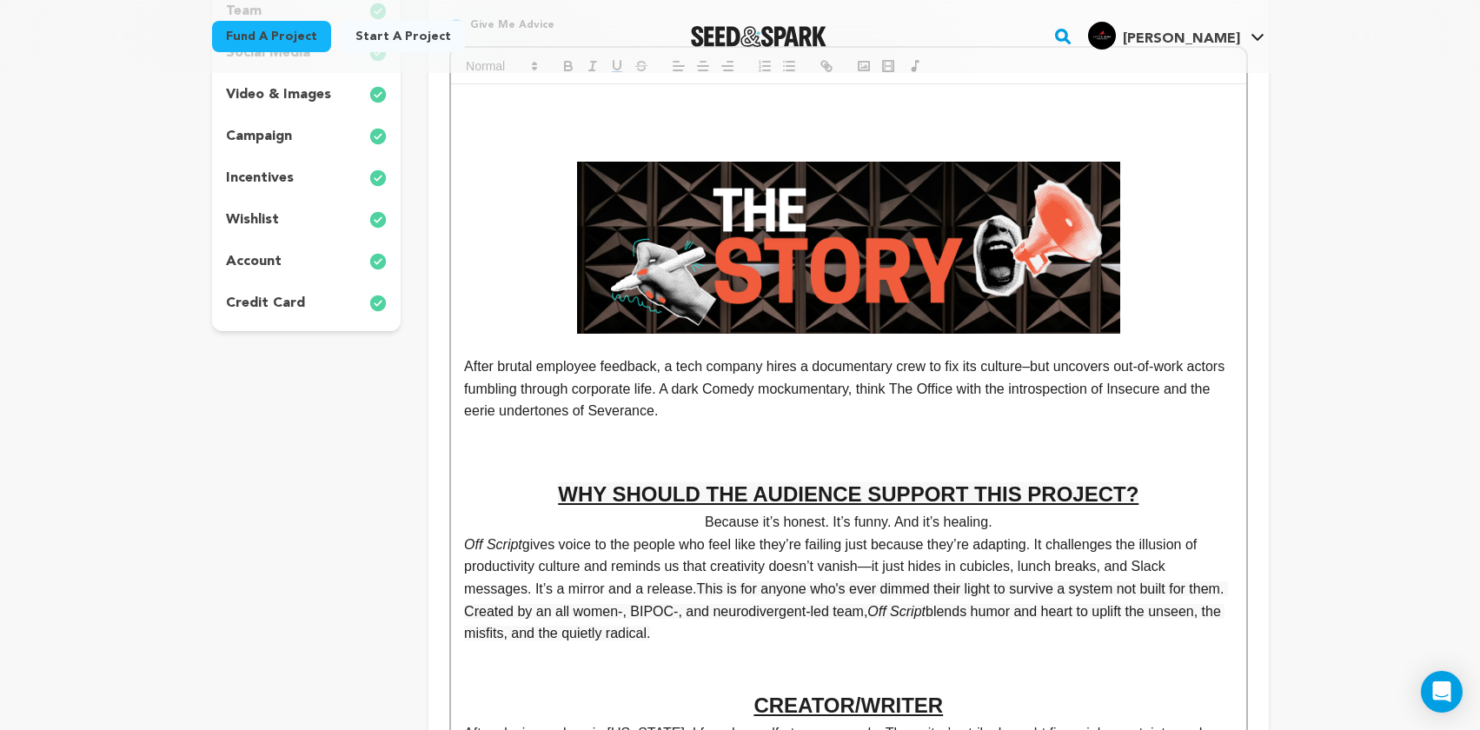
drag, startPoint x: 537, startPoint y: 368, endPoint x: 476, endPoint y: 368, distance: 60.8
click at [476, 368] on span "LOGLINE: After brutal employee feedback, a tech company hires a documentary cre…" at bounding box center [844, 388] width 760 height 59
drag, startPoint x: 526, startPoint y: 367, endPoint x: 452, endPoint y: 367, distance: 73.9
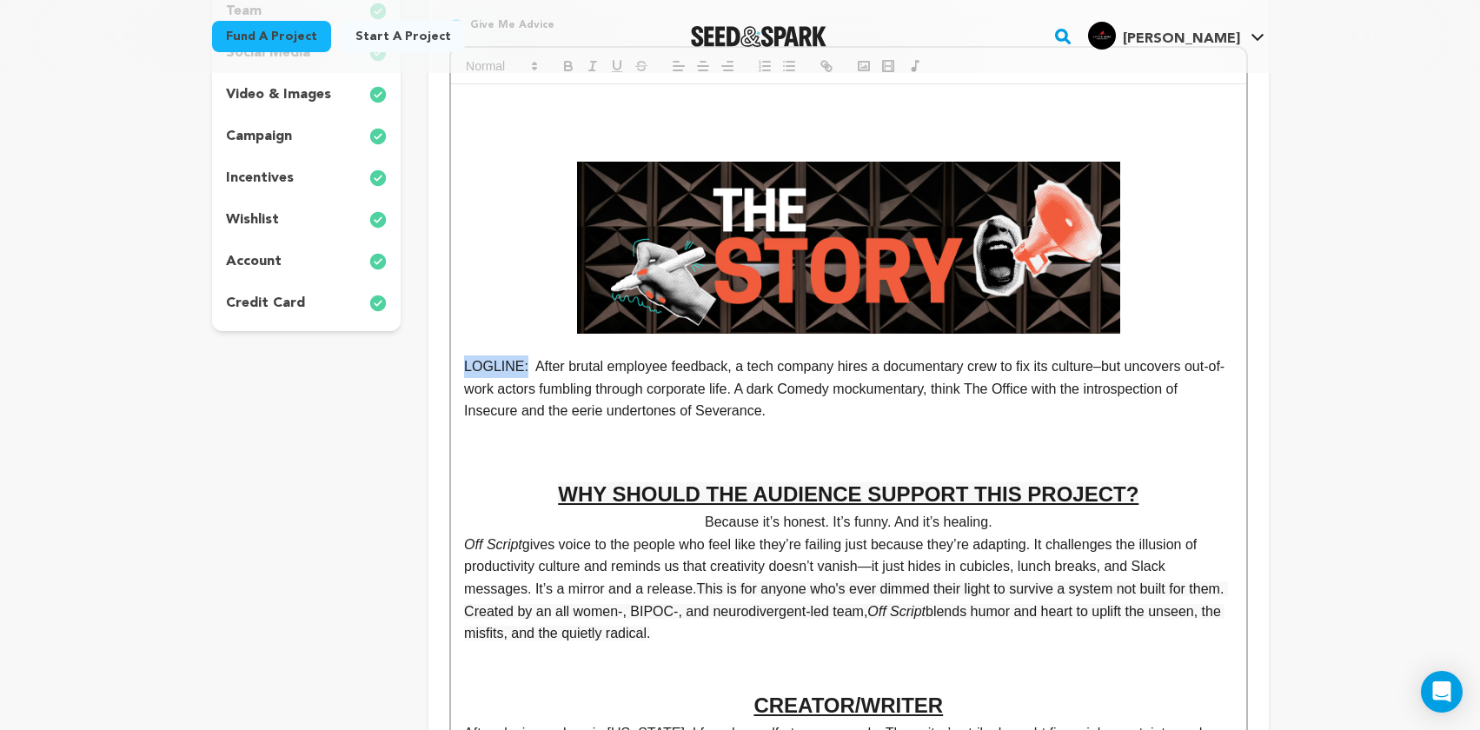
click at [702, 441] on p at bounding box center [848, 433] width 768 height 23
click at [529, 362] on span "After brutal employee feedback, a tech company hires a documentary crew to fix …" at bounding box center [842, 388] width 756 height 59
drag, startPoint x: 528, startPoint y: 366, endPoint x: 451, endPoint y: 367, distance: 77.3
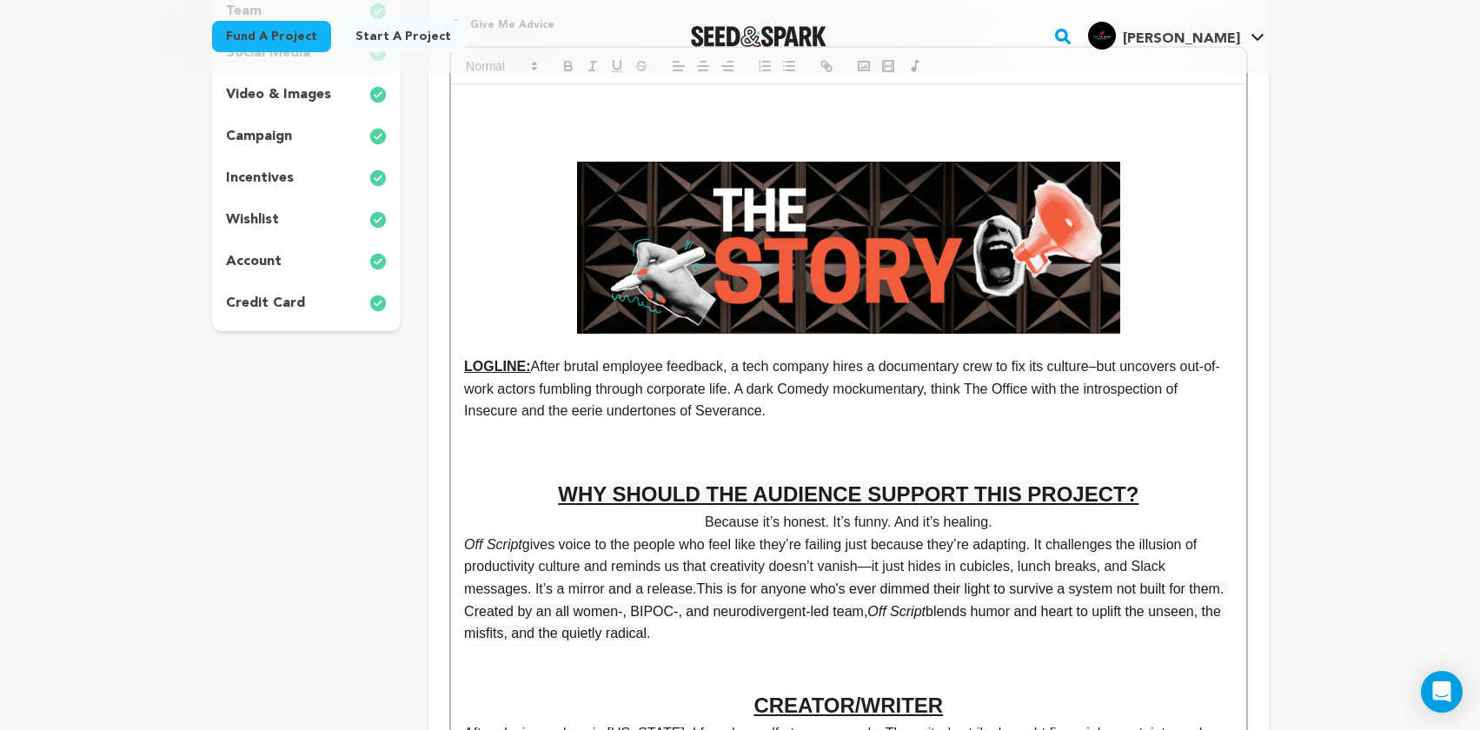
click at [767, 439] on p at bounding box center [848, 433] width 768 height 23
click at [785, 506] on u "WHY SHOULD THE AUDIENCE SUPPORT THIS PROJECT?" at bounding box center [848, 493] width 580 height 23
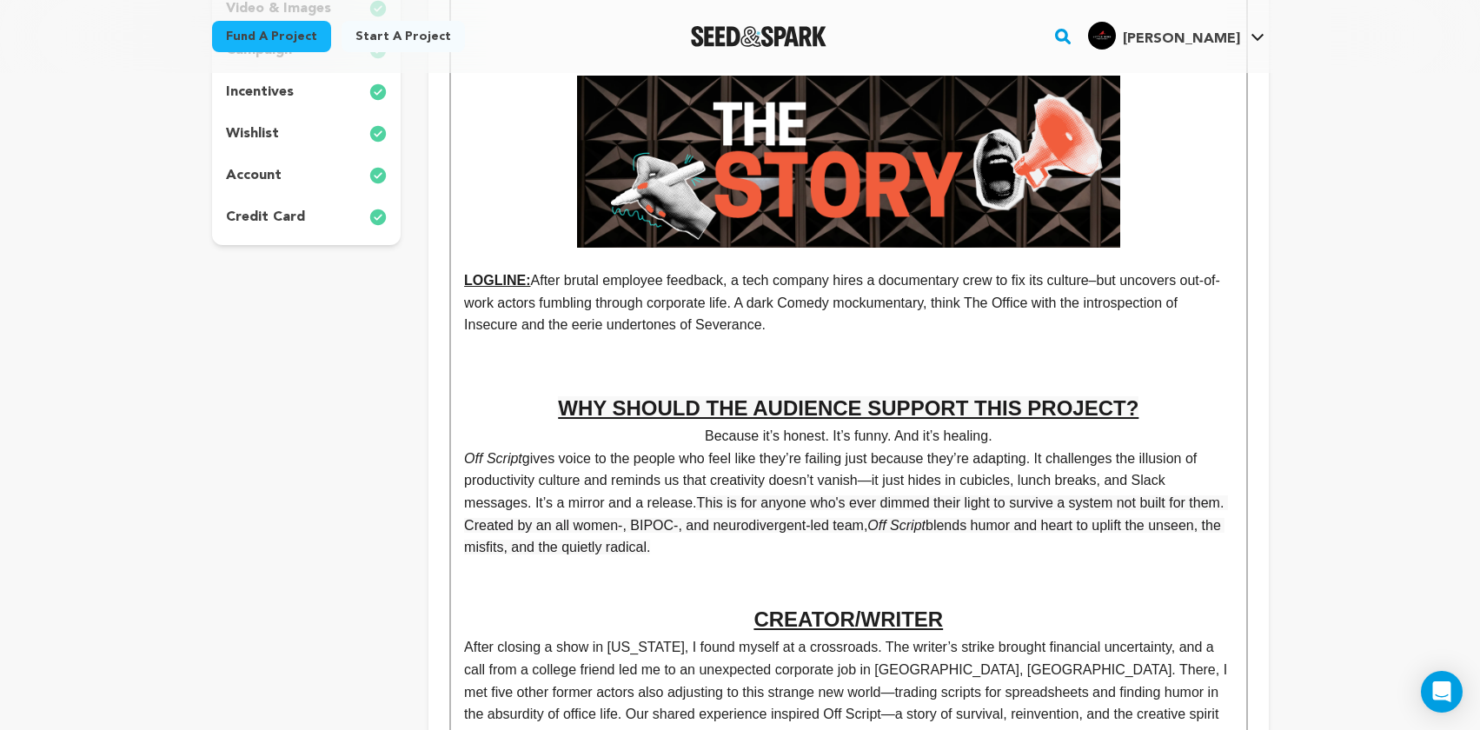
scroll to position [469, 0]
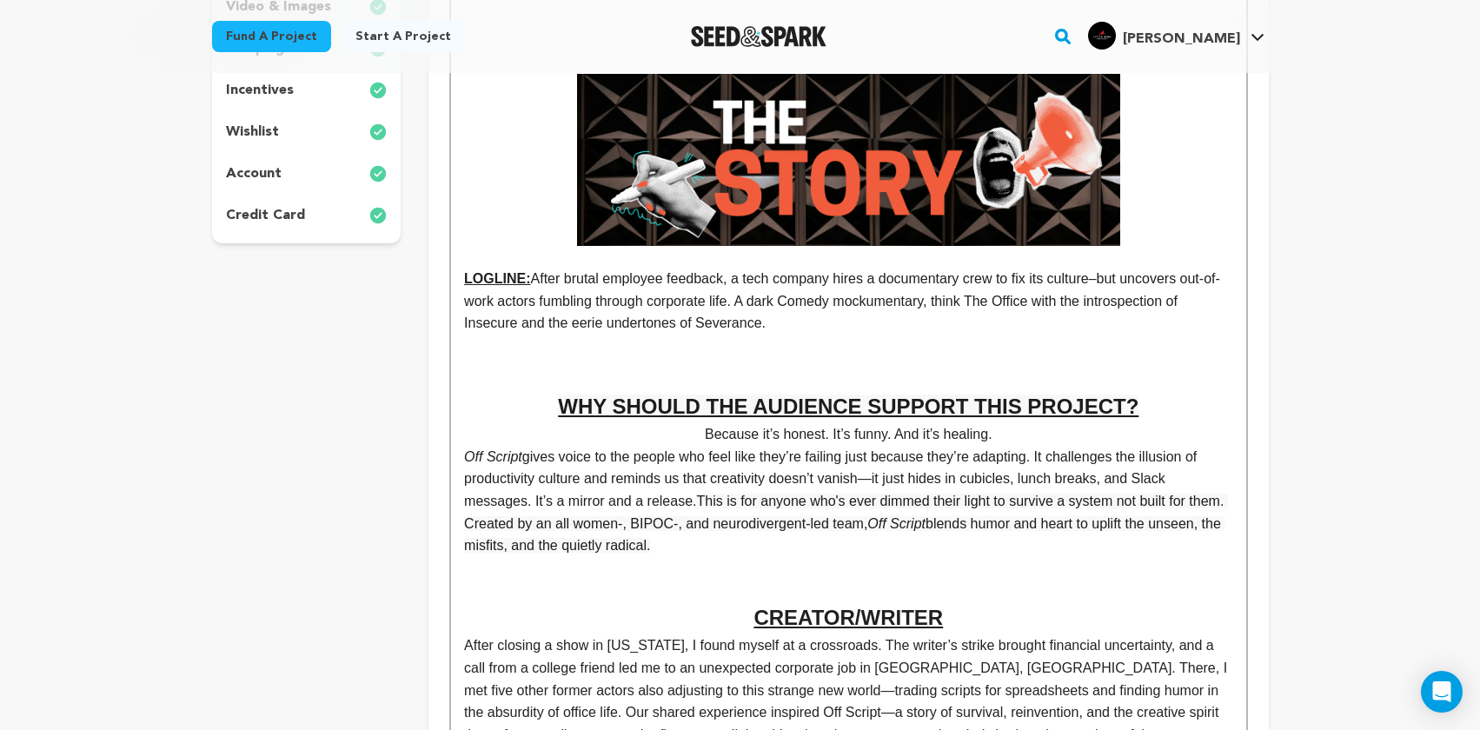
click at [859, 408] on u "WHY SHOULD THE AUDIENCE SUPPORT THIS PROJECT?" at bounding box center [848, 405] width 580 height 23
drag, startPoint x: 859, startPoint y: 408, endPoint x: 712, endPoint y: 407, distance: 146.8
click at [712, 407] on u "WHY SHOULD THE AUDIENCE SUPPORT THIS PROJECT?" at bounding box center [848, 405] width 580 height 23
click at [1095, 384] on h2 at bounding box center [848, 372] width 768 height 33
click at [856, 541] on p "Off Script gives voice to the people who feel like they’re failing just because…" at bounding box center [848, 501] width 768 height 111
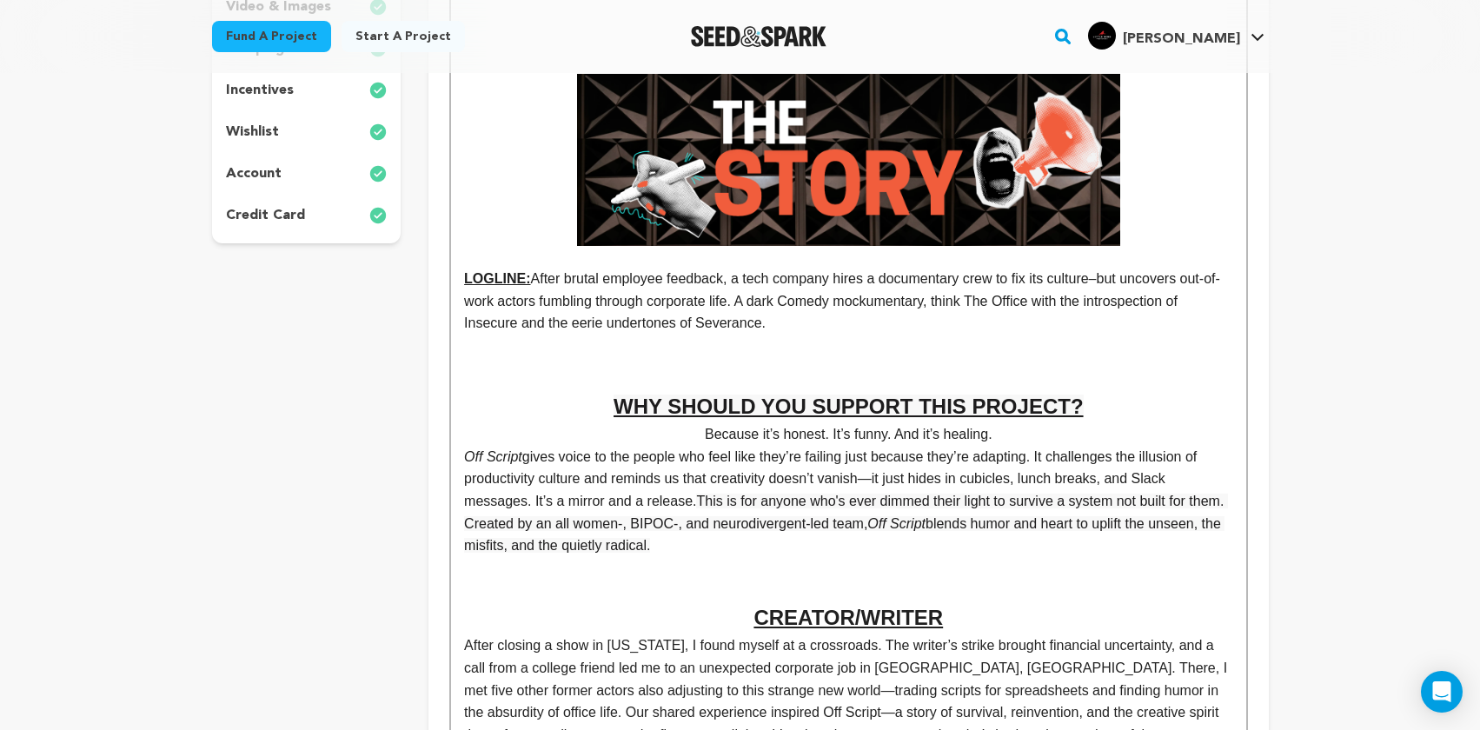
click at [928, 468] on p "Off Script gives voice to the people who feel like they’re failing just because…" at bounding box center [848, 501] width 768 height 111
click at [1015, 435] on p "Because it’s honest. It’s funny. And it’s healing." at bounding box center [848, 434] width 768 height 23
click at [796, 366] on h2 at bounding box center [848, 372] width 768 height 33
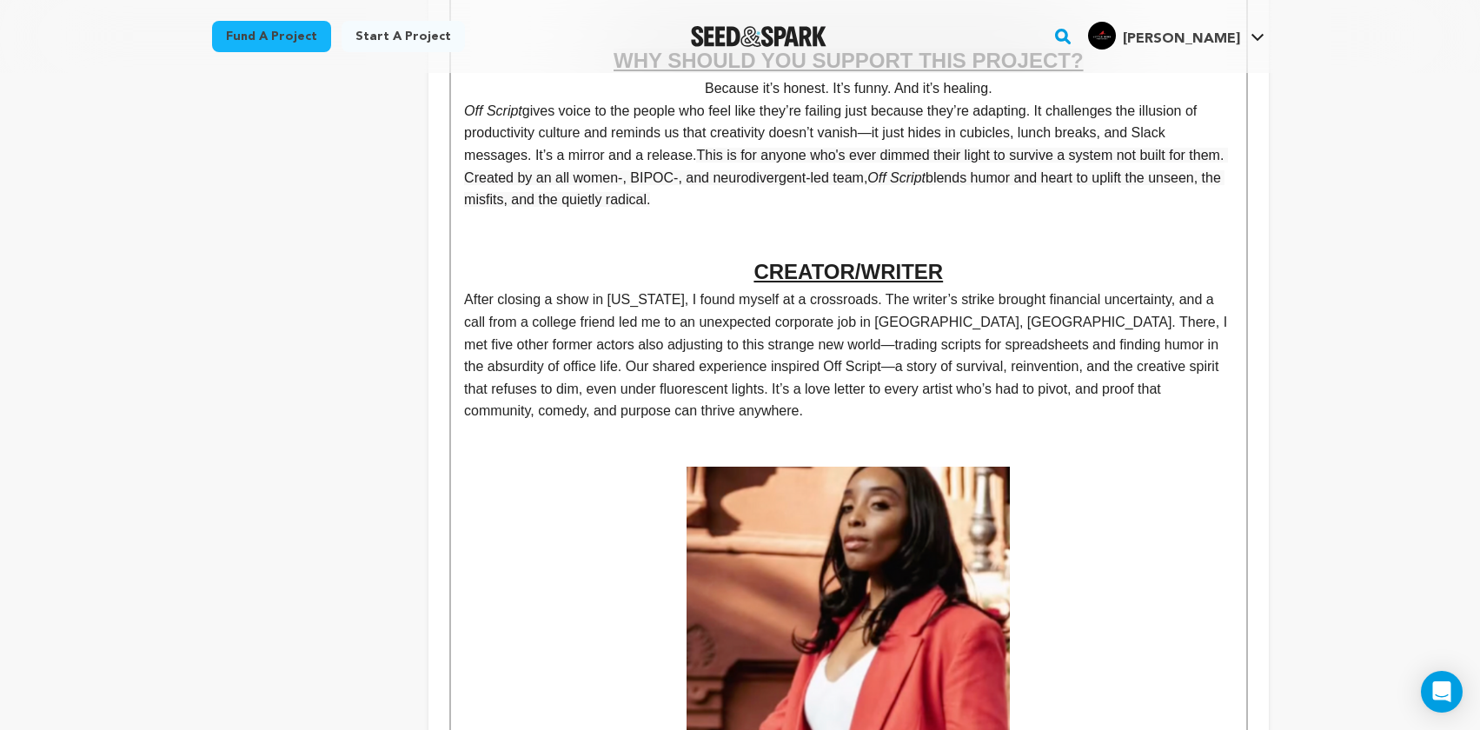
scroll to position [824, 0]
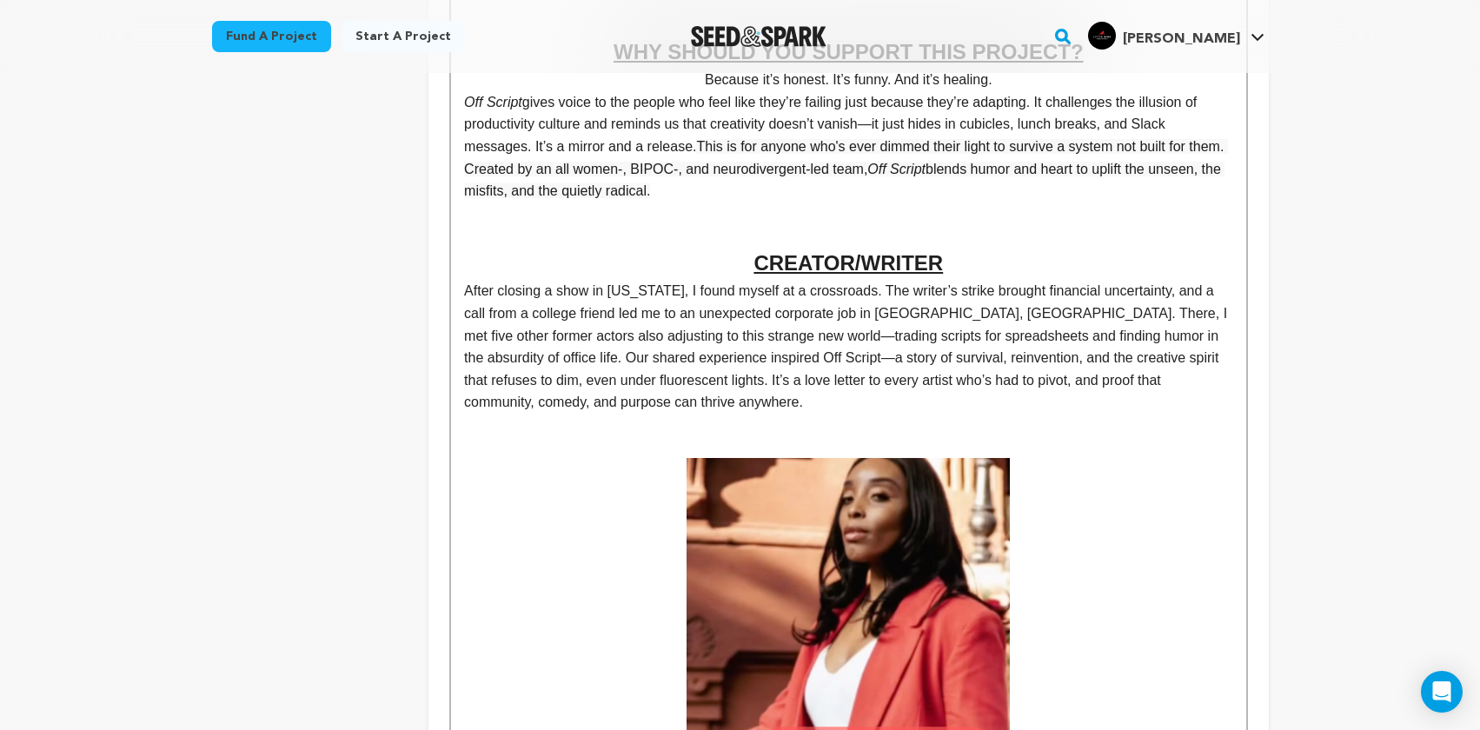
click at [466, 295] on span "After closing a show in [US_STATE], I found myself at a crossroads. The writer’…" at bounding box center [847, 346] width 766 height 126
click at [662, 407] on p ""After closing a show in [US_STATE], I found myself at a crossroads. The writer…" at bounding box center [848, 347] width 768 height 134
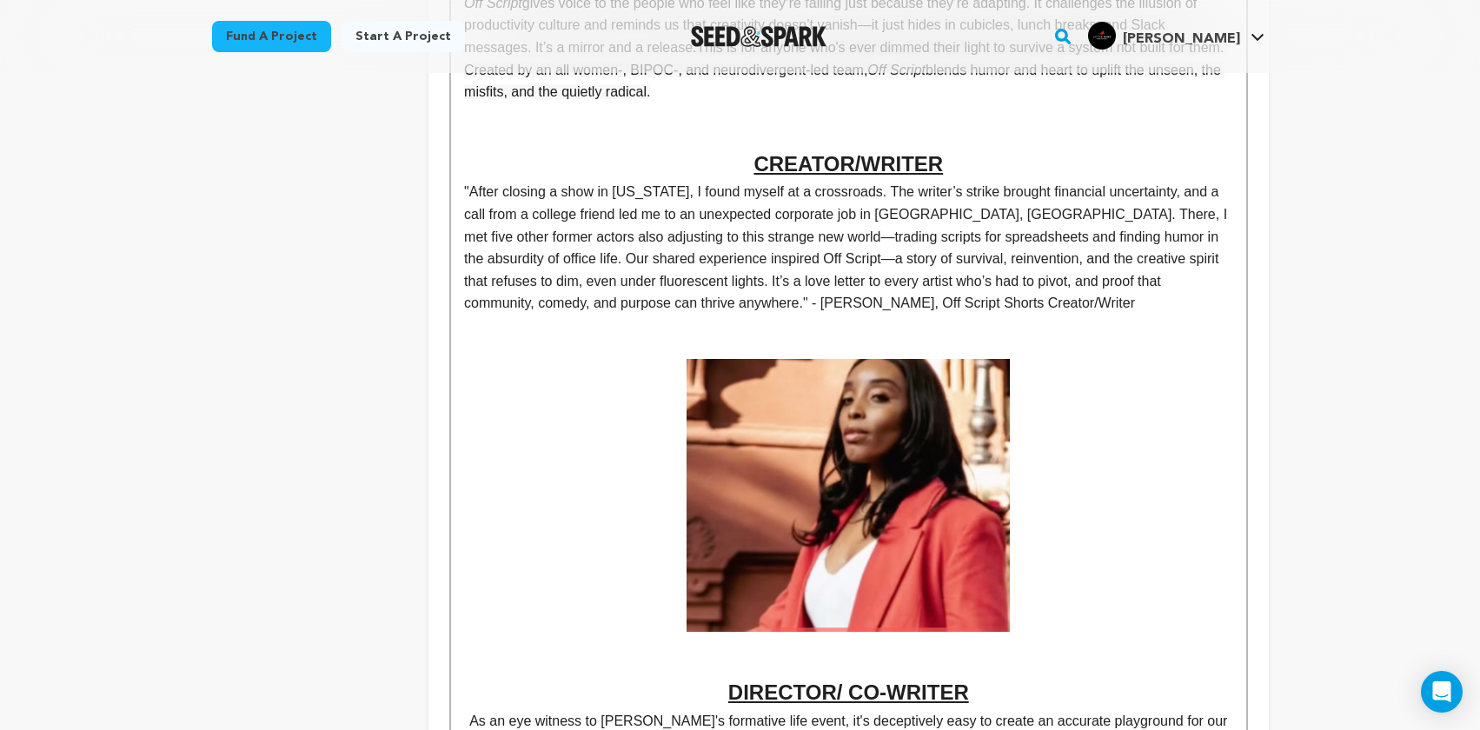
scroll to position [905, 0]
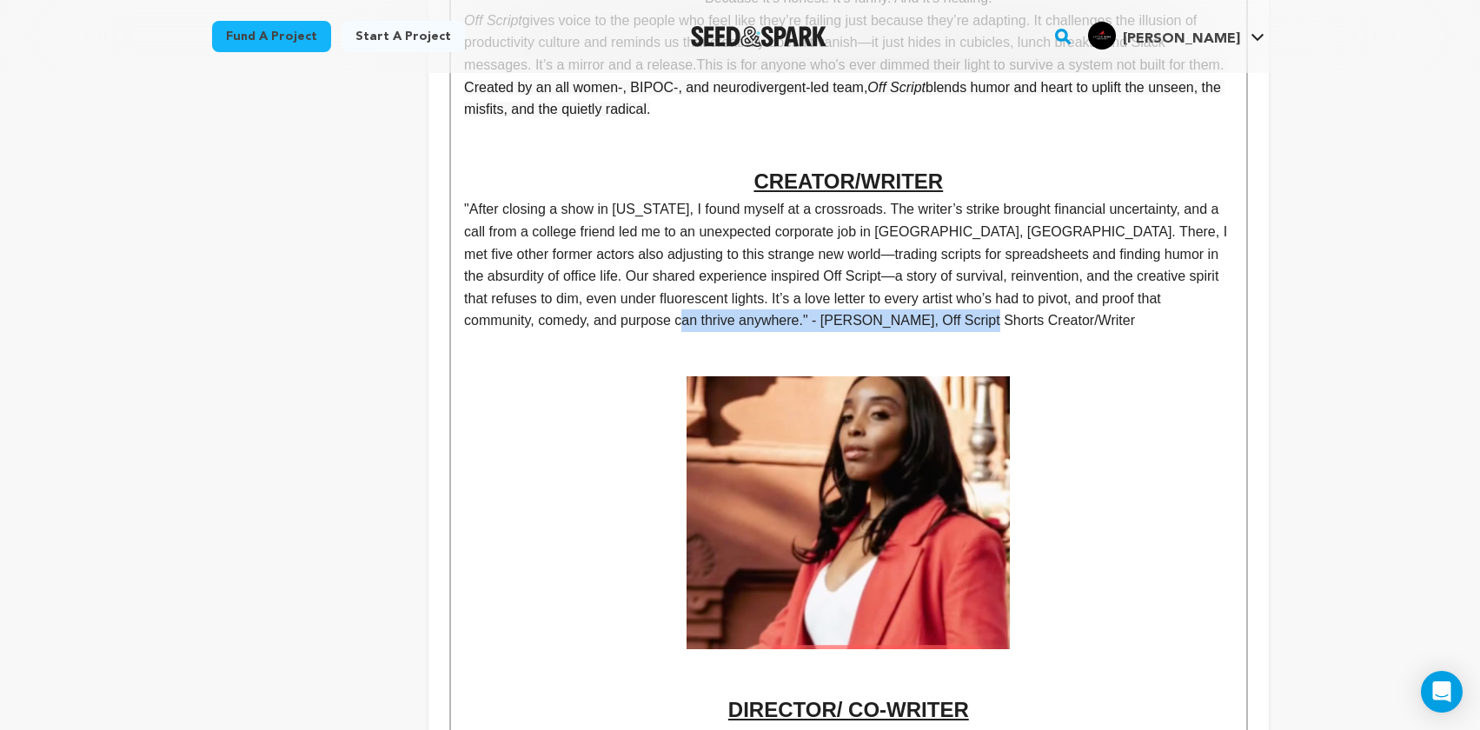
drag, startPoint x: 972, startPoint y: 318, endPoint x: 666, endPoint y: 319, distance: 305.8
click at [666, 319] on p ""After closing a show in [US_STATE], I found myself at a crossroads. The writer…" at bounding box center [848, 265] width 768 height 134
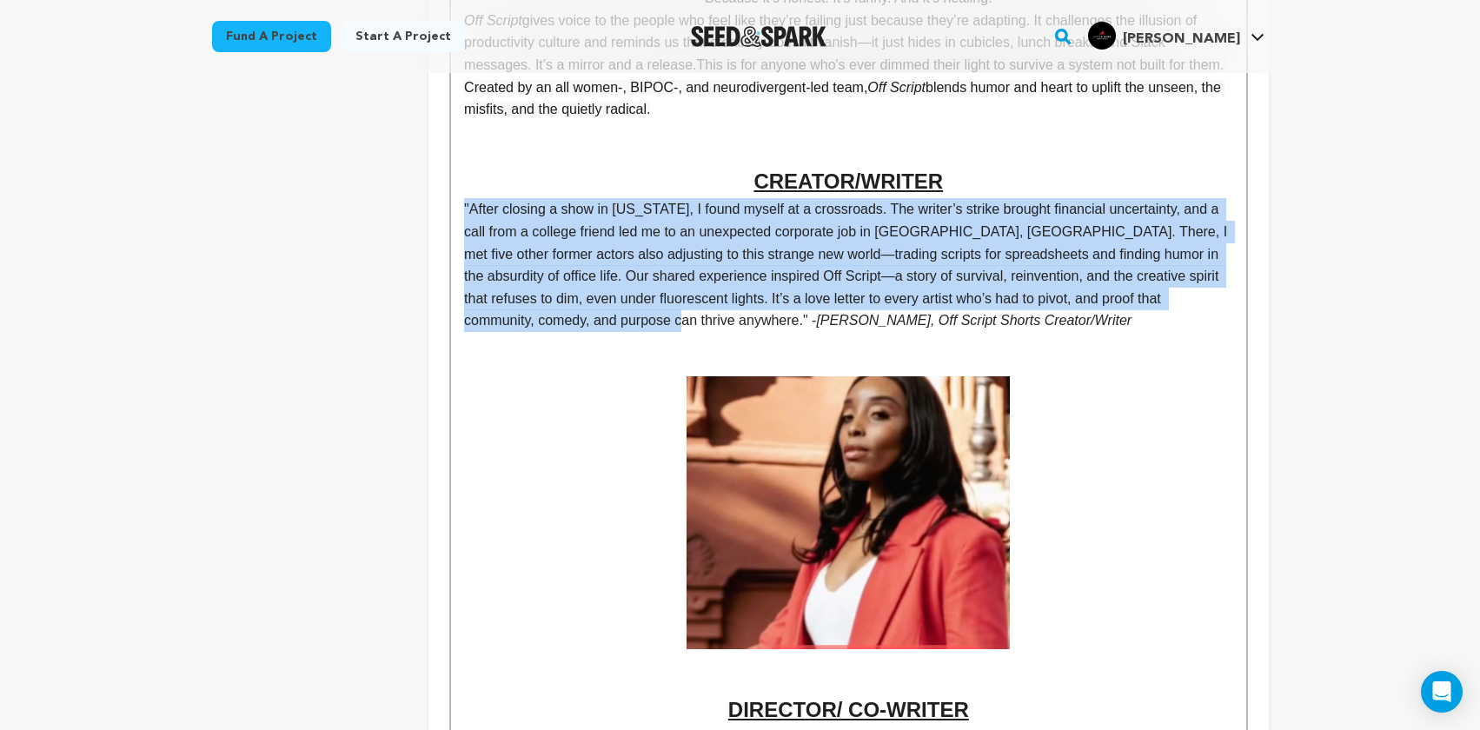
click at [1096, 315] on p ""After closing a show in [US_STATE], I found myself at a crossroads. The writer…" at bounding box center [848, 265] width 768 height 134
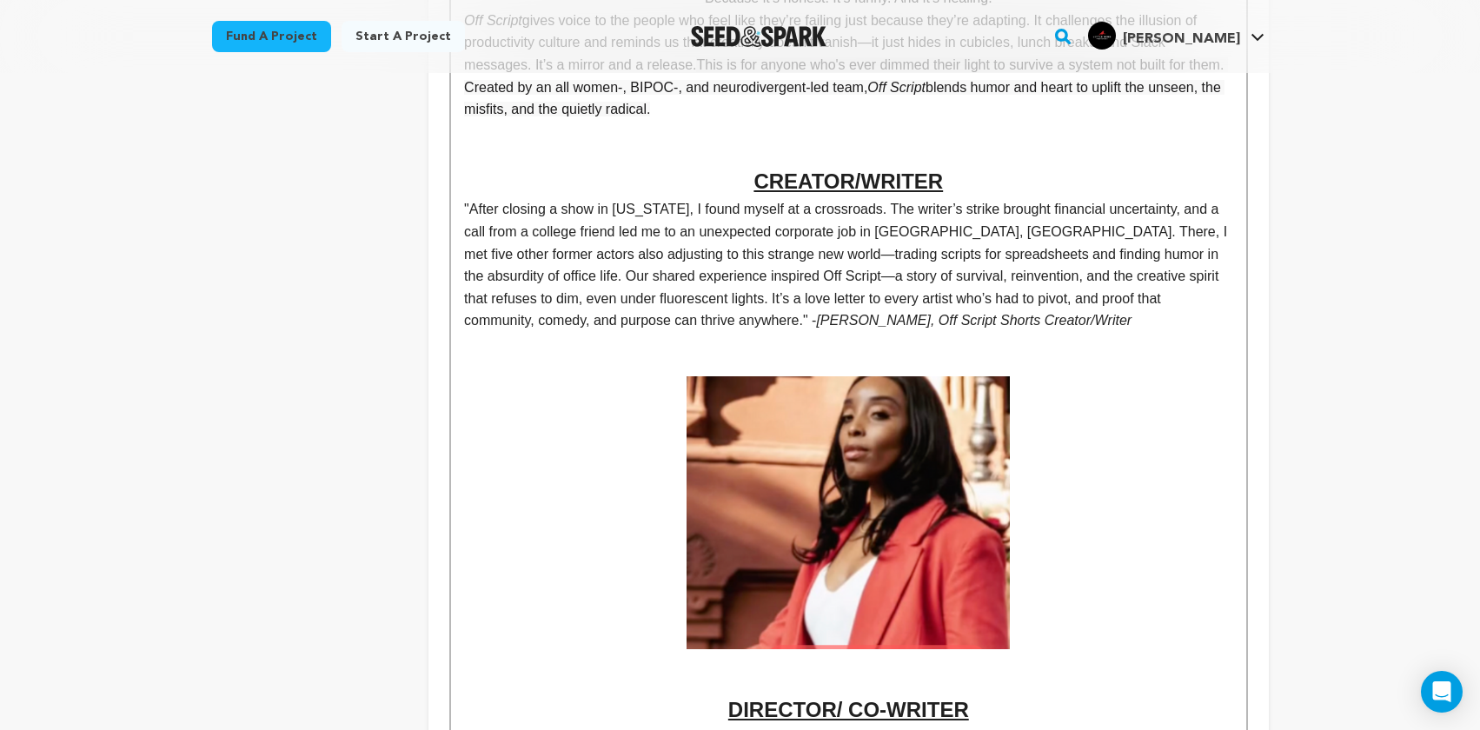
drag, startPoint x: 984, startPoint y: 319, endPoint x: 670, endPoint y: 321, distance: 313.7
click at [670, 321] on p ""After closing a show in [US_STATE], I found myself at a crossroads. The writer…" at bounding box center [848, 265] width 768 height 134
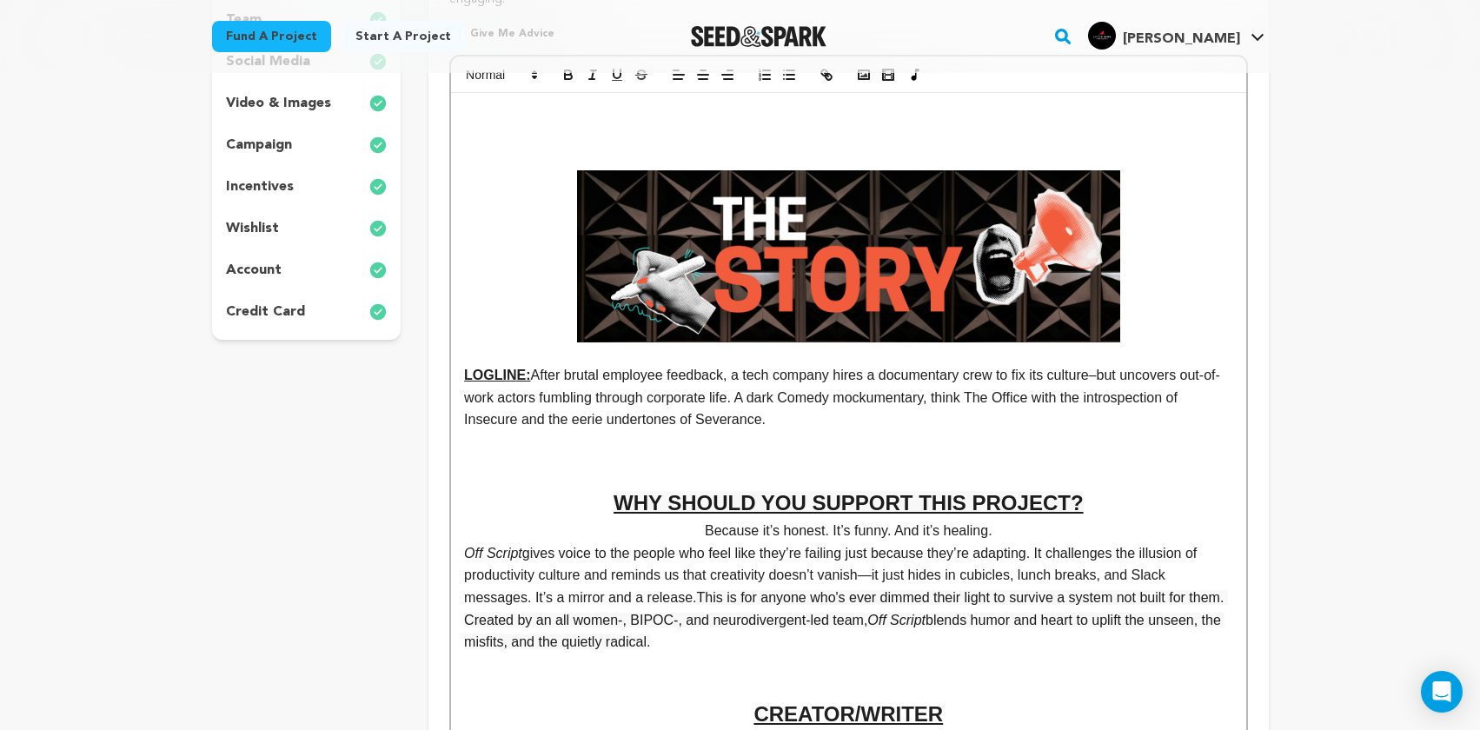
scroll to position [0, 0]
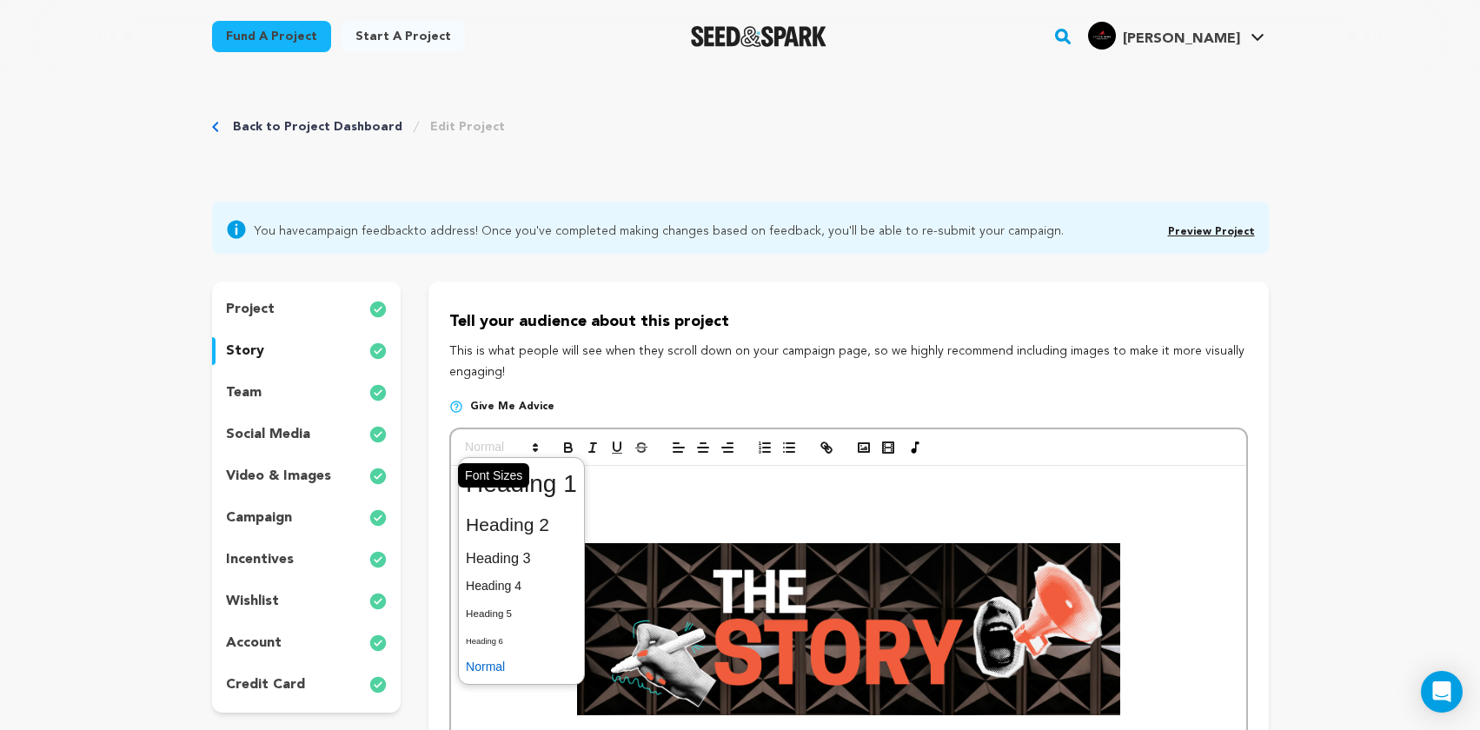
click at [506, 447] on span at bounding box center [500, 447] width 85 height 21
click at [516, 613] on span at bounding box center [521, 613] width 111 height 27
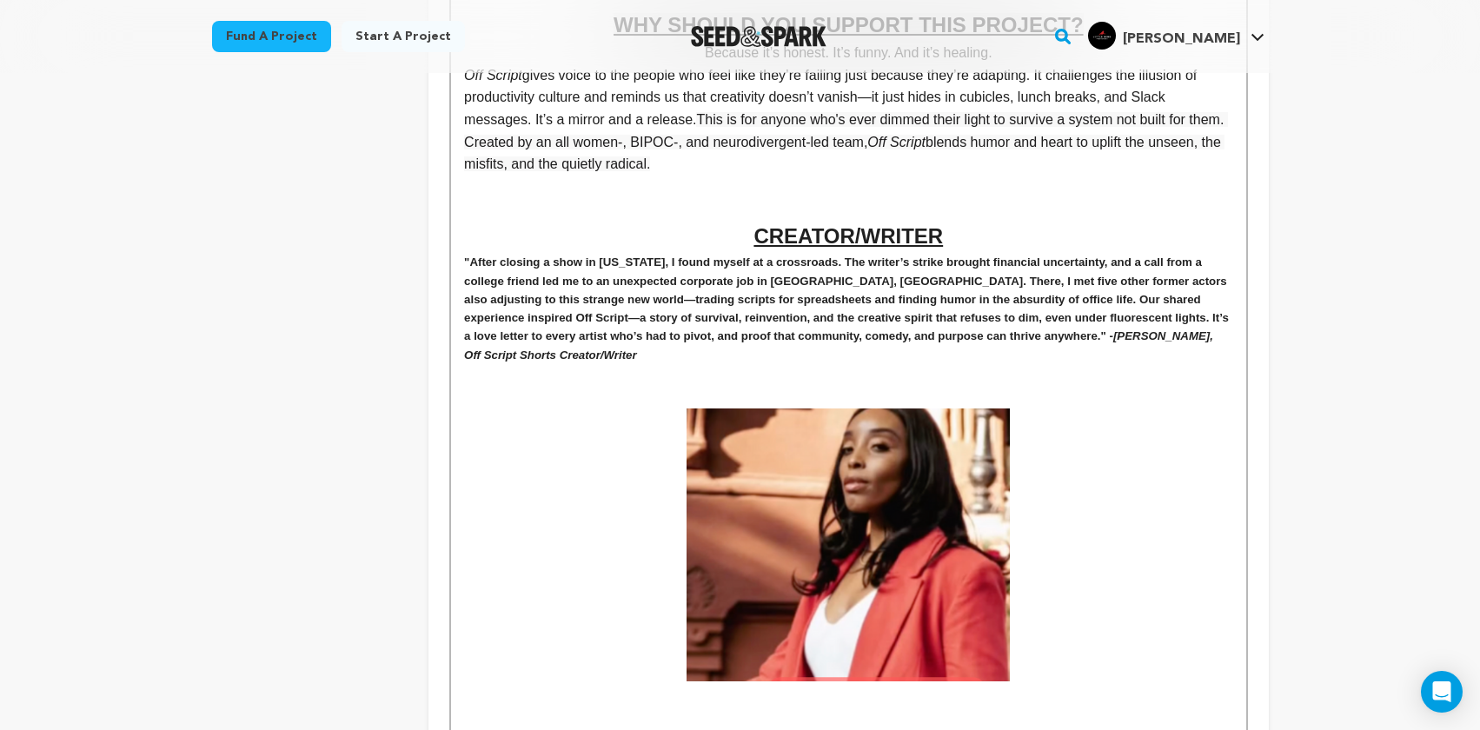
scroll to position [824, 0]
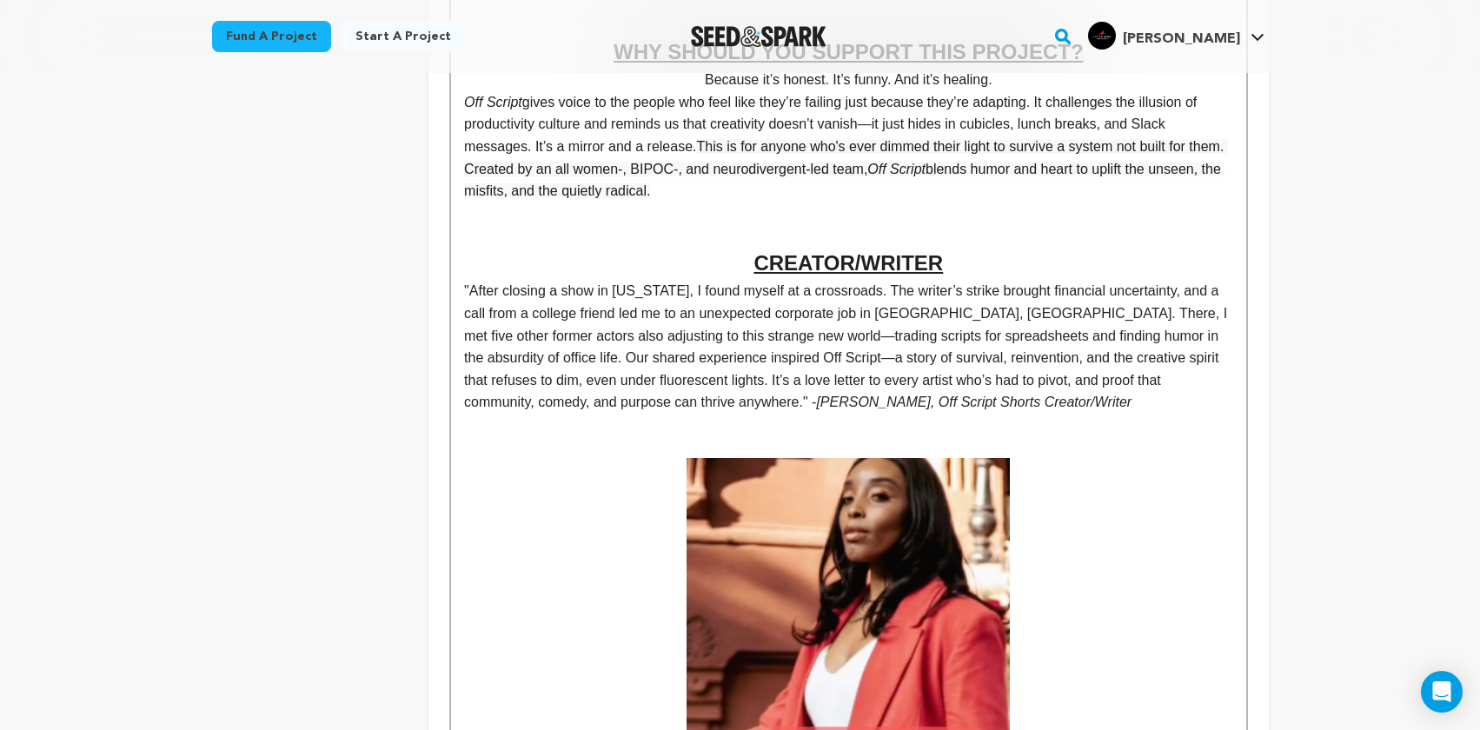
click at [1181, 434] on p at bounding box center [848, 425] width 768 height 23
click at [816, 406] on em "[PERSON_NAME], Off Script Shorts Creator/Writer" at bounding box center [973, 401] width 315 height 15
click at [816, 405] on em "[PERSON_NAME], Off Script Shorts Creator/Writer" at bounding box center [973, 401] width 315 height 15
click at [1043, 394] on p ""After closing a show in [US_STATE], I found myself at a crossroads. The writer…" at bounding box center [848, 347] width 768 height 134
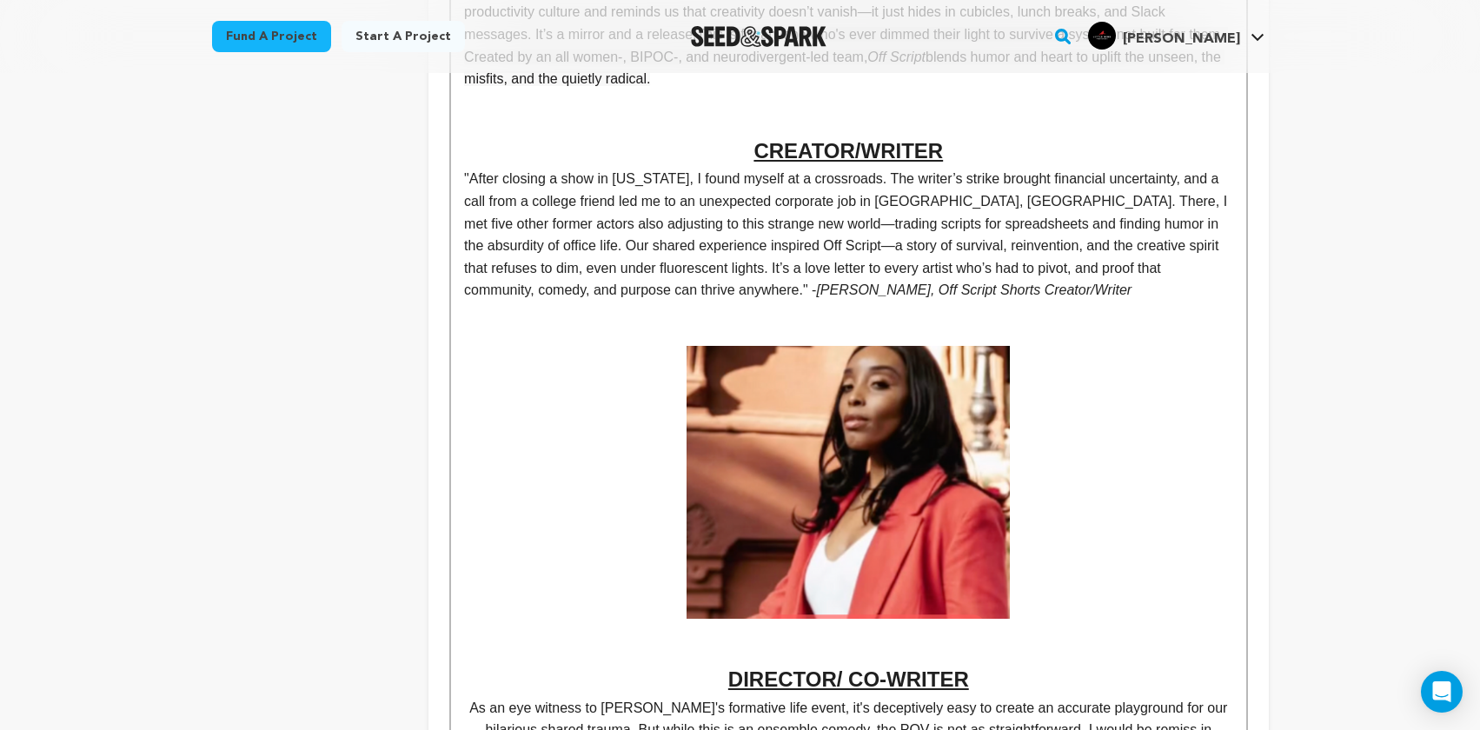
scroll to position [939, 0]
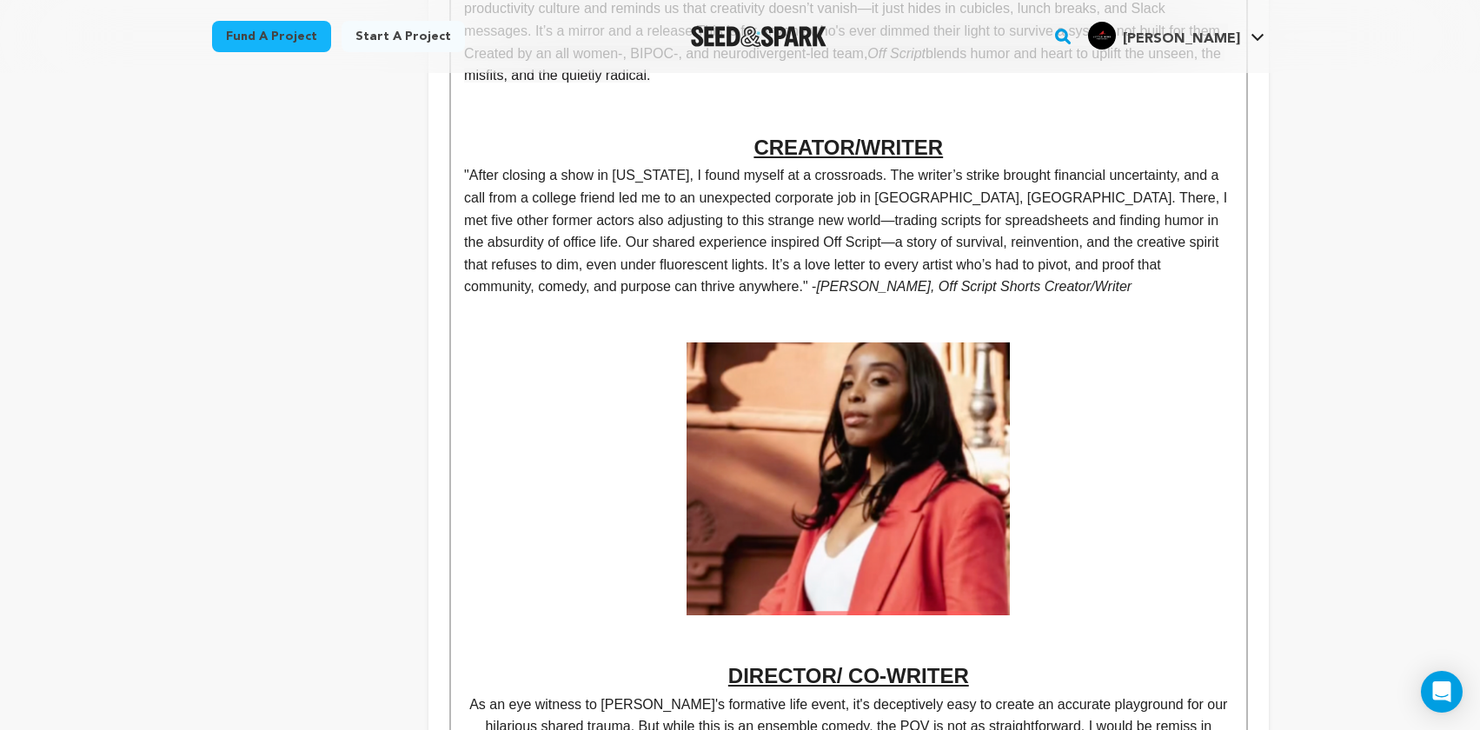
click at [908, 437] on img at bounding box center [847, 478] width 323 height 273
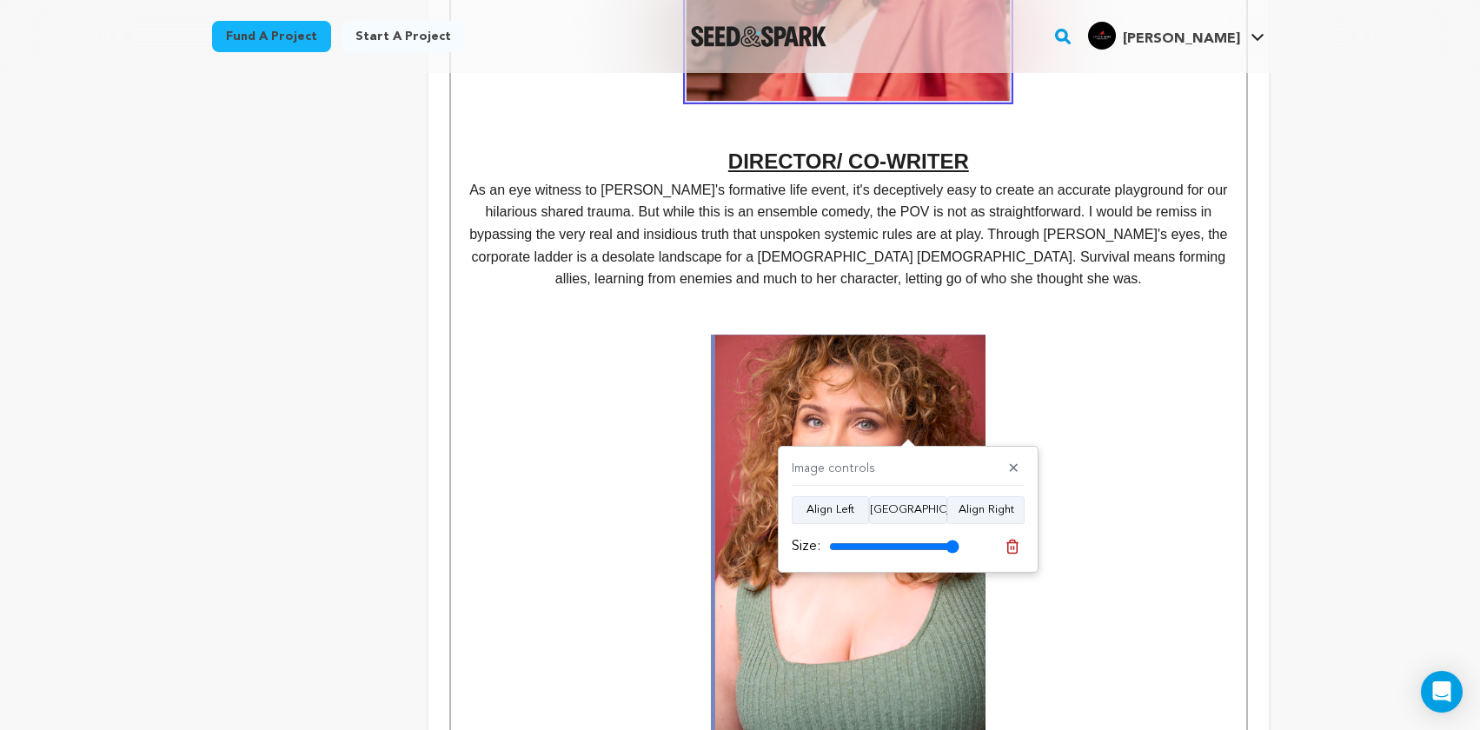
scroll to position [1453, 0]
click at [1064, 366] on u at bounding box center [848, 539] width 768 height 409
